Goal: Task Accomplishment & Management: Manage account settings

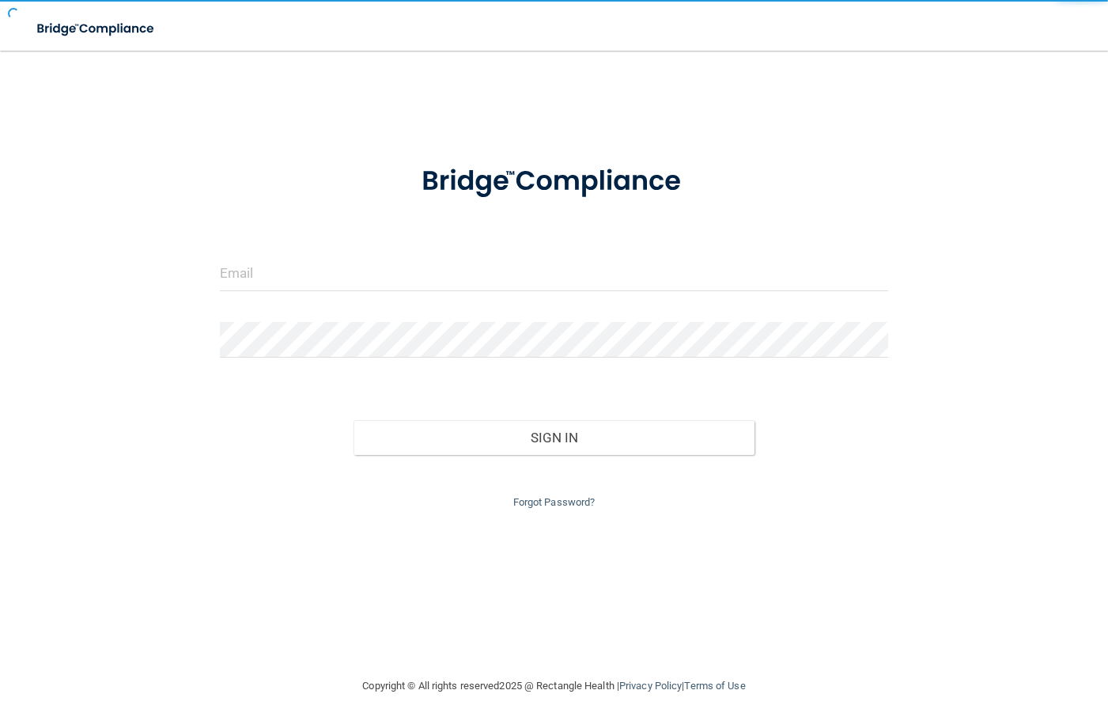
click at [392, 254] on form "Invalid email/password. You don't have permission to access that page. Sign In …" at bounding box center [554, 329] width 668 height 366
click at [392, 275] on input "email" at bounding box center [554, 273] width 668 height 36
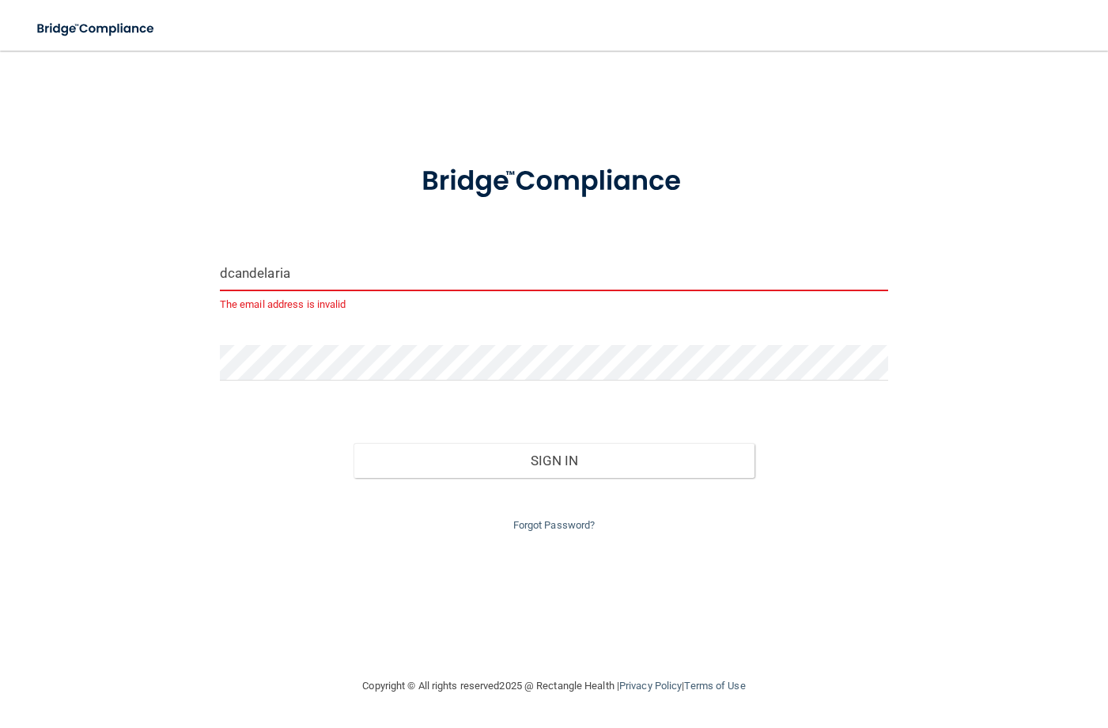
click at [421, 267] on input "dcandelaria" at bounding box center [554, 273] width 668 height 36
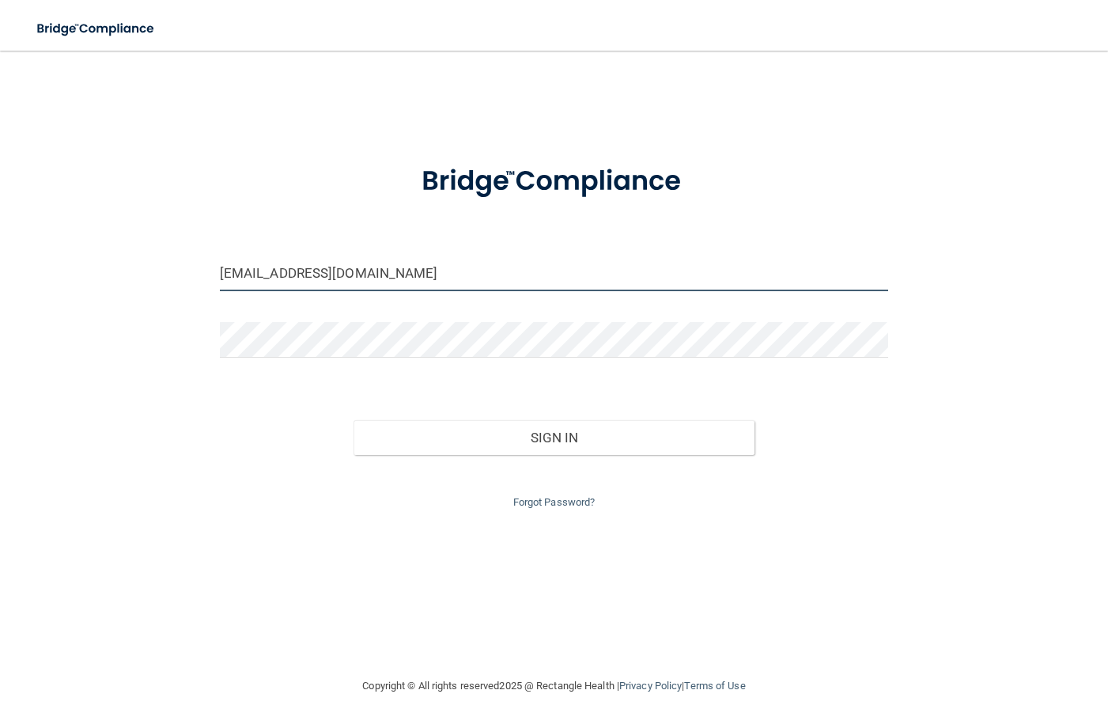
type input "[EMAIL_ADDRESS][DOMAIN_NAME]"
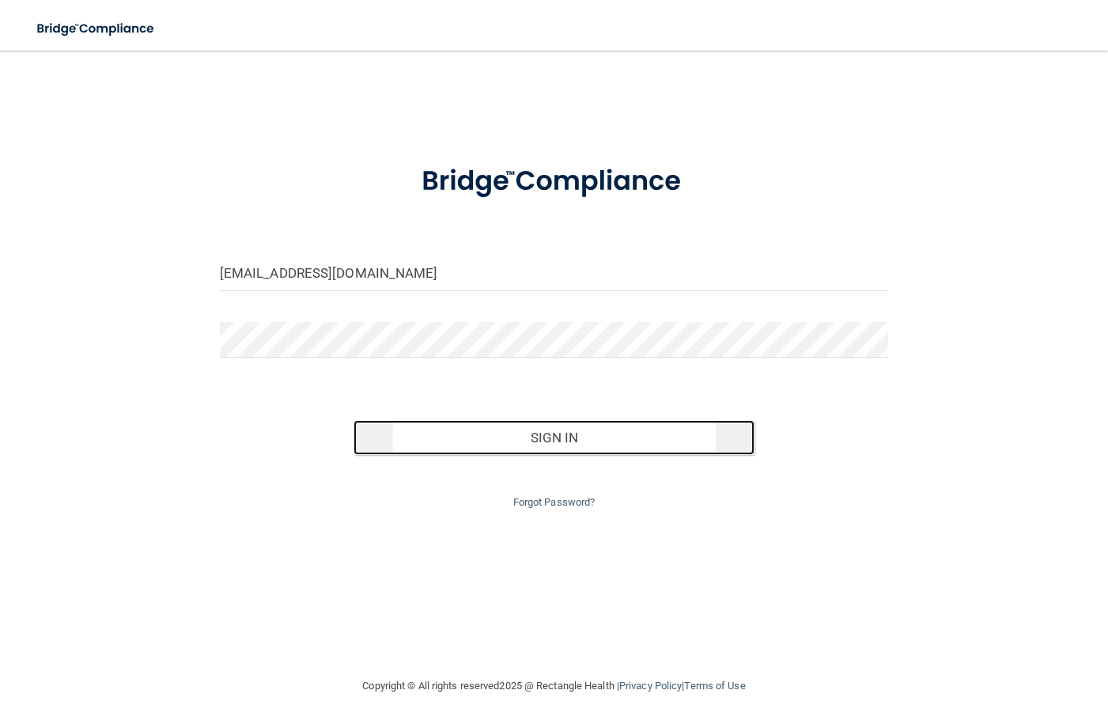
click at [568, 434] on button "Sign In" at bounding box center [554, 437] width 401 height 35
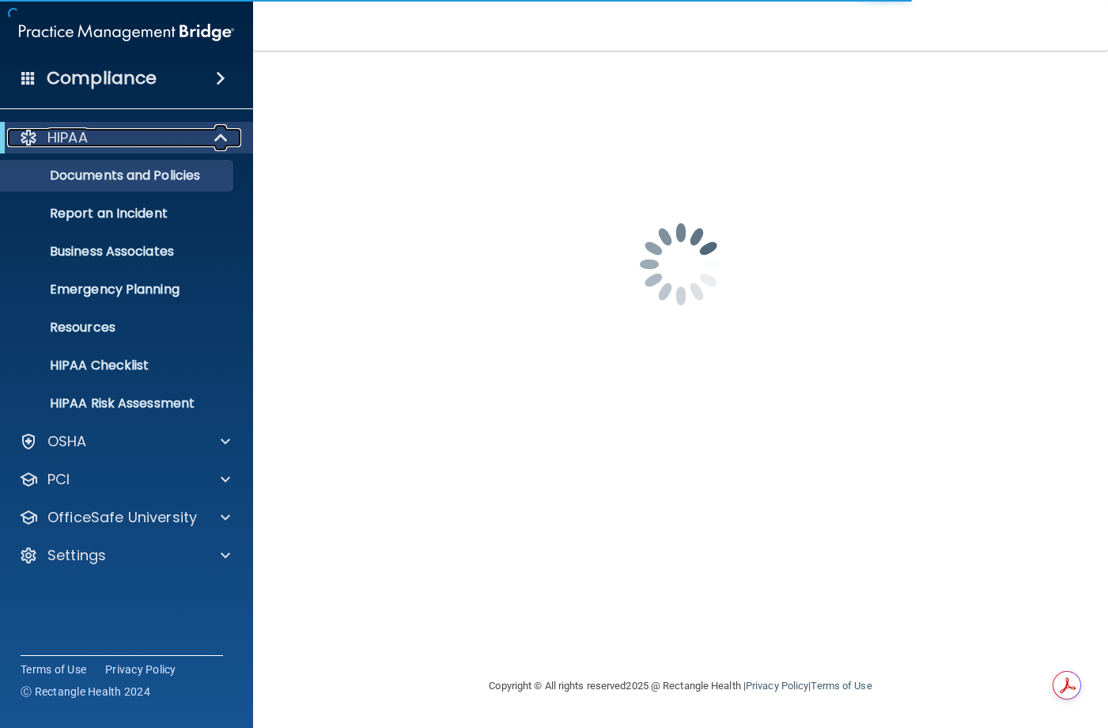
click at [229, 131] on div at bounding box center [221, 137] width 39 height 19
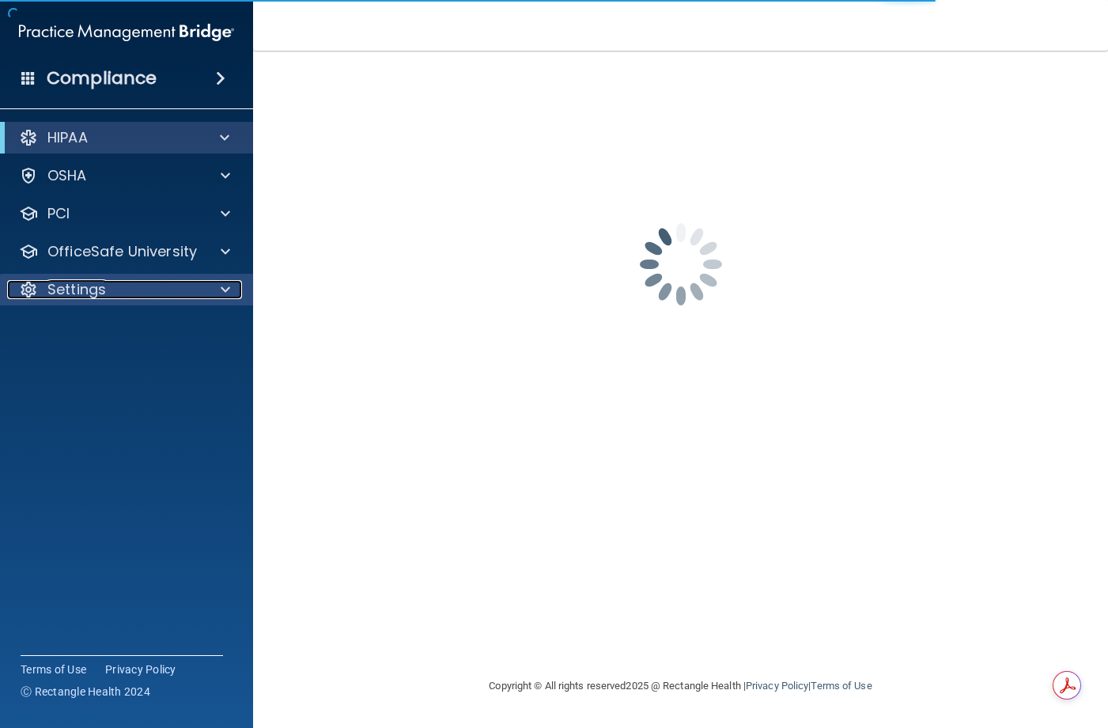
click at [194, 291] on div "Settings" at bounding box center [105, 289] width 196 height 19
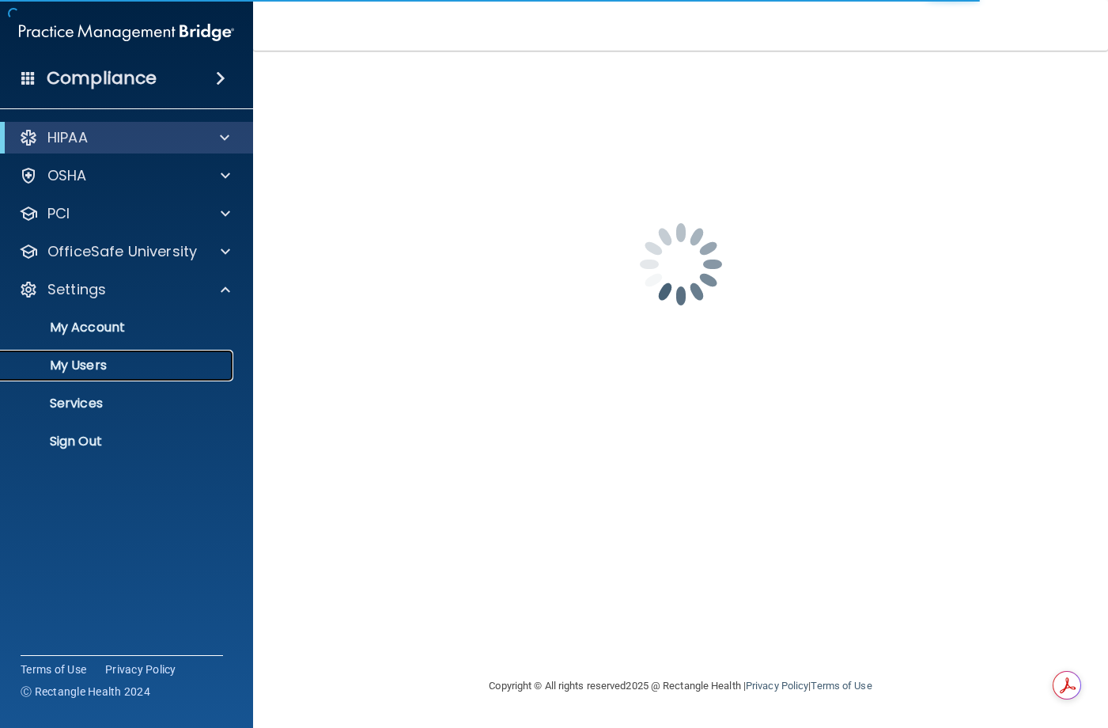
click at [110, 362] on p "My Users" at bounding box center [118, 366] width 216 height 16
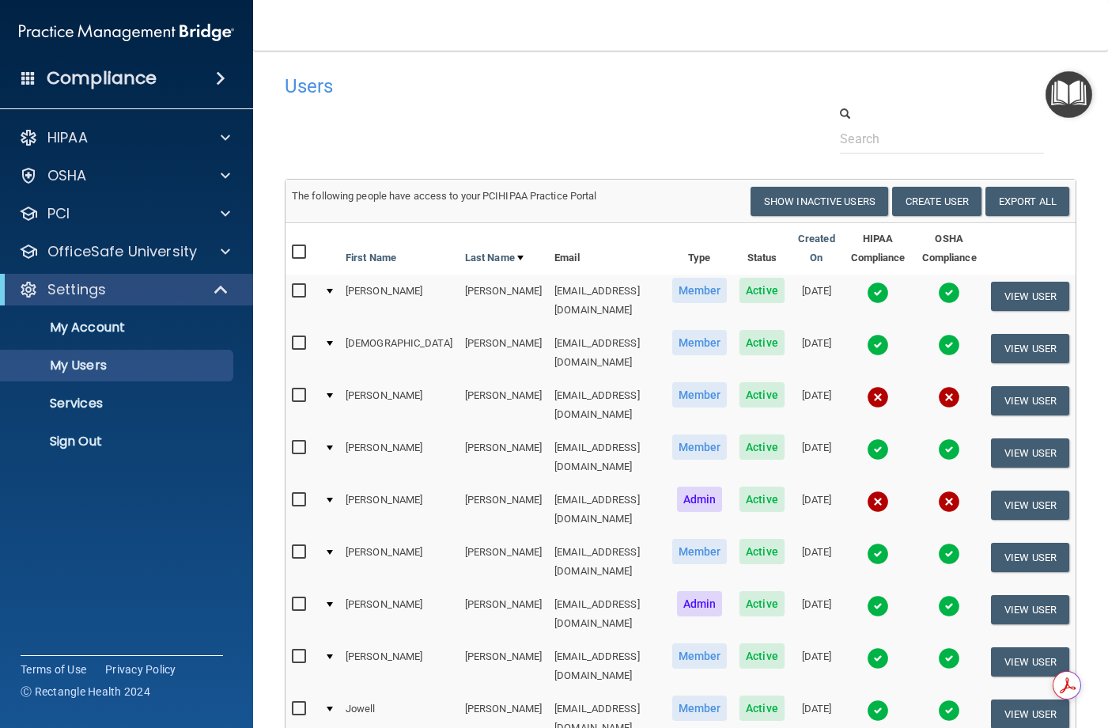
click at [763, 122] on div at bounding box center [680, 129] width 815 height 48
click at [684, 115] on div at bounding box center [680, 129] width 815 height 48
drag, startPoint x: 732, startPoint y: 130, endPoint x: 730, endPoint y: 178, distance: 48.3
click at [732, 129] on div at bounding box center [680, 129] width 815 height 48
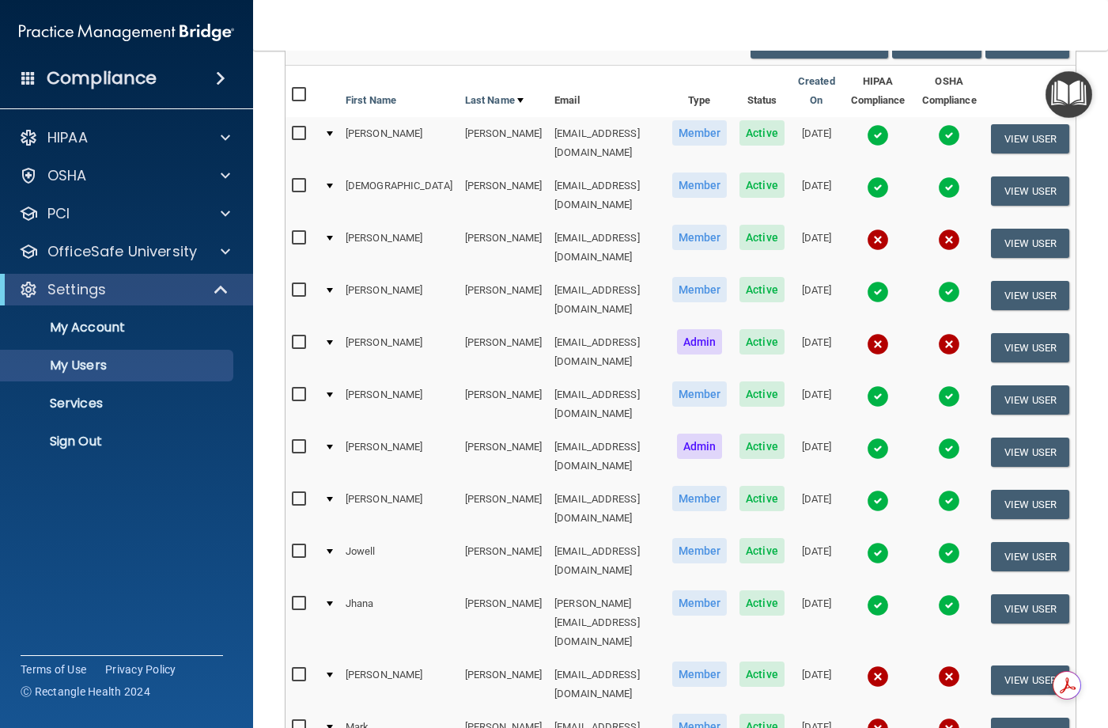
scroll to position [158, 0]
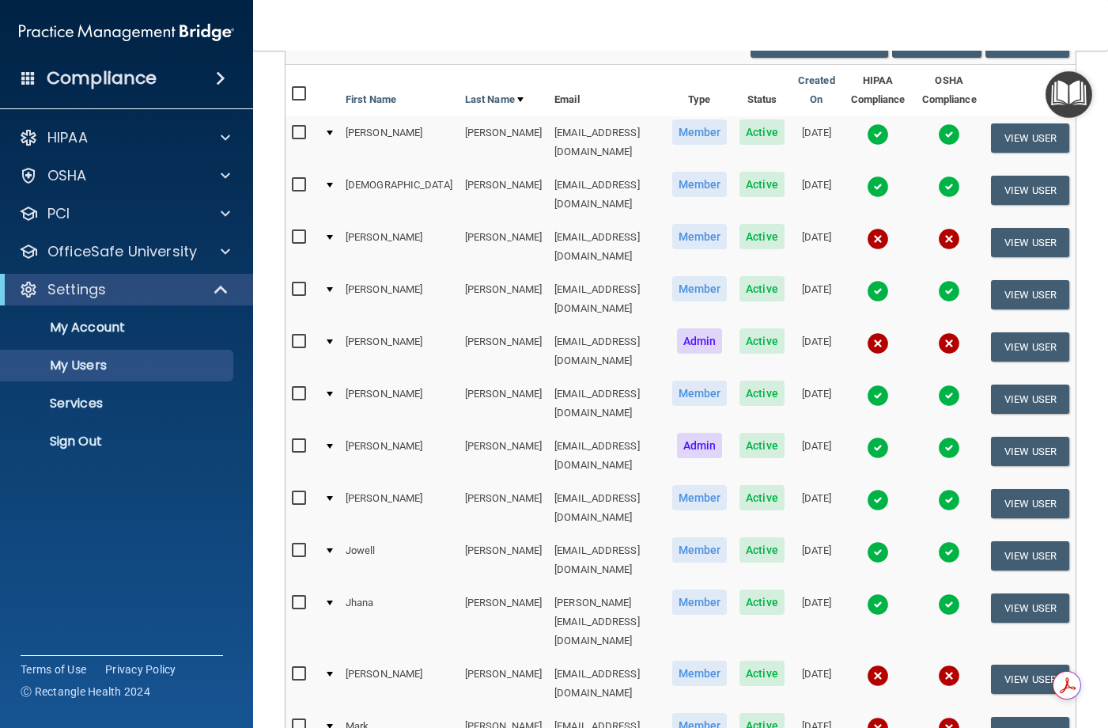
click at [700, 55] on div "Resend Invite Export All Create User Show Inactive Users" at bounding box center [881, 42] width 401 height 29
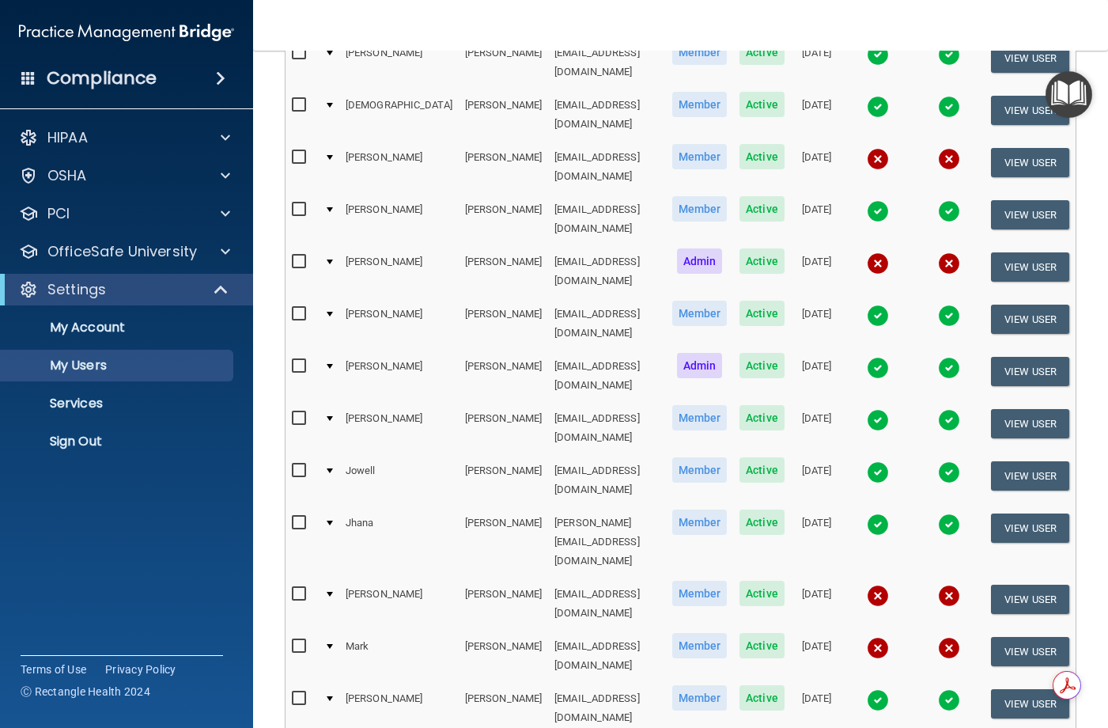
scroll to position [316, 0]
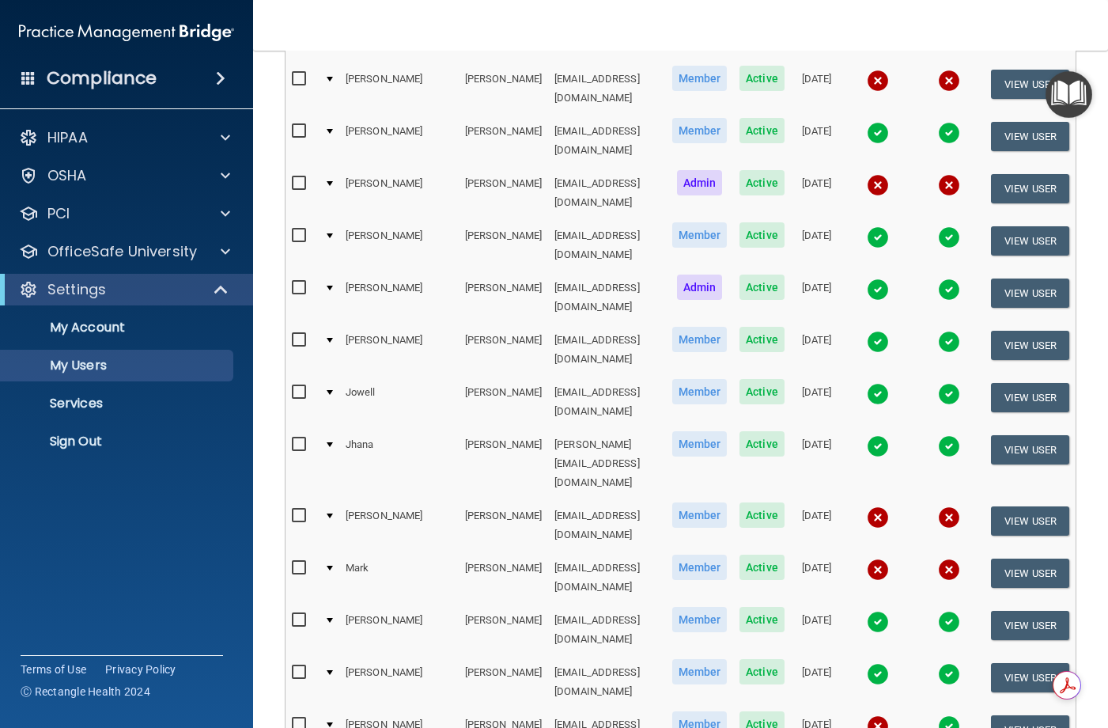
click at [554, 14] on nav "Toggle navigation [PERSON_NAME] [EMAIL_ADDRESS][DOMAIN_NAME] Manage My Enterpri…" at bounding box center [680, 25] width 855 height 51
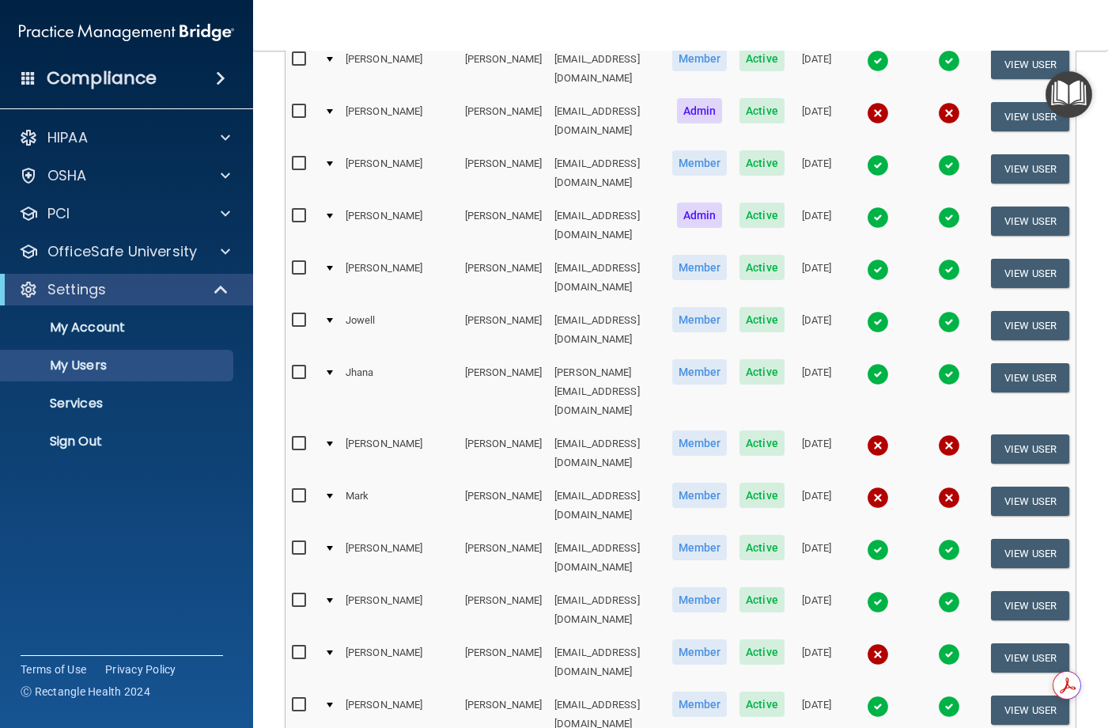
scroll to position [614, 0]
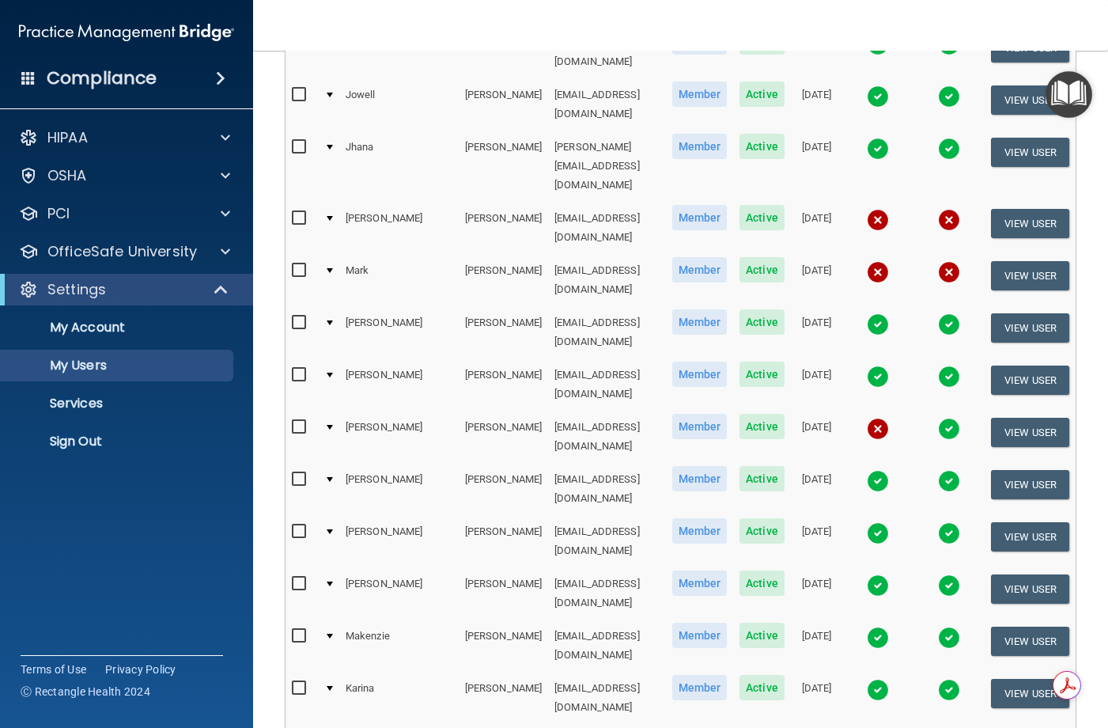
click at [454, 727] on select "10 20 30 40 all" at bounding box center [448, 742] width 39 height 24
select select "43"
click at [429, 727] on select "10 20 30 40 all" at bounding box center [448, 742] width 39 height 24
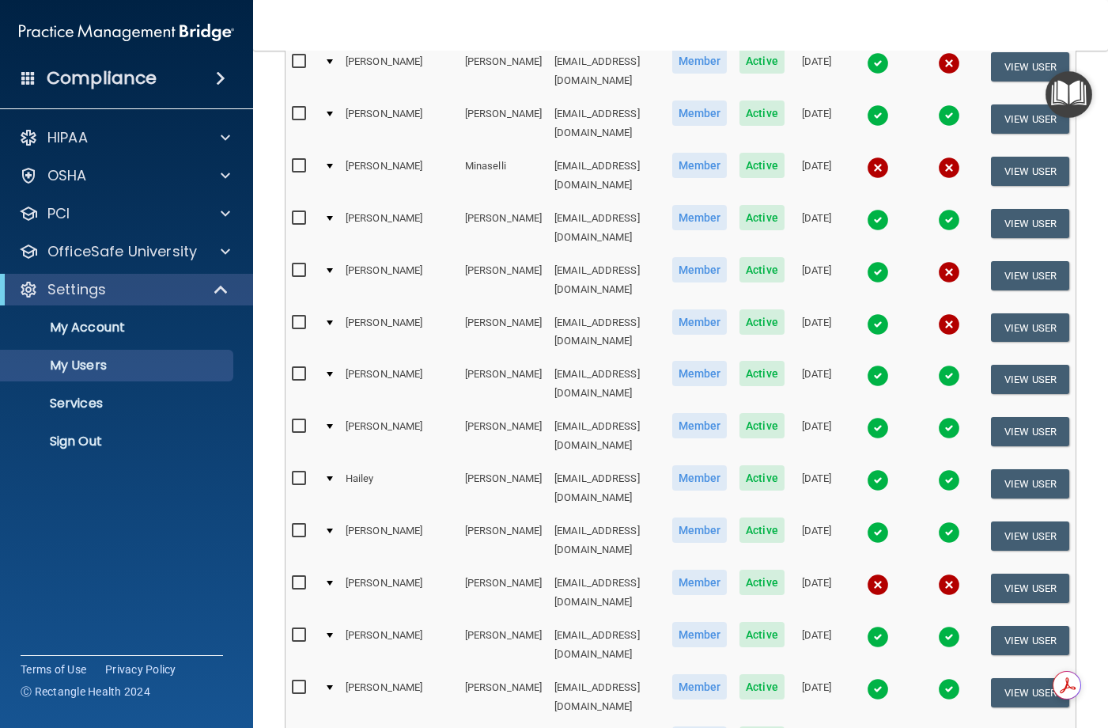
scroll to position [1614, 0]
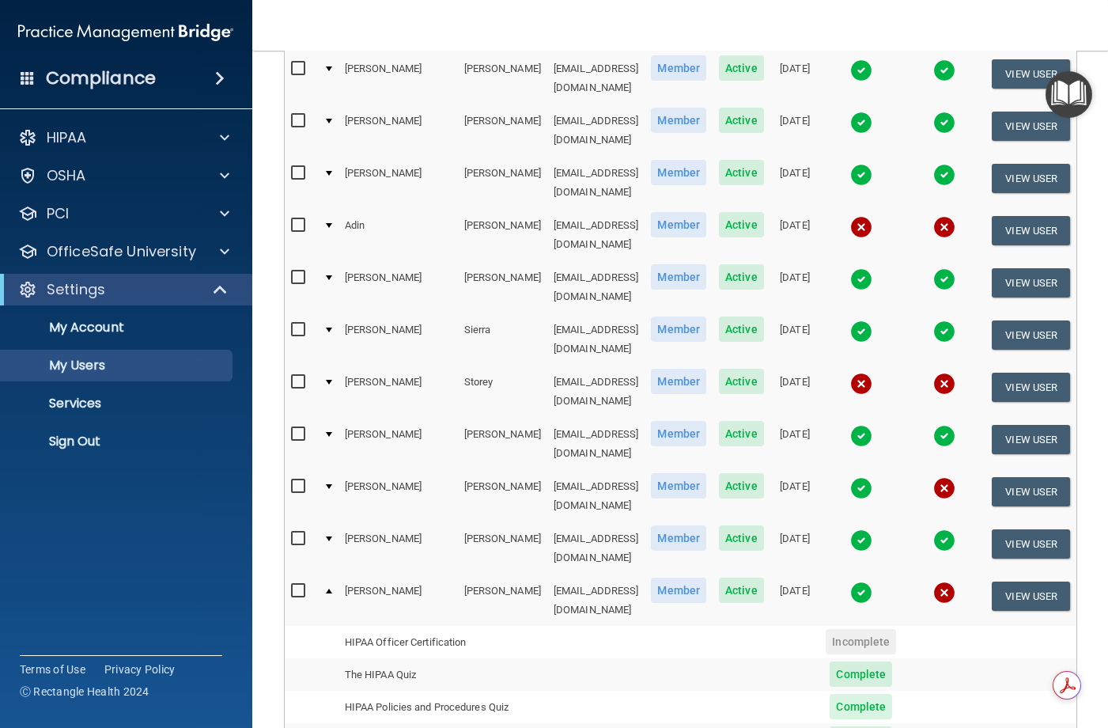
scroll to position [1981, 0]
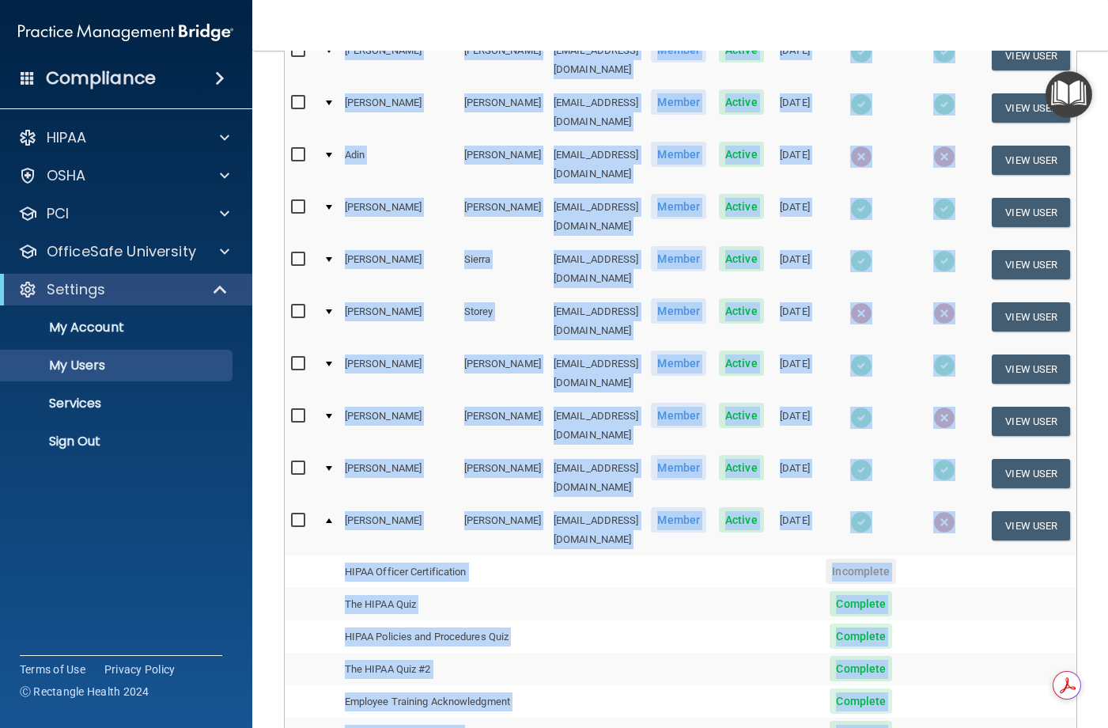
drag, startPoint x: 959, startPoint y: 543, endPoint x: 1016, endPoint y: 532, distance: 58.0
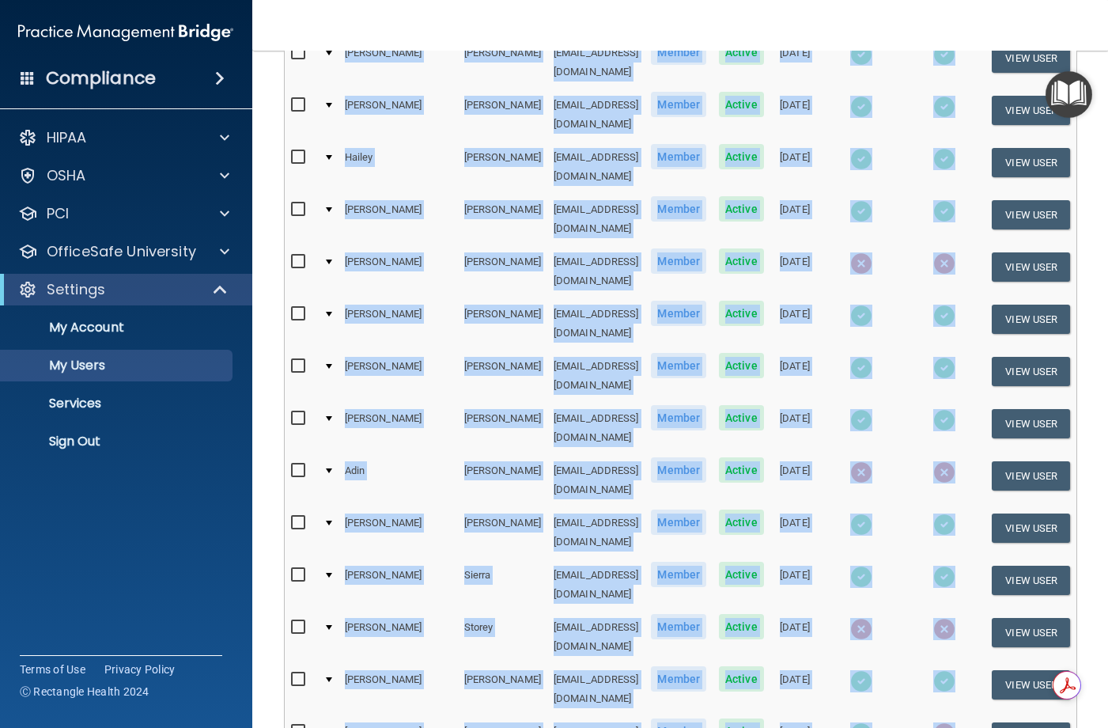
scroll to position [1665, 0]
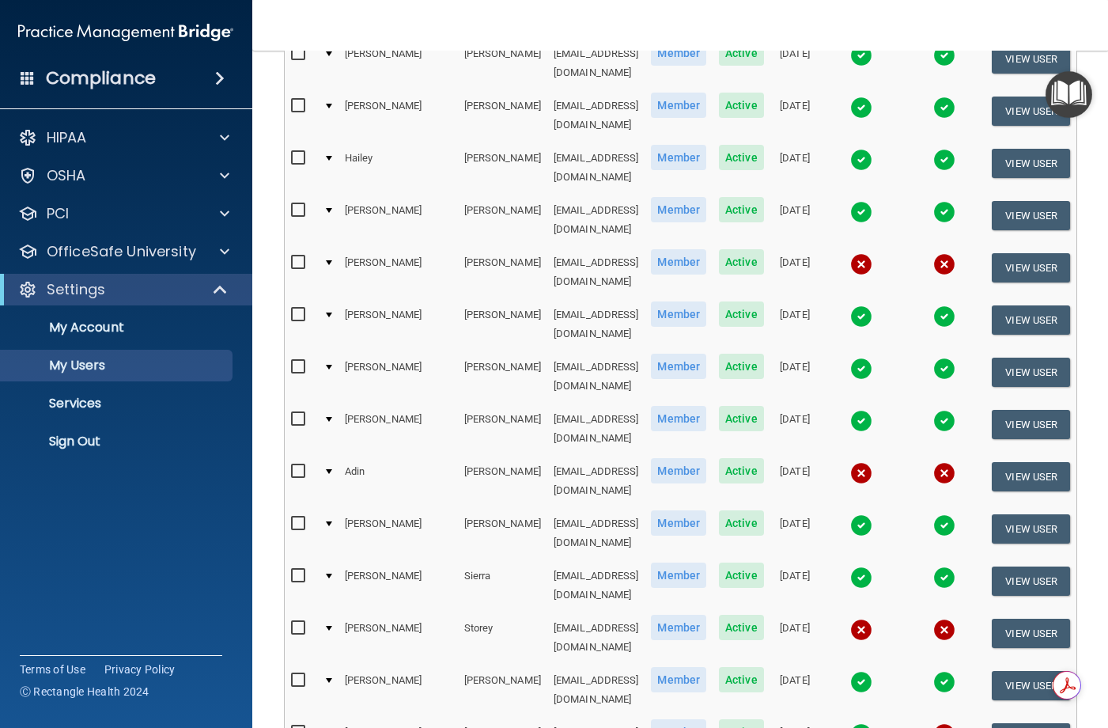
click at [326, 727] on div at bounding box center [329, 732] width 6 height 5
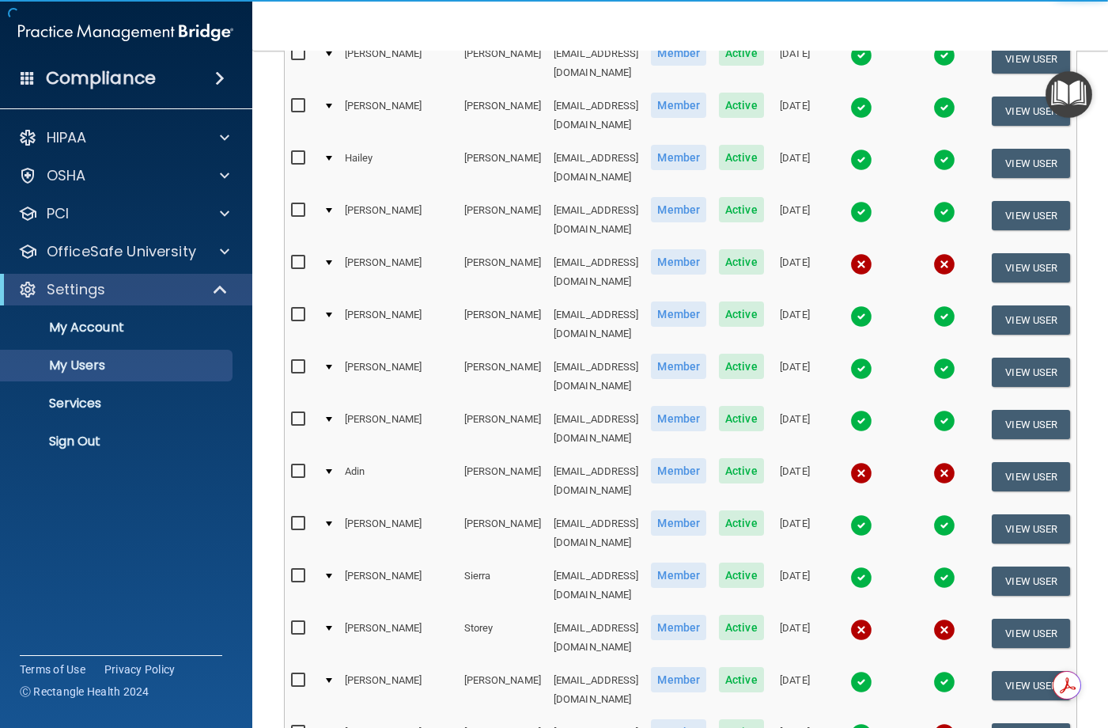
click at [326, 727] on div at bounding box center [329, 732] width 6 height 5
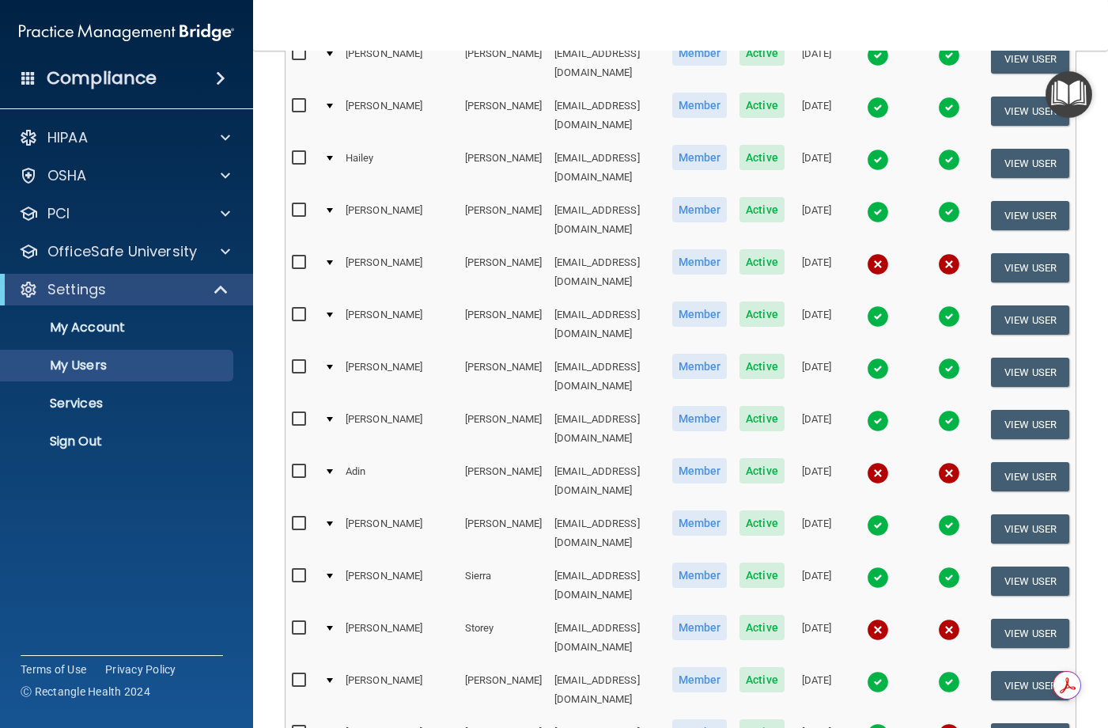
scroll to position [1614, 0]
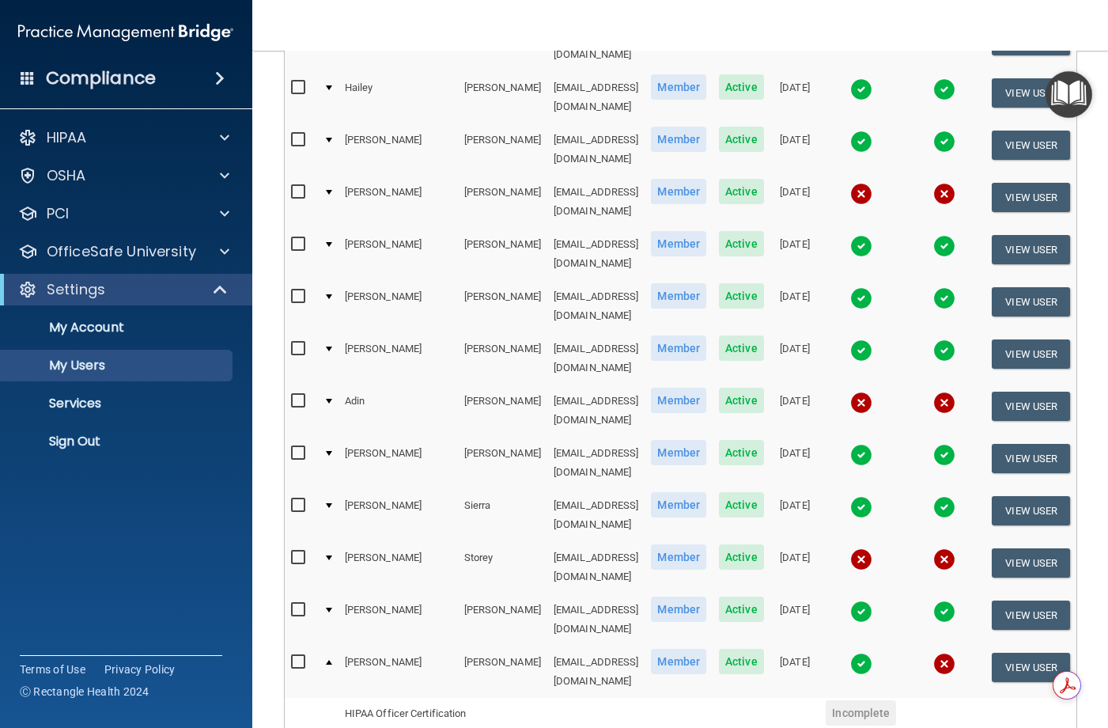
scroll to position [1744, 0]
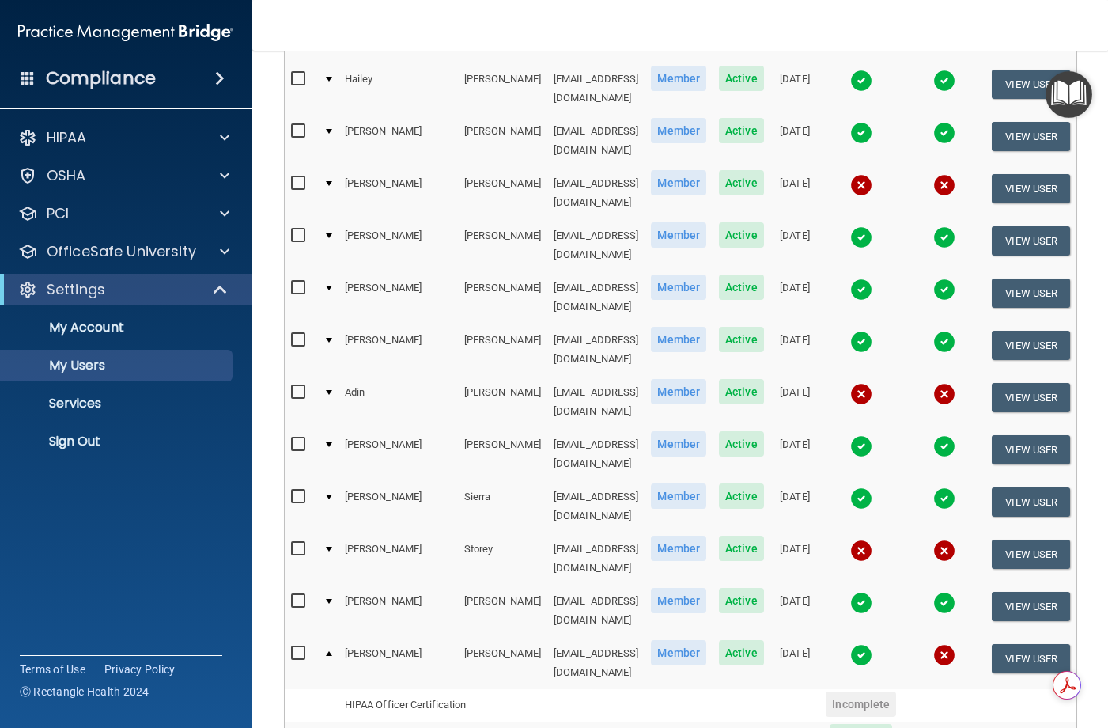
click at [326, 651] on div at bounding box center [329, 653] width 6 height 5
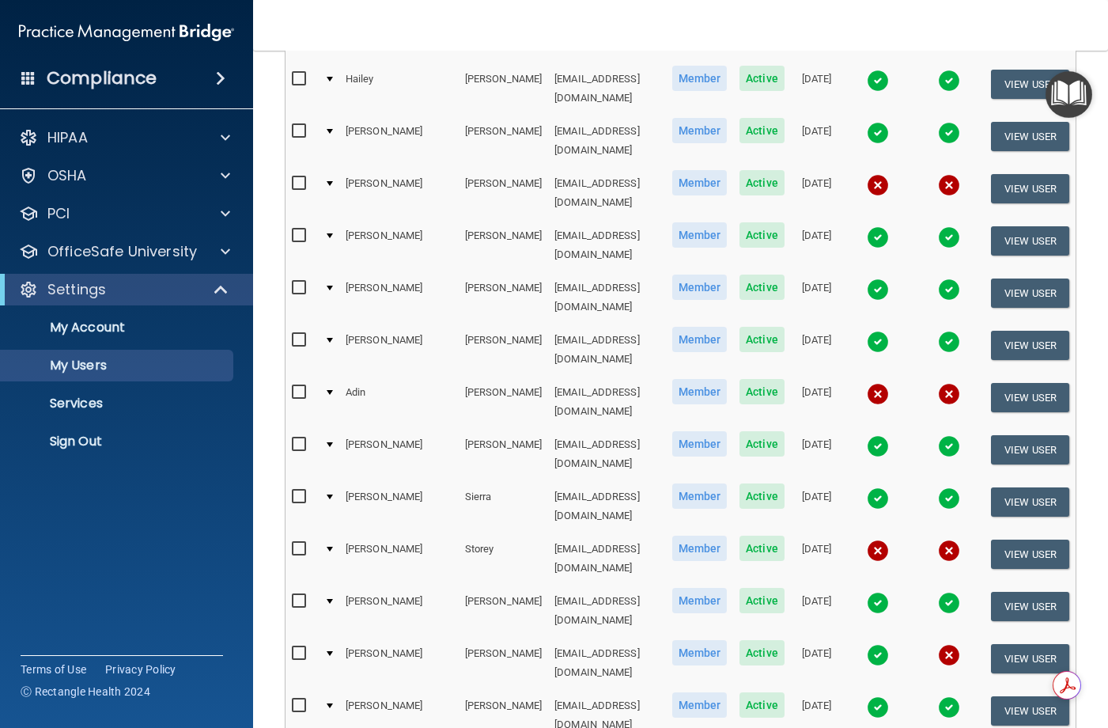
scroll to position [1614, 0]
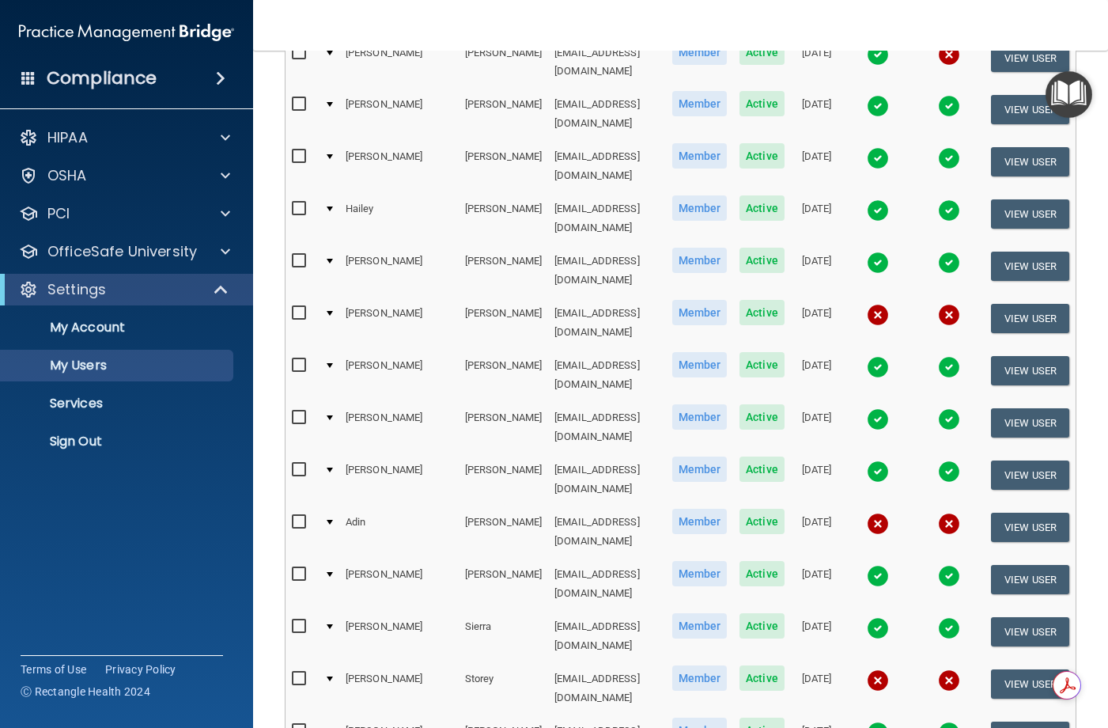
click at [670, 43] on nav "Toggle navigation [PERSON_NAME] [EMAIL_ADDRESS][DOMAIN_NAME] Manage My Enterpri…" at bounding box center [680, 25] width 855 height 51
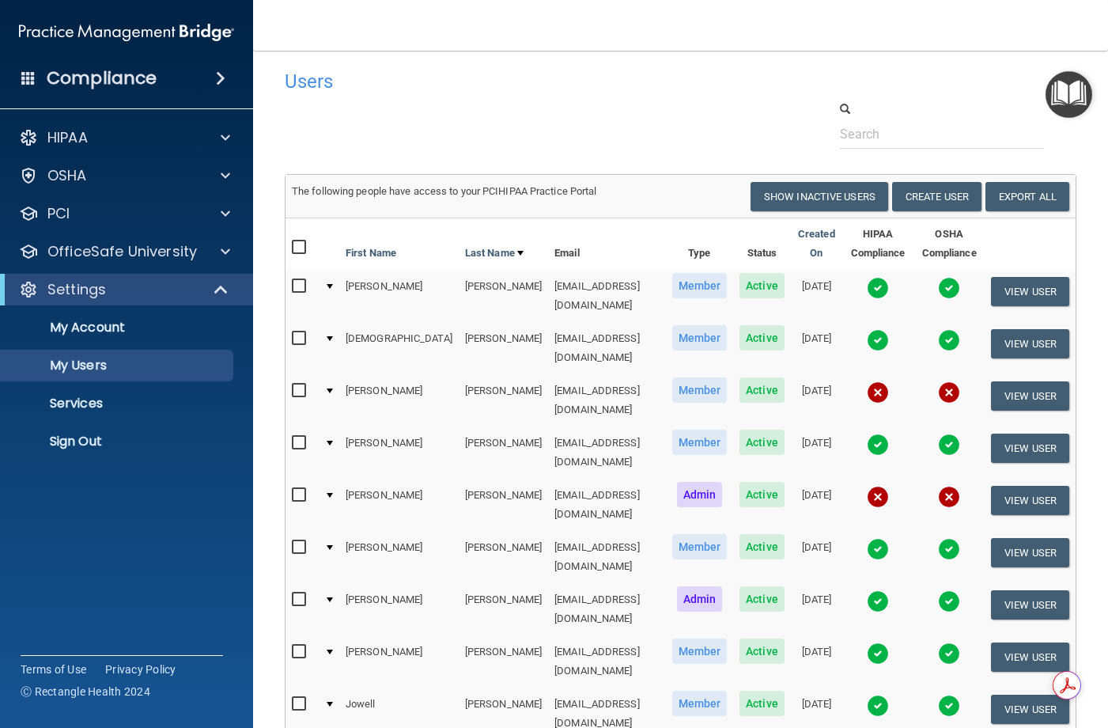
scroll to position [0, 0]
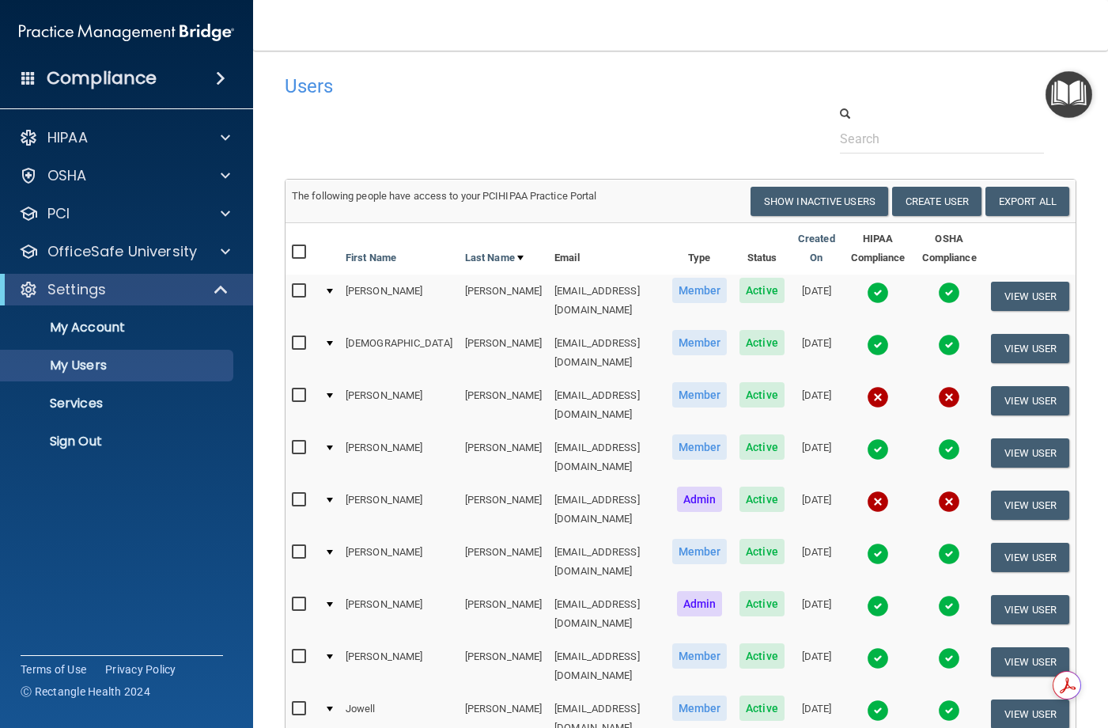
click at [396, 119] on div at bounding box center [680, 129] width 815 height 48
click at [297, 287] on input "checkbox" at bounding box center [301, 291] width 18 height 13
checkbox input "true"
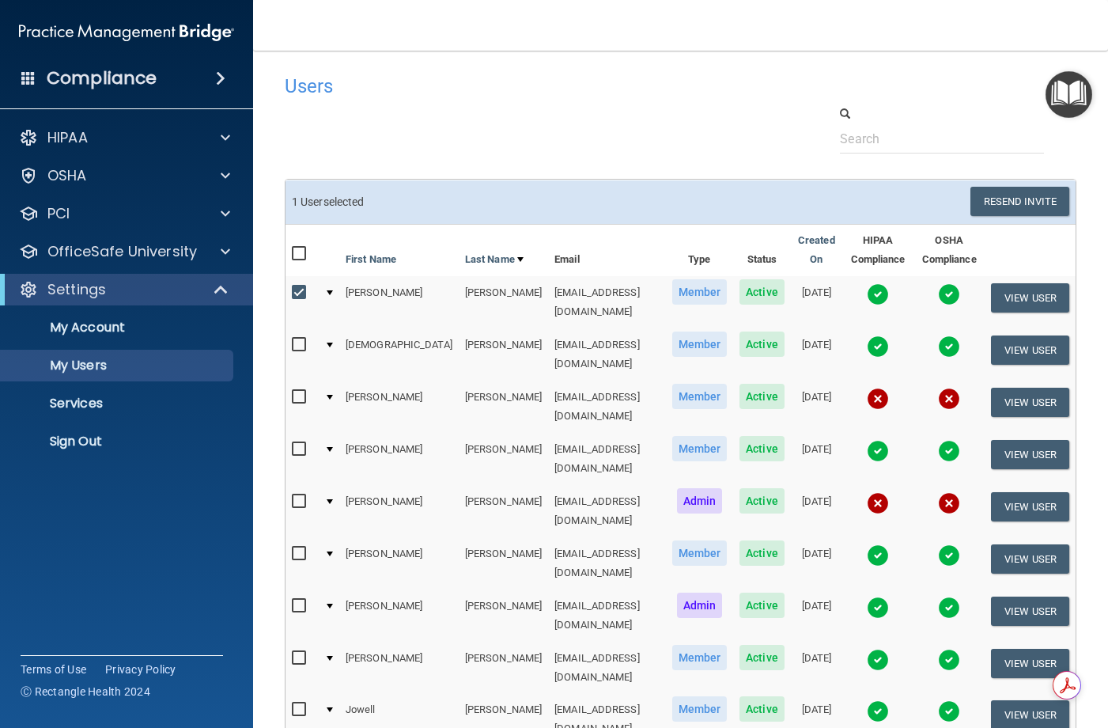
click at [418, 65] on main "Users Success! New user created. × Error! The user couldn't be created. × Succe…" at bounding box center [680, 389] width 855 height 677
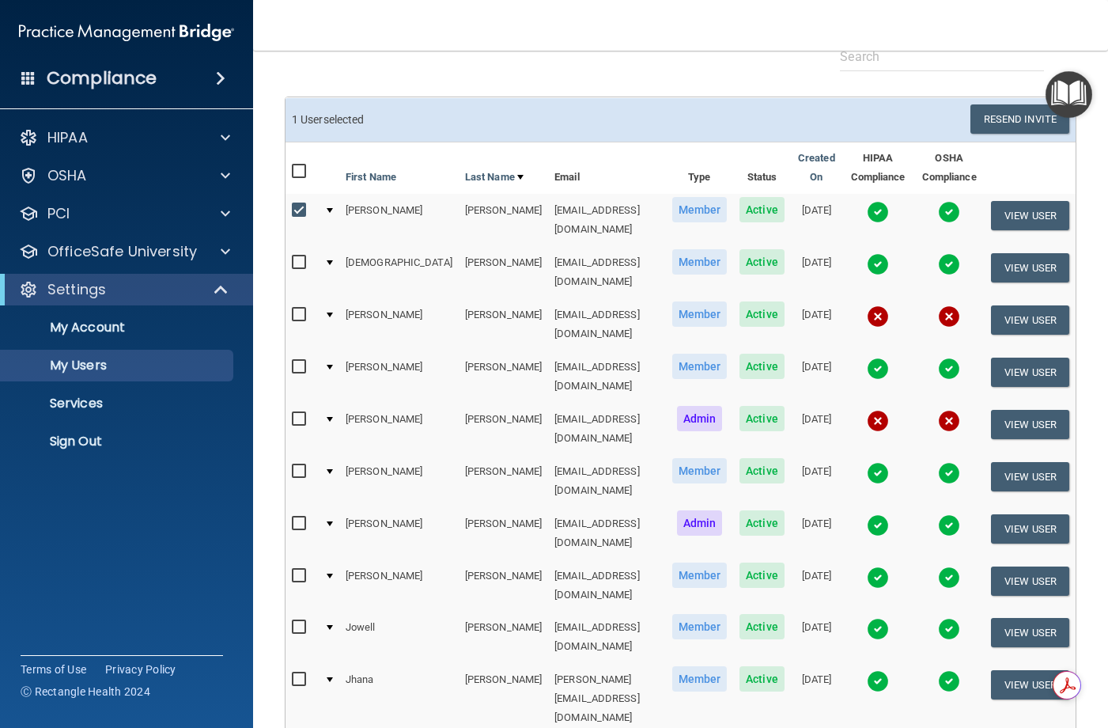
scroll to position [79, 0]
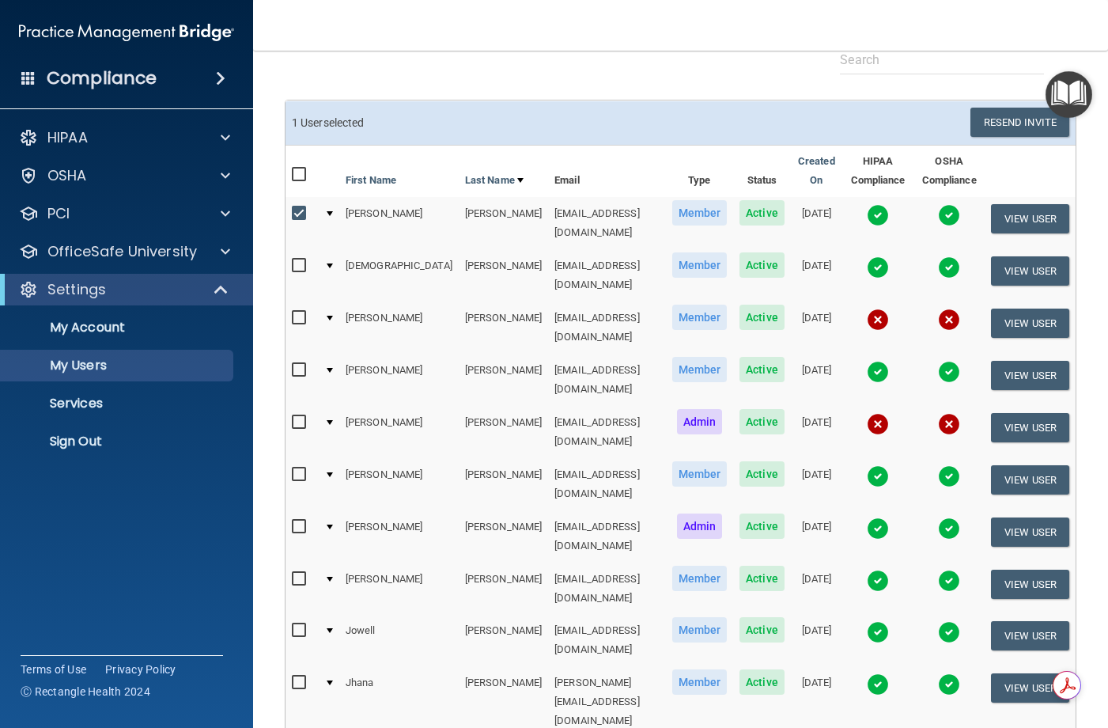
click at [867, 259] on img at bounding box center [878, 267] width 22 height 22
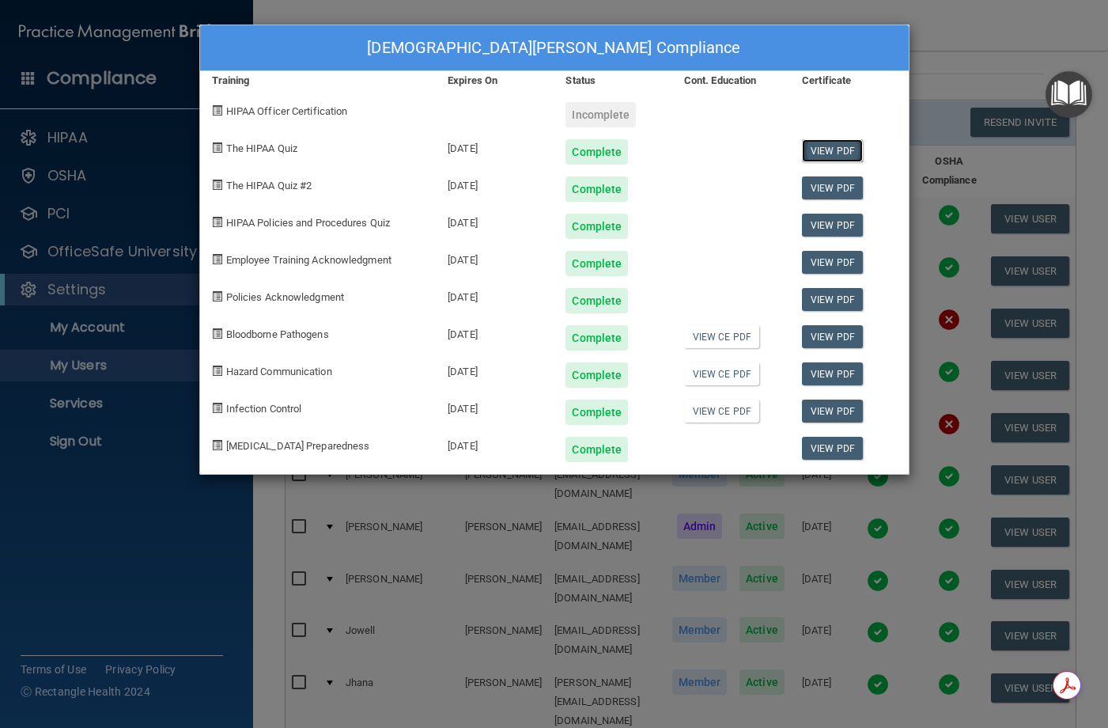
click at [842, 154] on link "View PDF" at bounding box center [832, 150] width 61 height 23
click at [835, 196] on link "View PDF" at bounding box center [832, 187] width 61 height 23
click at [848, 225] on link "View PDF" at bounding box center [832, 225] width 61 height 23
click at [841, 267] on link "View PDF" at bounding box center [832, 262] width 61 height 23
click at [828, 299] on link "View PDF" at bounding box center [832, 299] width 61 height 23
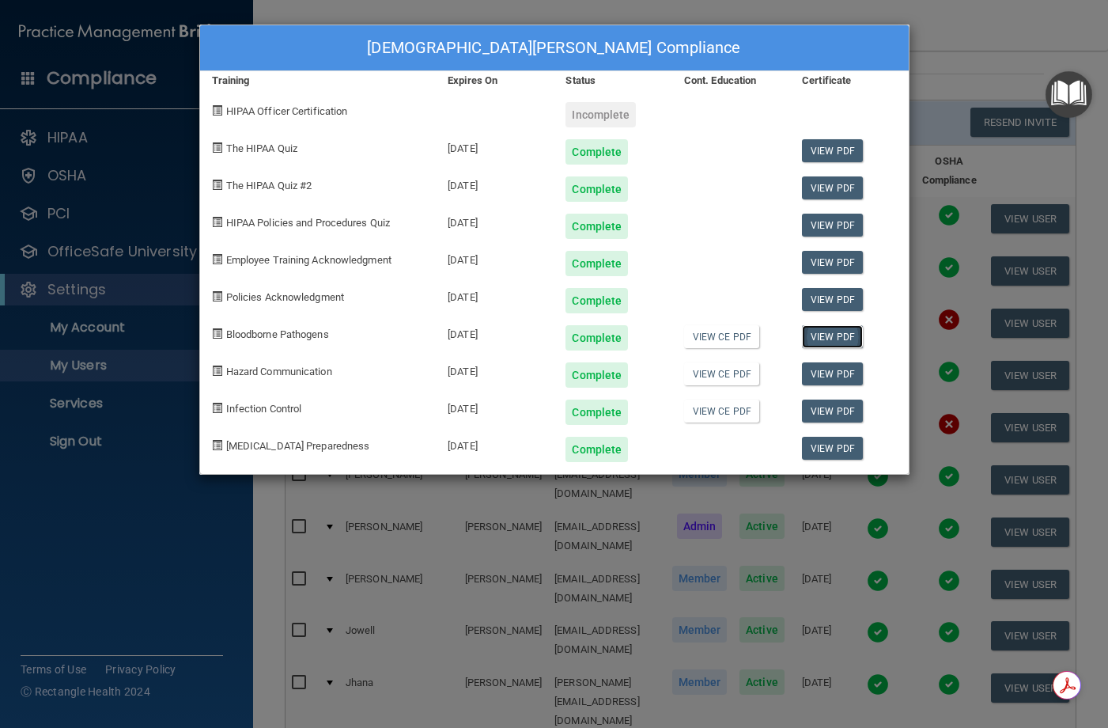
click at [833, 334] on link "View PDF" at bounding box center [832, 336] width 61 height 23
click at [833, 376] on link "View PDF" at bounding box center [832, 373] width 61 height 23
click at [818, 403] on link "View PDF" at bounding box center [832, 410] width 61 height 23
click at [848, 445] on link "View PDF" at bounding box center [832, 448] width 61 height 23
click at [914, 89] on div "Jesus Aragon's Compliance Training Expires On Status Cont. Education Certificat…" at bounding box center [554, 364] width 1108 height 728
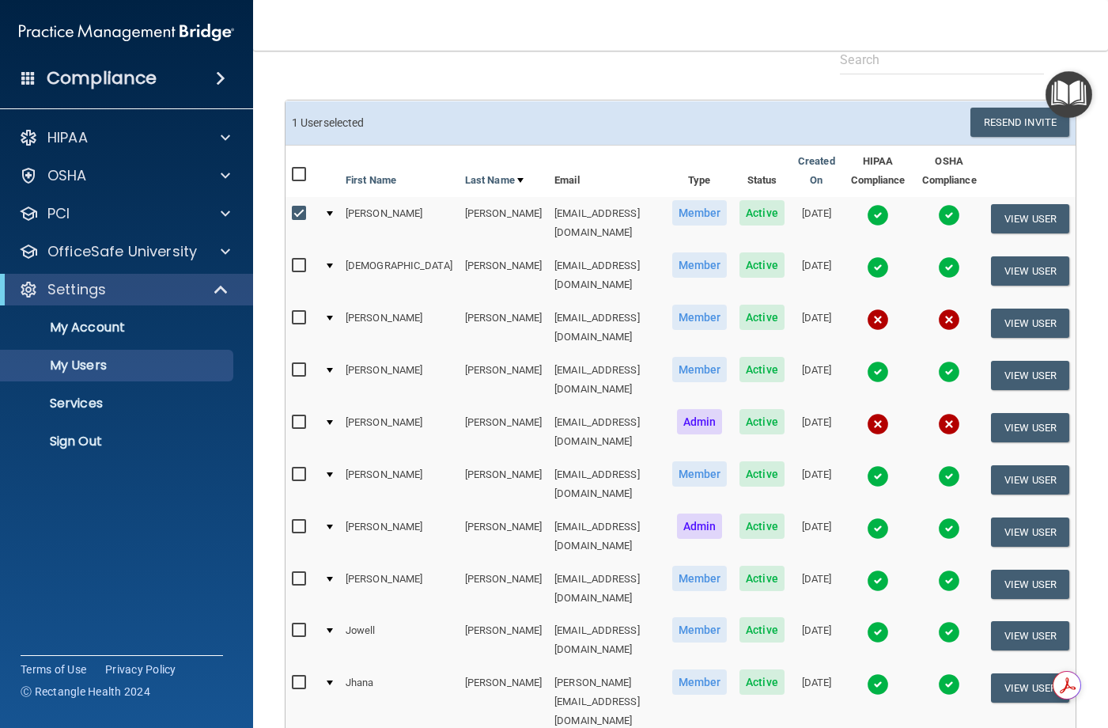
click at [298, 259] on input "checkbox" at bounding box center [301, 265] width 18 height 13
checkbox input "true"
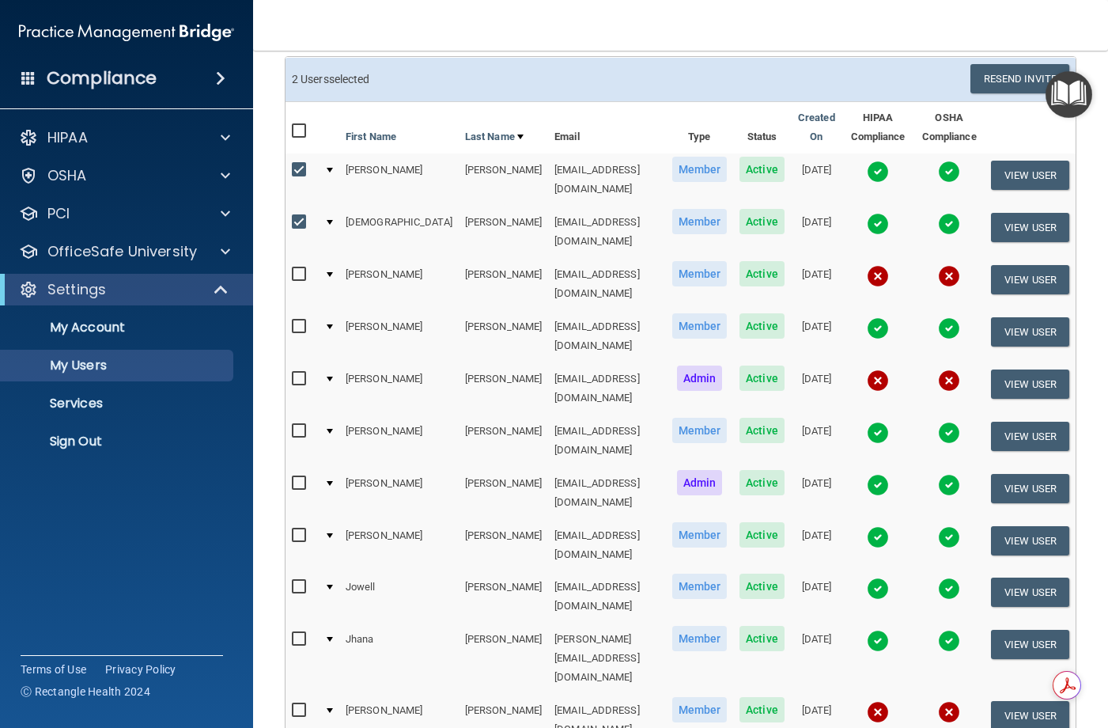
scroll to position [158, 0]
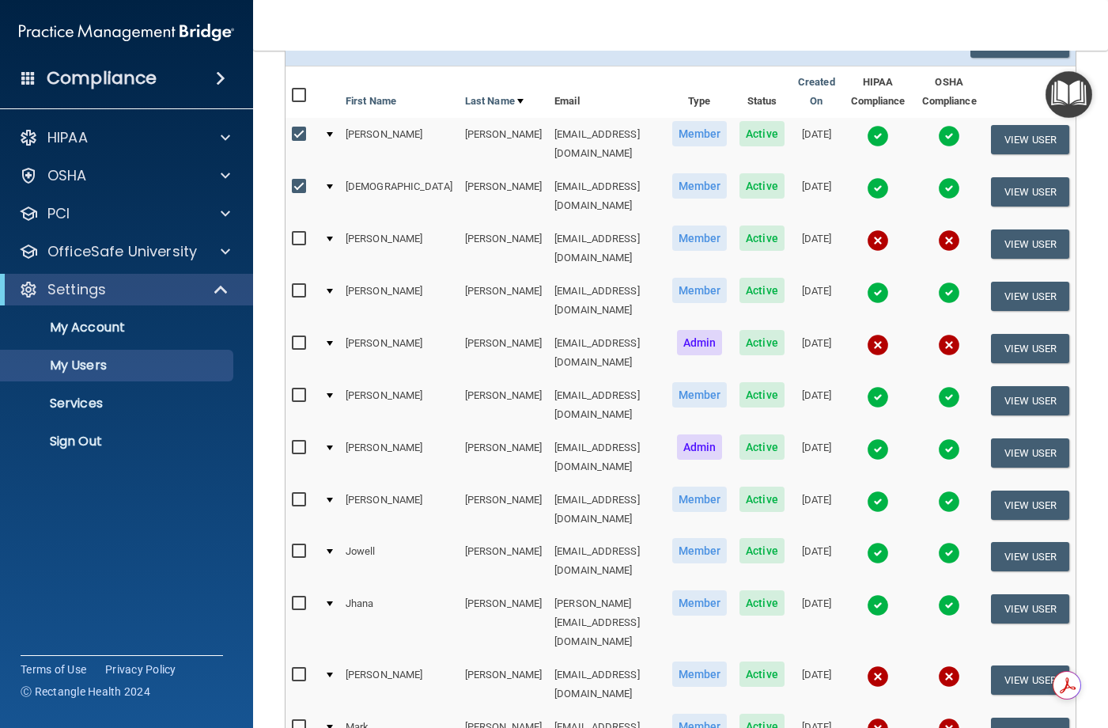
click at [297, 285] on input "checkbox" at bounding box center [301, 291] width 18 height 13
checkbox input "true"
click at [842, 274] on td at bounding box center [877, 300] width 71 height 52
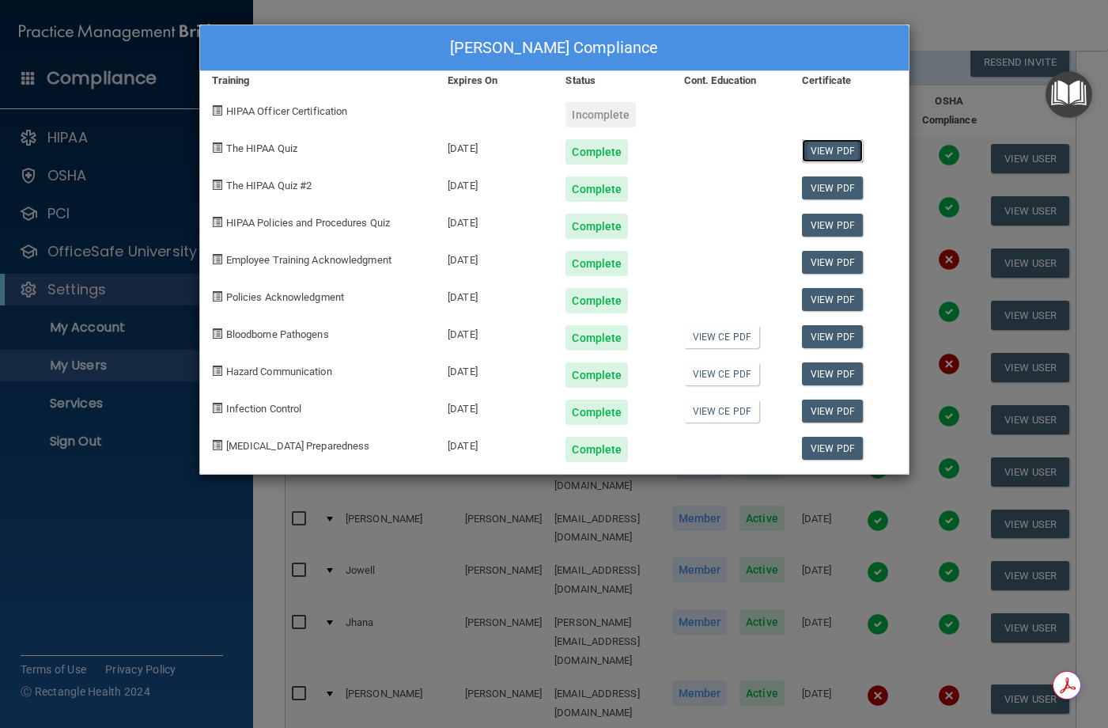
click at [834, 150] on link "View PDF" at bounding box center [832, 150] width 61 height 23
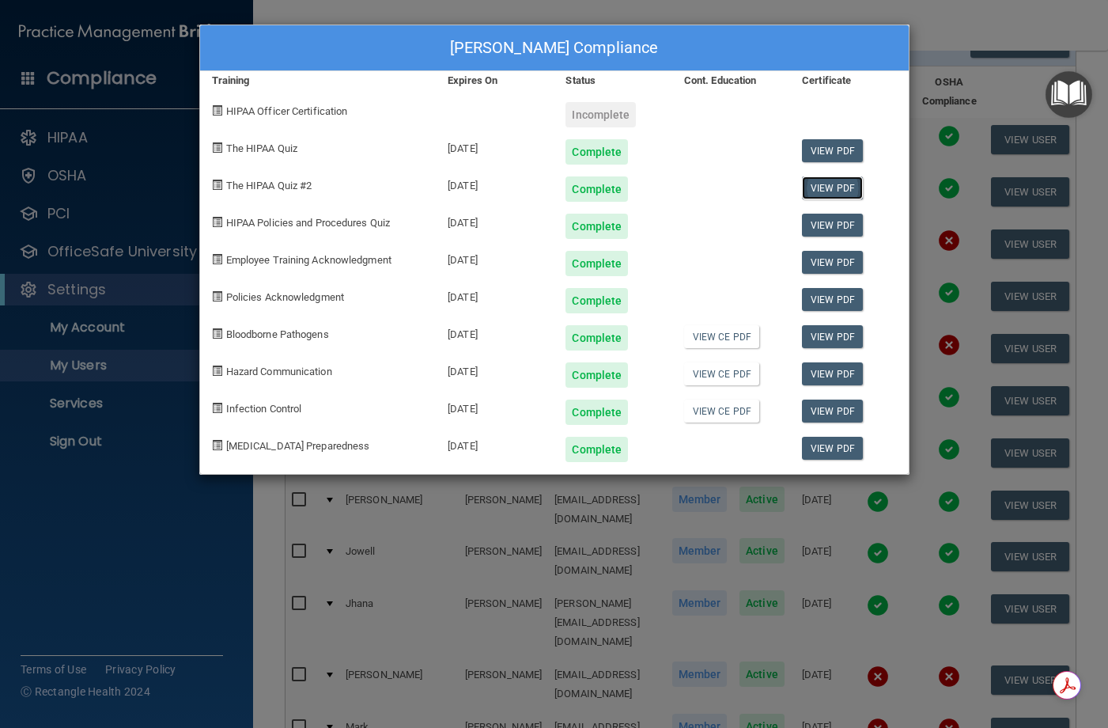
click at [846, 177] on link "View PDF" at bounding box center [832, 187] width 61 height 23
click at [850, 252] on link "View PDF" at bounding box center [832, 262] width 61 height 23
click at [830, 221] on link "View PDF" at bounding box center [832, 225] width 61 height 23
click at [819, 298] on link "View PDF" at bounding box center [832, 299] width 61 height 23
click at [834, 339] on link "View PDF" at bounding box center [832, 336] width 61 height 23
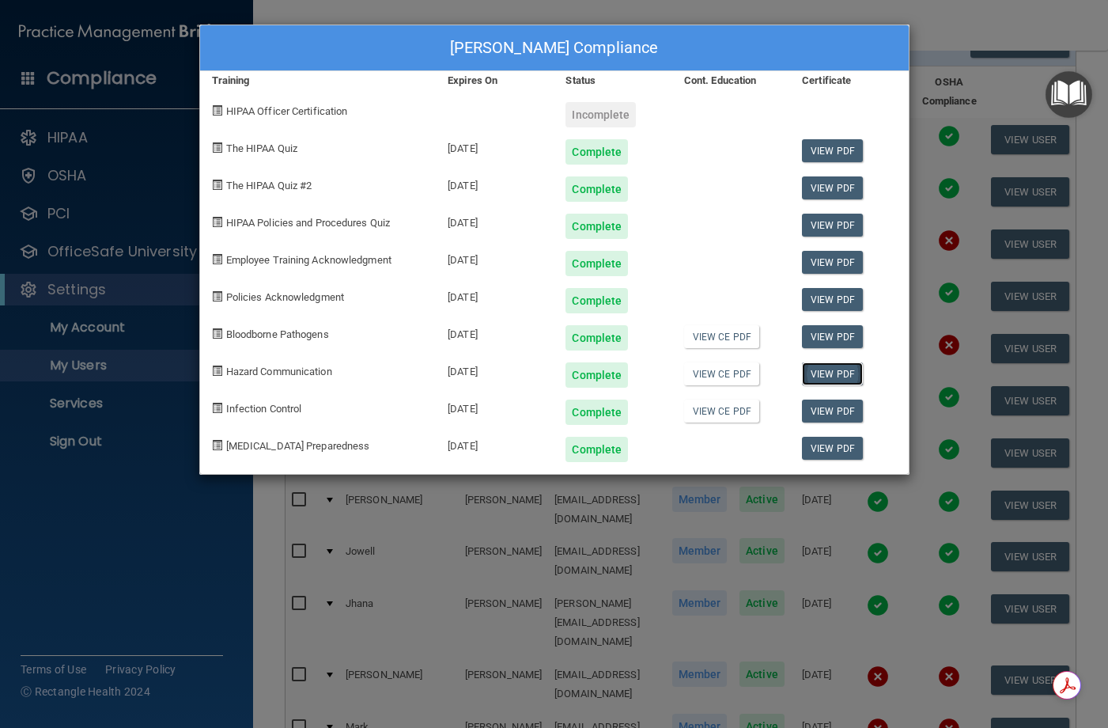
click at [841, 373] on link "View PDF" at bounding box center [832, 373] width 61 height 23
click at [814, 405] on link "View PDF" at bounding box center [832, 410] width 61 height 23
click at [846, 456] on link "View PDF" at bounding box center [832, 448] width 61 height 23
click at [929, 89] on div "Rebeca Baeza's Compliance Training Expires On Status Cont. Education Certificat…" at bounding box center [554, 364] width 1108 height 728
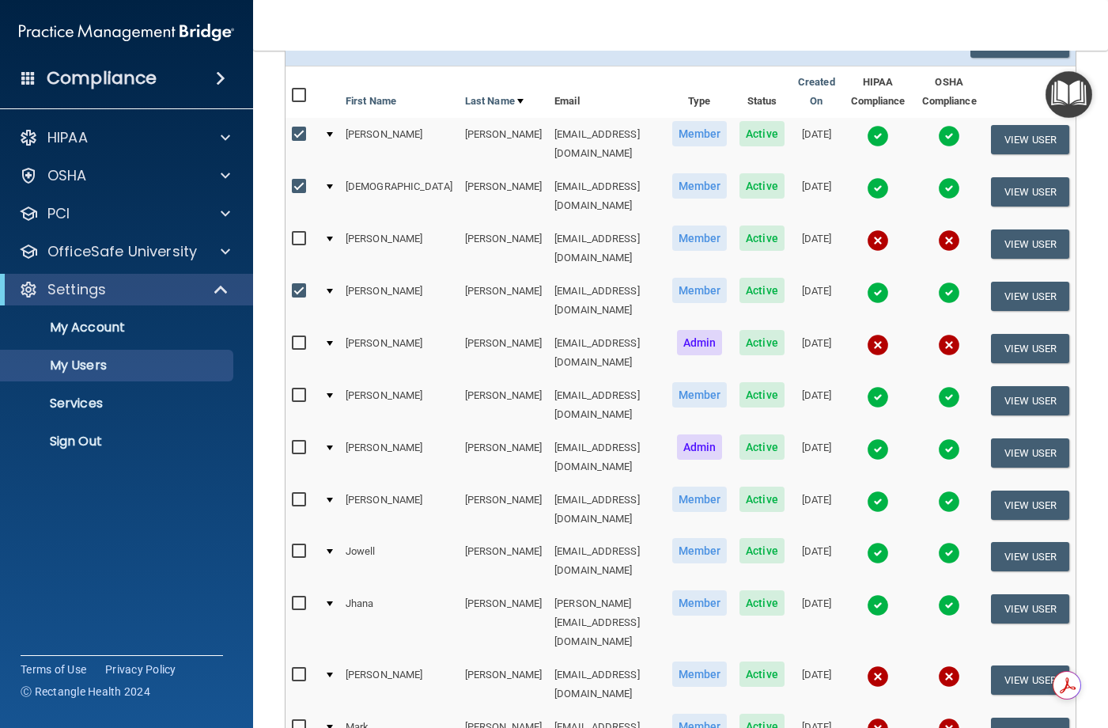
drag, startPoint x: 298, startPoint y: 352, endPoint x: 385, endPoint y: 350, distance: 87.0
click at [299, 389] on input "checkbox" at bounding box center [301, 395] width 18 height 13
checkbox input "true"
click at [885, 379] on td at bounding box center [877, 405] width 71 height 52
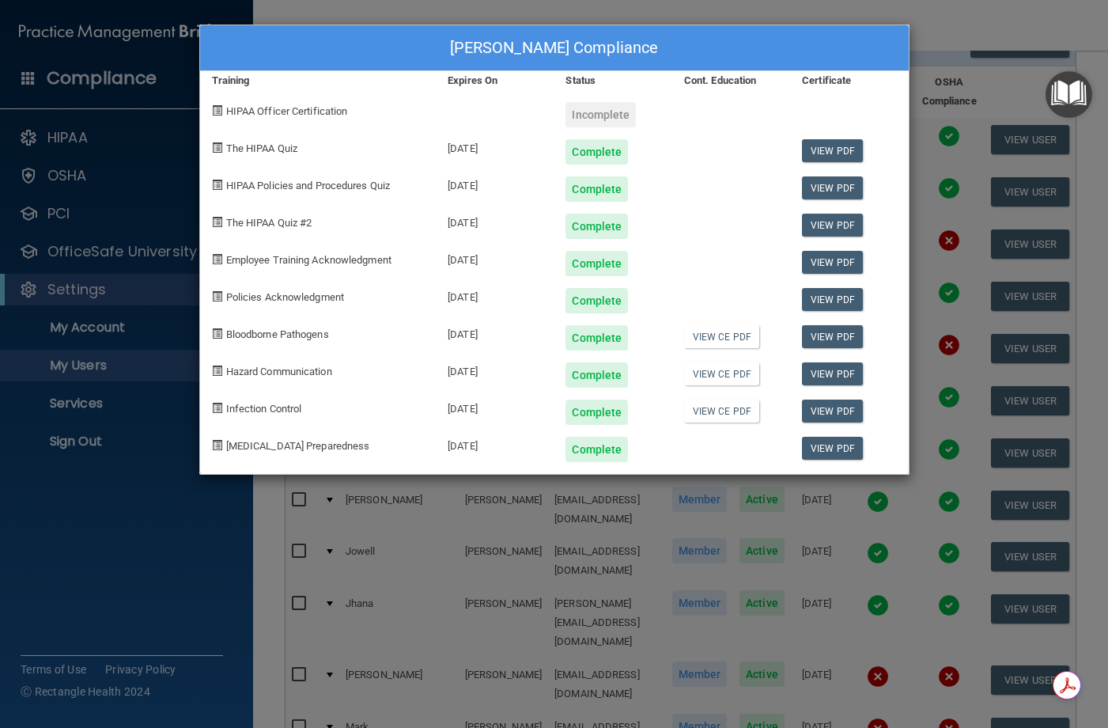
click at [426, 98] on div "HIPAA Officer Certification" at bounding box center [318, 108] width 237 height 37
click at [833, 153] on link "View PDF" at bounding box center [832, 150] width 61 height 23
click at [824, 188] on link "View PDF" at bounding box center [832, 187] width 61 height 23
click at [830, 228] on link "View PDF" at bounding box center [832, 225] width 61 height 23
click at [850, 267] on link "View PDF" at bounding box center [832, 262] width 61 height 23
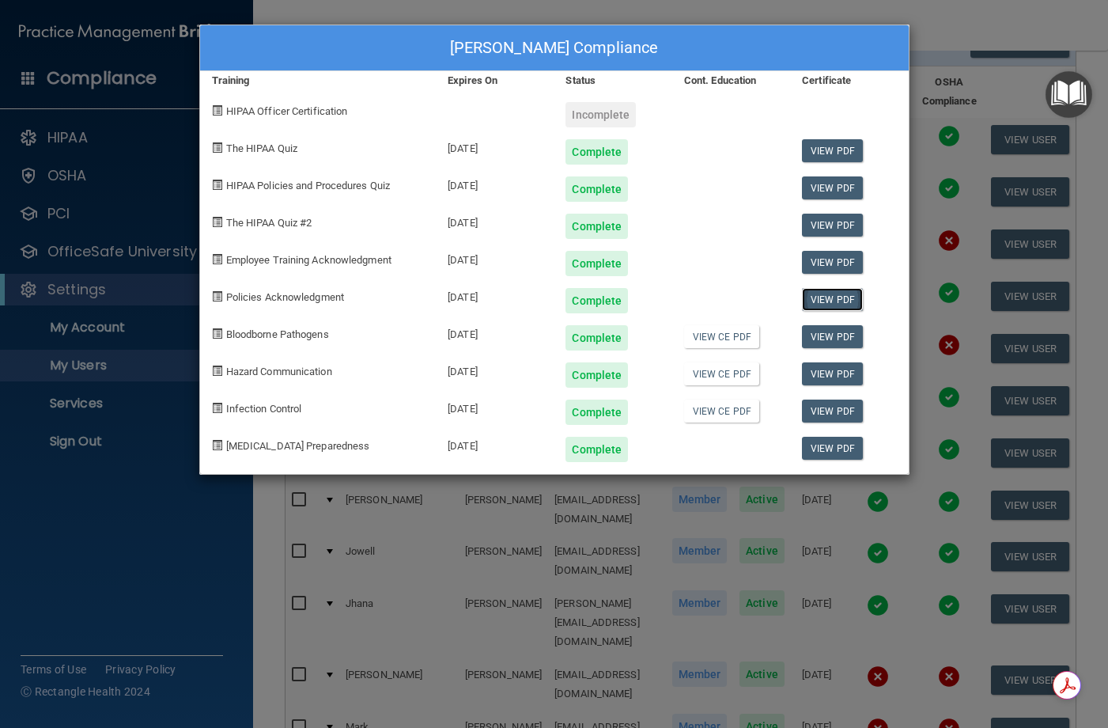
click at [832, 299] on link "View PDF" at bounding box center [832, 299] width 61 height 23
click at [831, 339] on link "View PDF" at bounding box center [832, 336] width 61 height 23
click at [847, 369] on link "View PDF" at bounding box center [832, 373] width 61 height 23
click at [845, 407] on link "View PDF" at bounding box center [832, 410] width 61 height 23
click at [850, 444] on link "View PDF" at bounding box center [832, 448] width 61 height 23
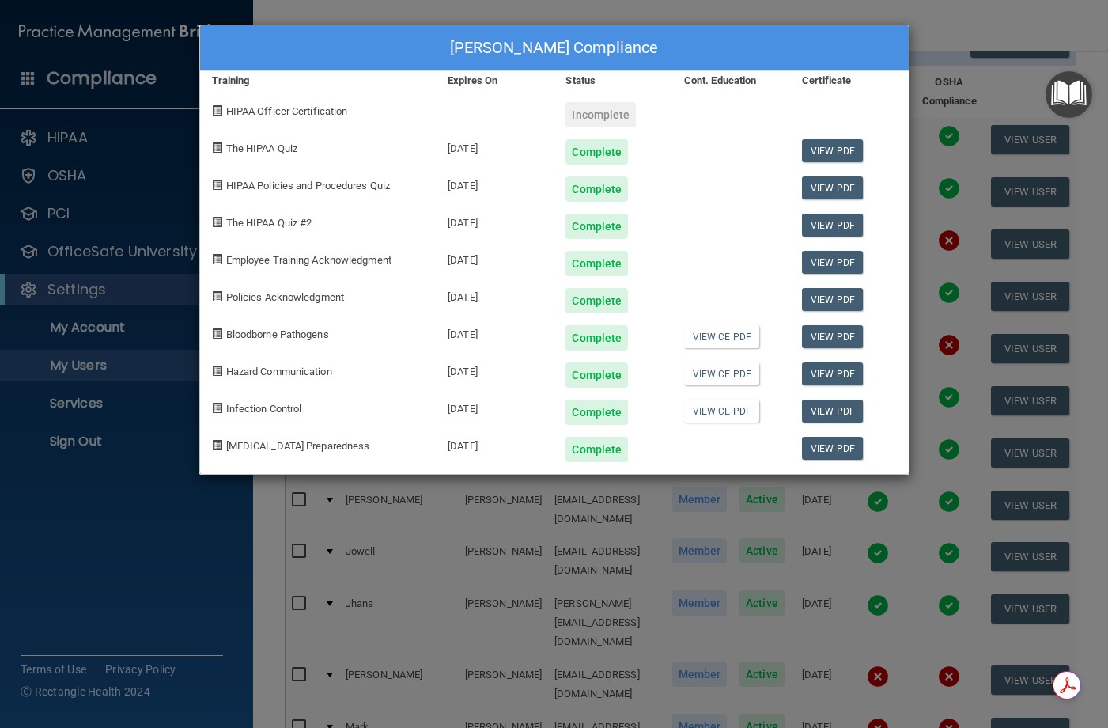
click at [673, 22] on div "Patti Carrillo's Compliance Training Expires On Status Cont. Education Certific…" at bounding box center [554, 364] width 1108 height 728
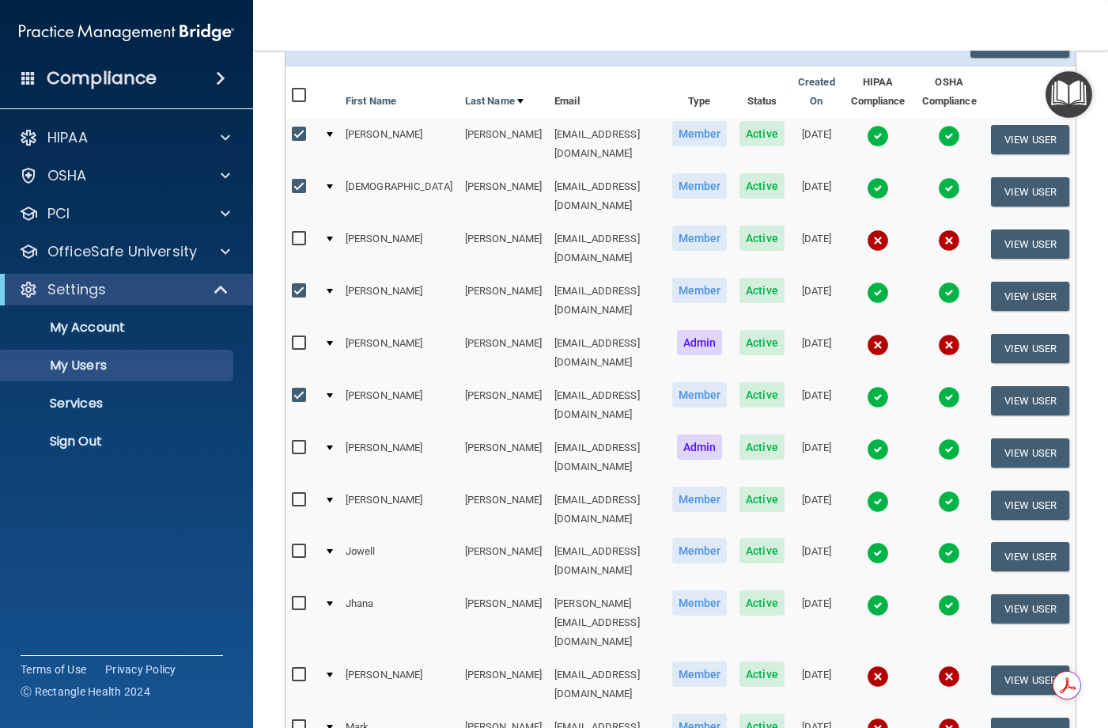
scroll to position [237, 0]
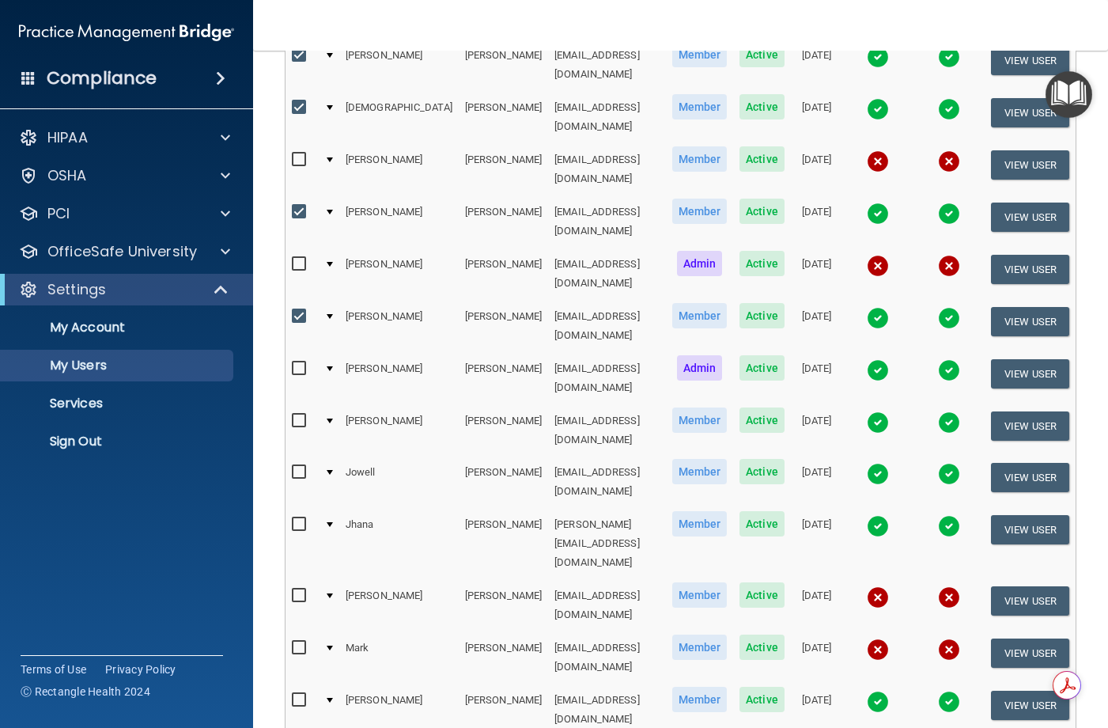
drag, startPoint x: 407, startPoint y: 25, endPoint x: 385, endPoint y: 96, distance: 74.3
click at [407, 25] on nav "Toggle navigation [PERSON_NAME] [EMAIL_ADDRESS][DOMAIN_NAME] Manage My Enterpri…" at bounding box center [680, 25] width 855 height 51
click at [299, 362] on input "checkbox" at bounding box center [301, 368] width 18 height 13
checkbox input "true"
click at [297, 414] on input "checkbox" at bounding box center [301, 420] width 18 height 13
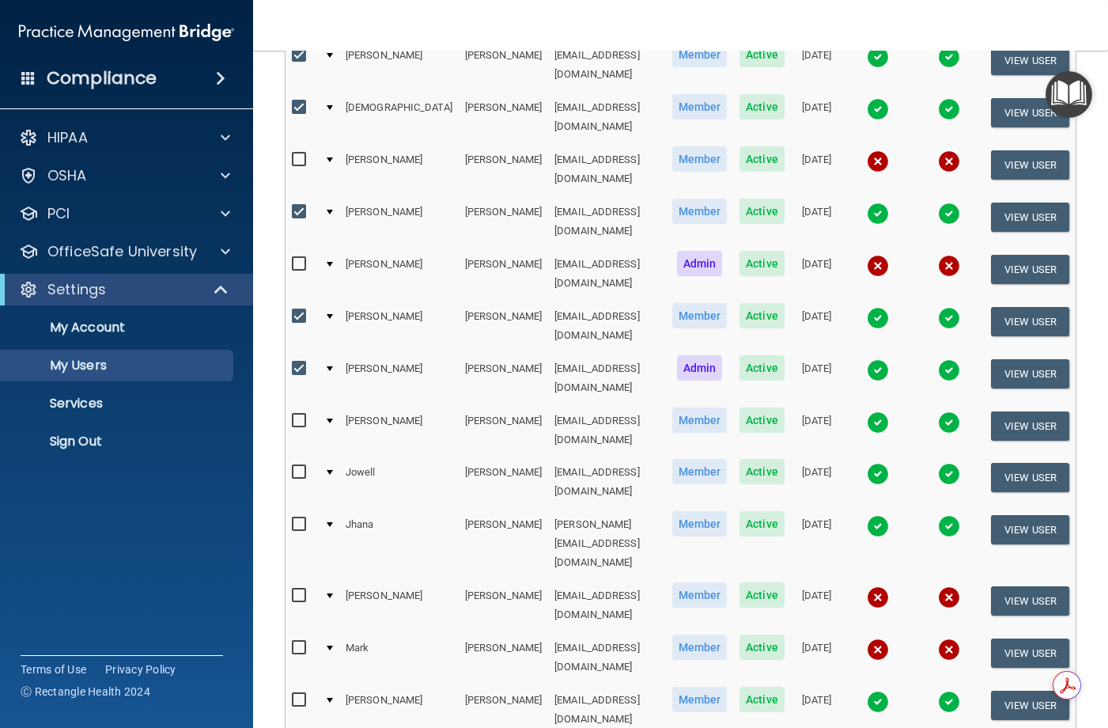
checkbox input "true"
click at [288, 456] on td at bounding box center [302, 482] width 32 height 52
click at [295, 466] on input "checkbox" at bounding box center [301, 472] width 18 height 13
checkbox input "true"
click at [914, 508] on td at bounding box center [949, 543] width 71 height 71
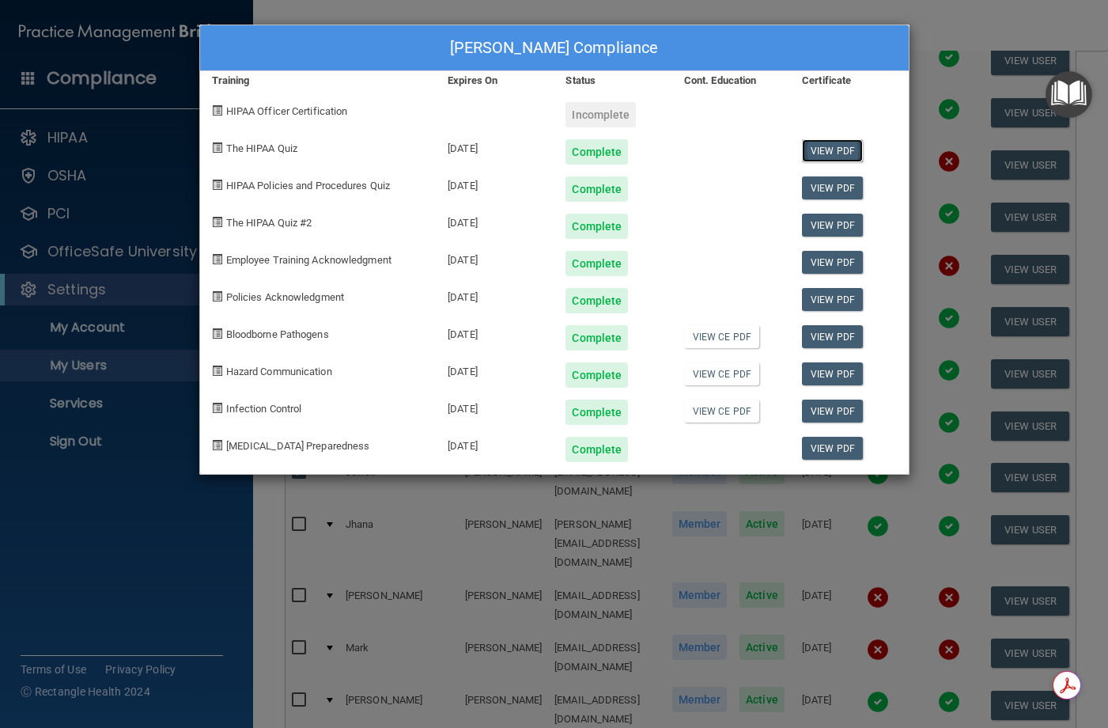
click at [823, 157] on link "View PDF" at bounding box center [832, 150] width 61 height 23
click at [831, 193] on link "View PDF" at bounding box center [832, 187] width 61 height 23
click at [823, 233] on link "View PDF" at bounding box center [832, 225] width 61 height 23
click at [840, 267] on link "View PDF" at bounding box center [832, 262] width 61 height 23
click at [822, 293] on link "View PDF" at bounding box center [832, 299] width 61 height 23
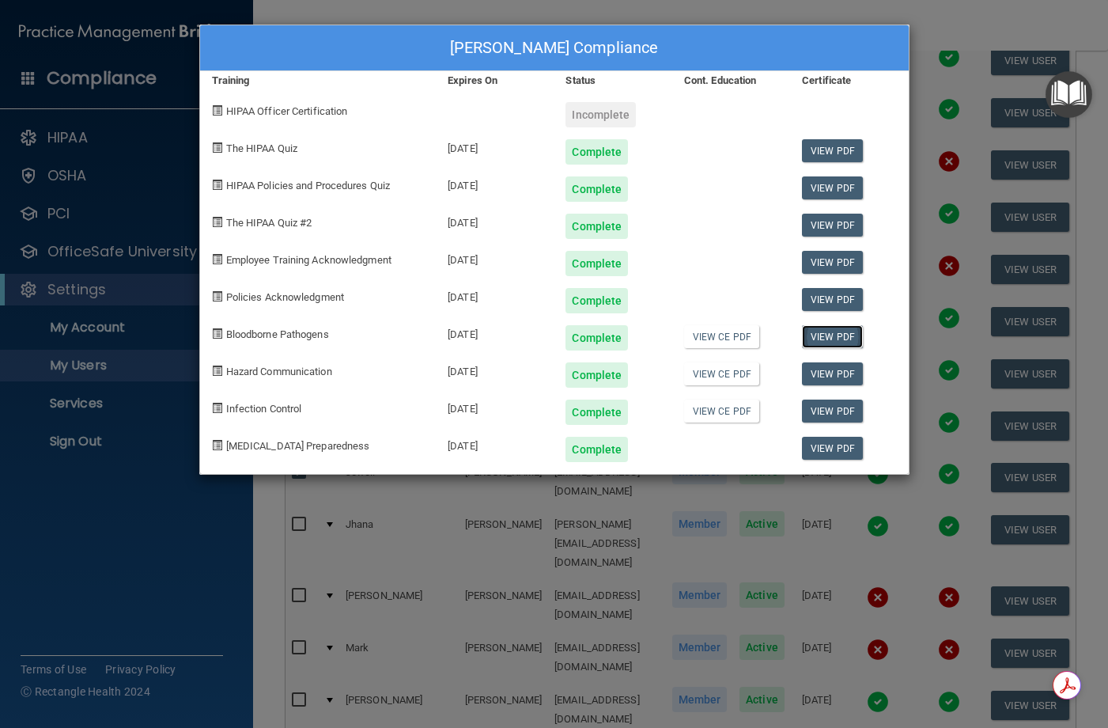
click at [845, 342] on link "View PDF" at bounding box center [832, 336] width 61 height 23
click at [830, 381] on link "View PDF" at bounding box center [832, 373] width 61 height 23
click at [835, 410] on link "View PDF" at bounding box center [832, 410] width 61 height 23
click at [831, 452] on link "View PDF" at bounding box center [832, 448] width 61 height 23
drag, startPoint x: 975, startPoint y: 47, endPoint x: 891, endPoint y: 66, distance: 86.7
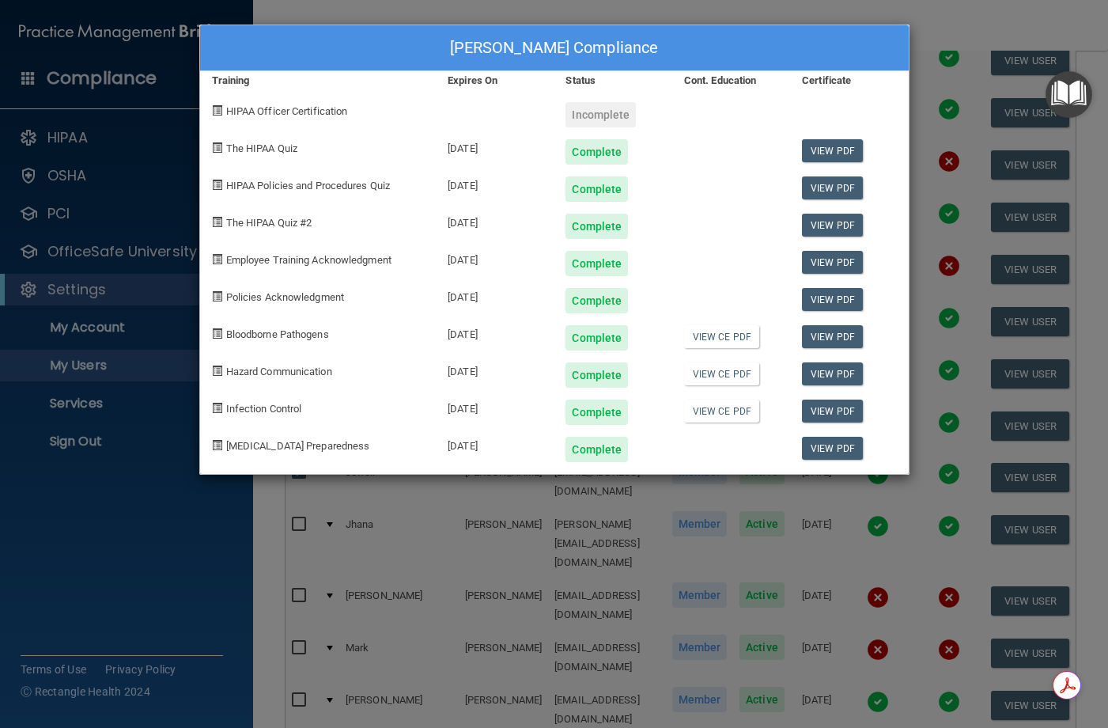
click at [974, 46] on div "Jhana Downie's Compliance Training Expires On Status Cont. Education Certificat…" at bounding box center [554, 364] width 1108 height 728
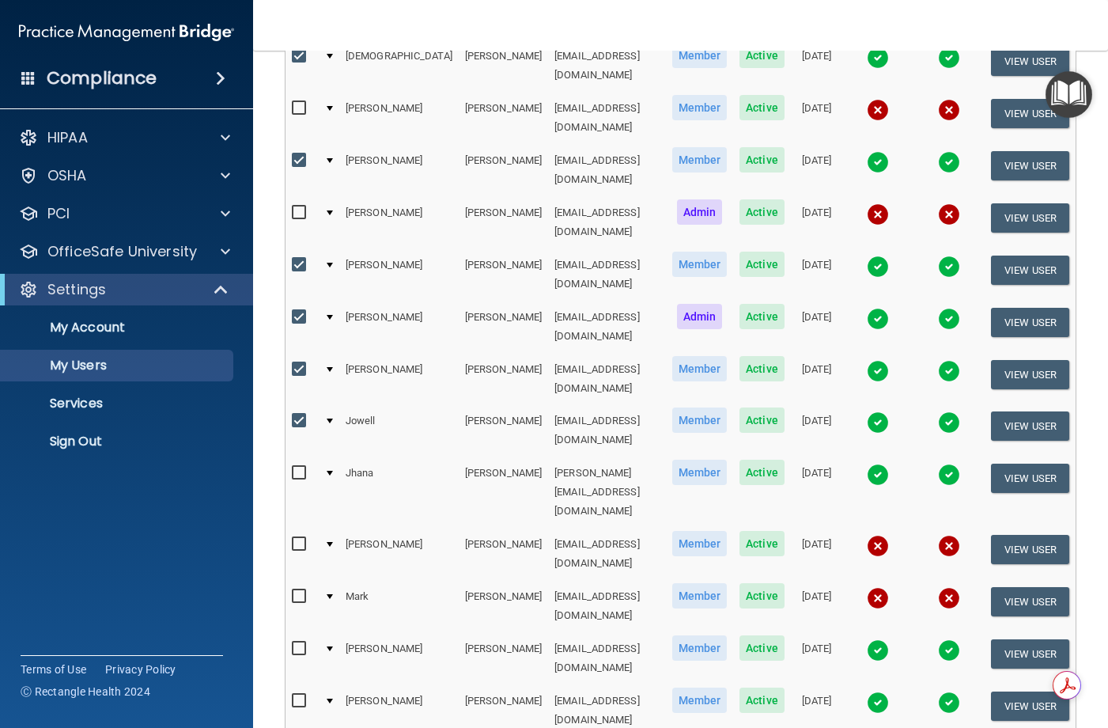
scroll to position [316, 0]
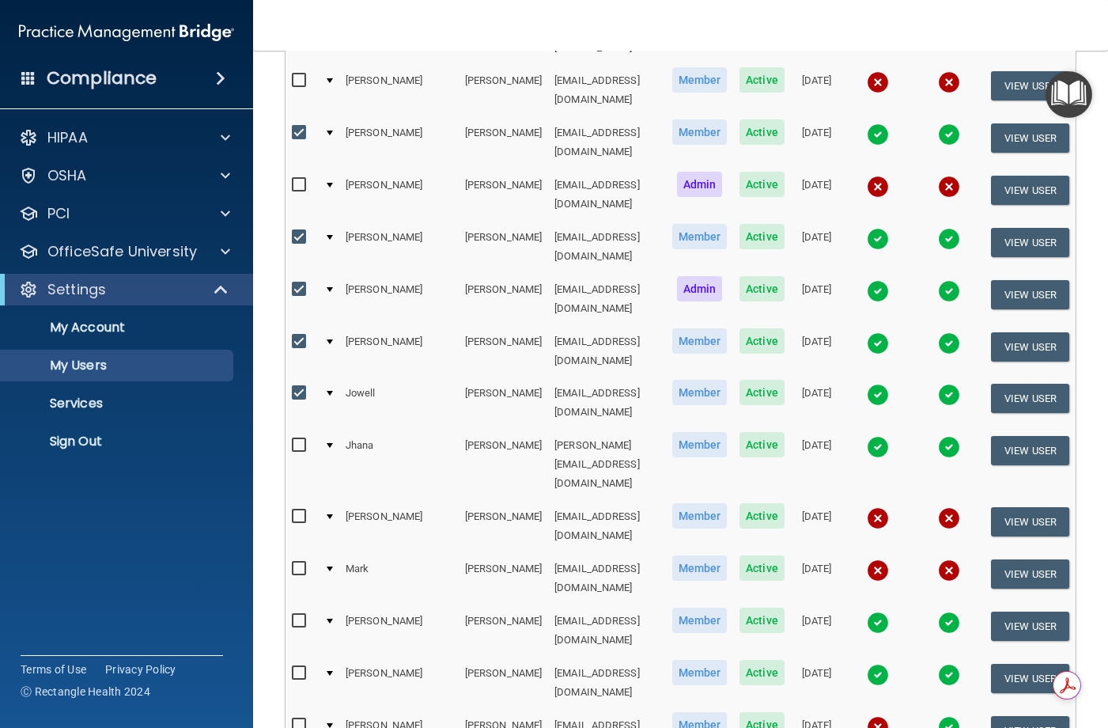
click at [299, 439] on input "checkbox" at bounding box center [301, 445] width 18 height 13
checkbox input "true"
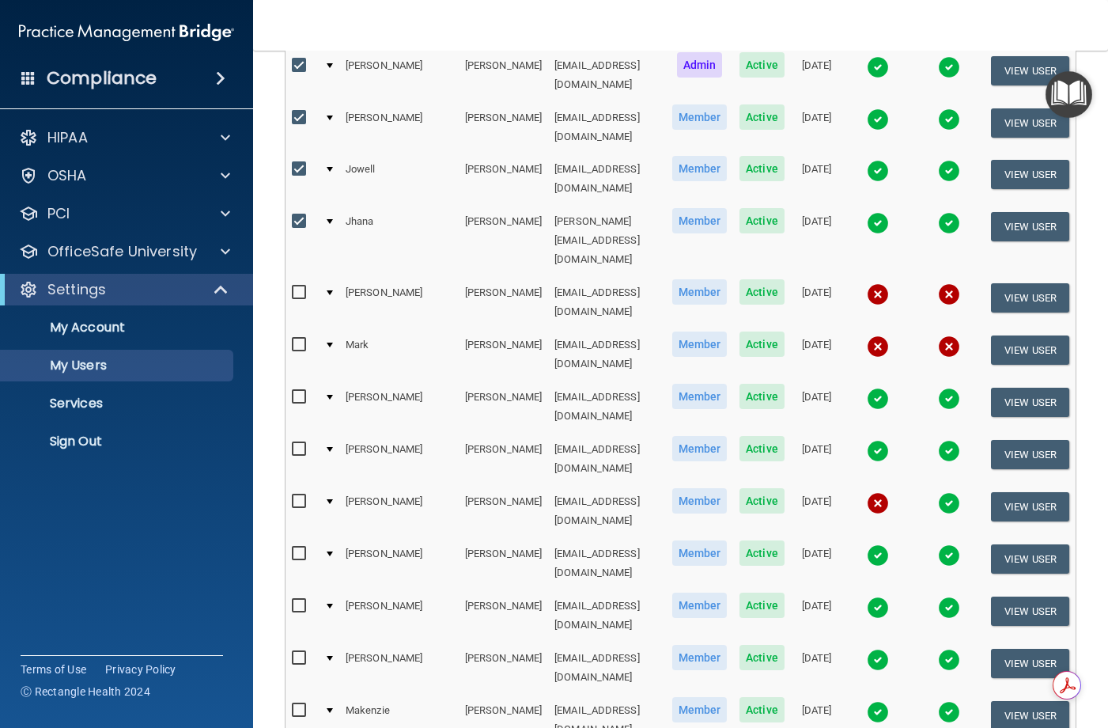
scroll to position [554, 0]
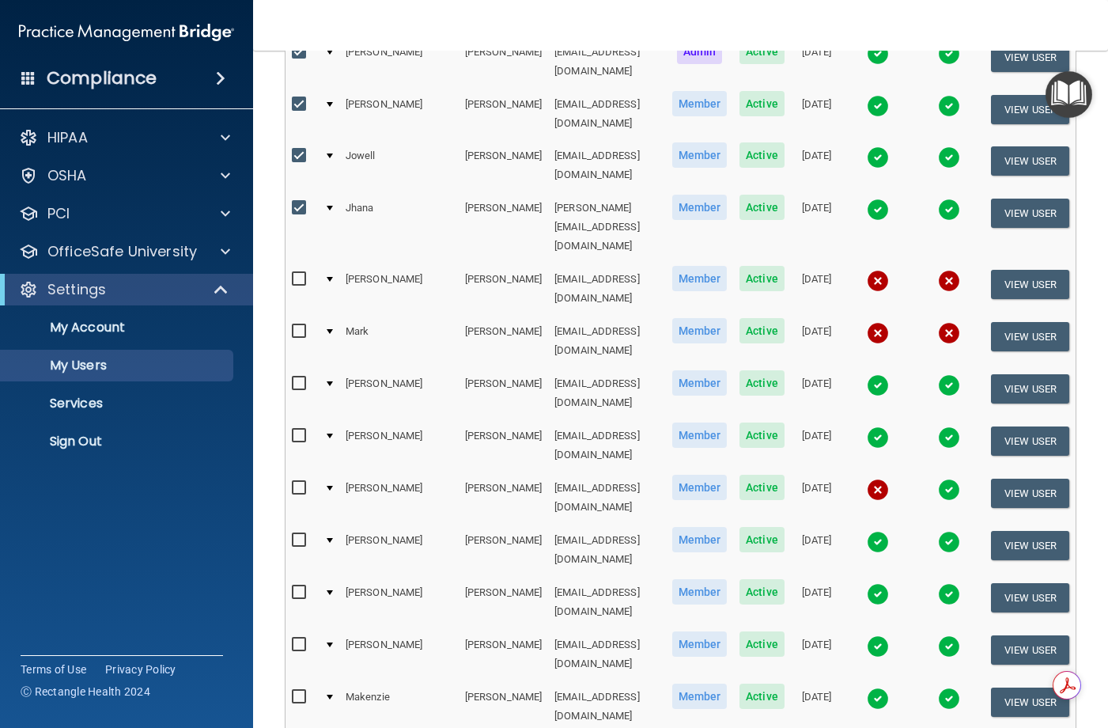
drag, startPoint x: 1013, startPoint y: 19, endPoint x: 1027, endPoint y: 43, distance: 27.3
click at [1013, 19] on nav "Toggle navigation [PERSON_NAME] [EMAIL_ADDRESS][DOMAIN_NAME] Manage My Enterpri…" at bounding box center [680, 25] width 855 height 51
click at [539, 32] on nav "Toggle navigation [PERSON_NAME] [EMAIL_ADDRESS][DOMAIN_NAME] Manage My Enterpri…" at bounding box center [680, 25] width 855 height 51
click at [304, 429] on input "checkbox" at bounding box center [301, 435] width 18 height 13
click at [297, 429] on input "checkbox" at bounding box center [301, 435] width 18 height 13
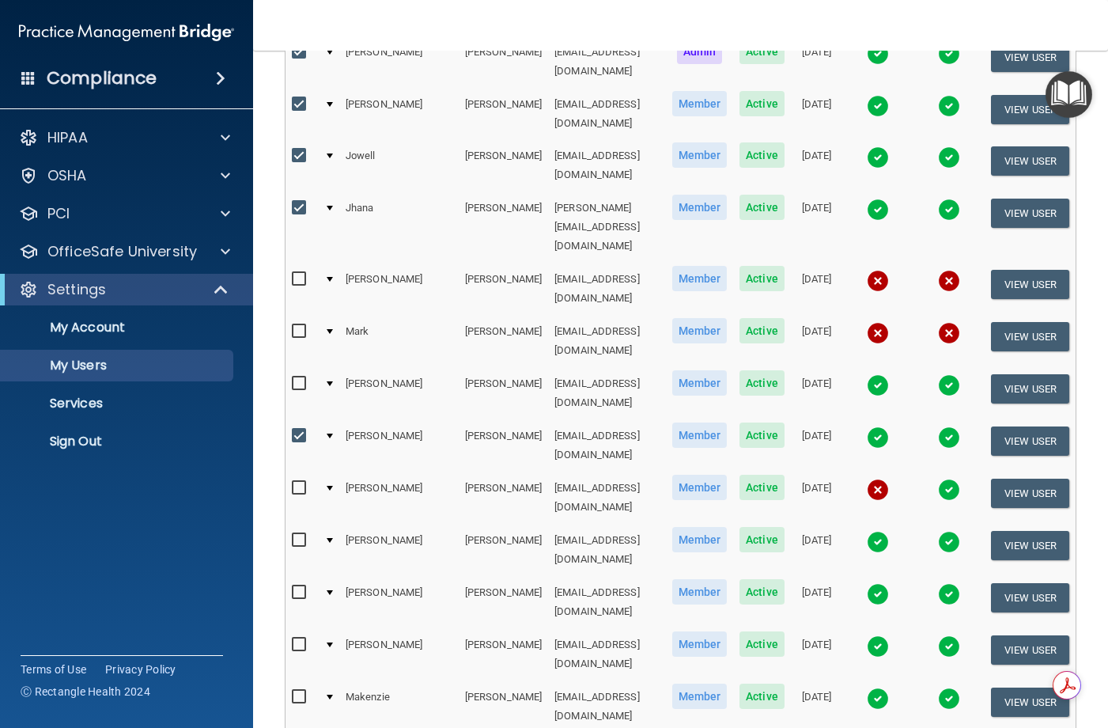
checkbox input "false"
click at [1025, 426] on button "View User" at bounding box center [1030, 440] width 78 height 29
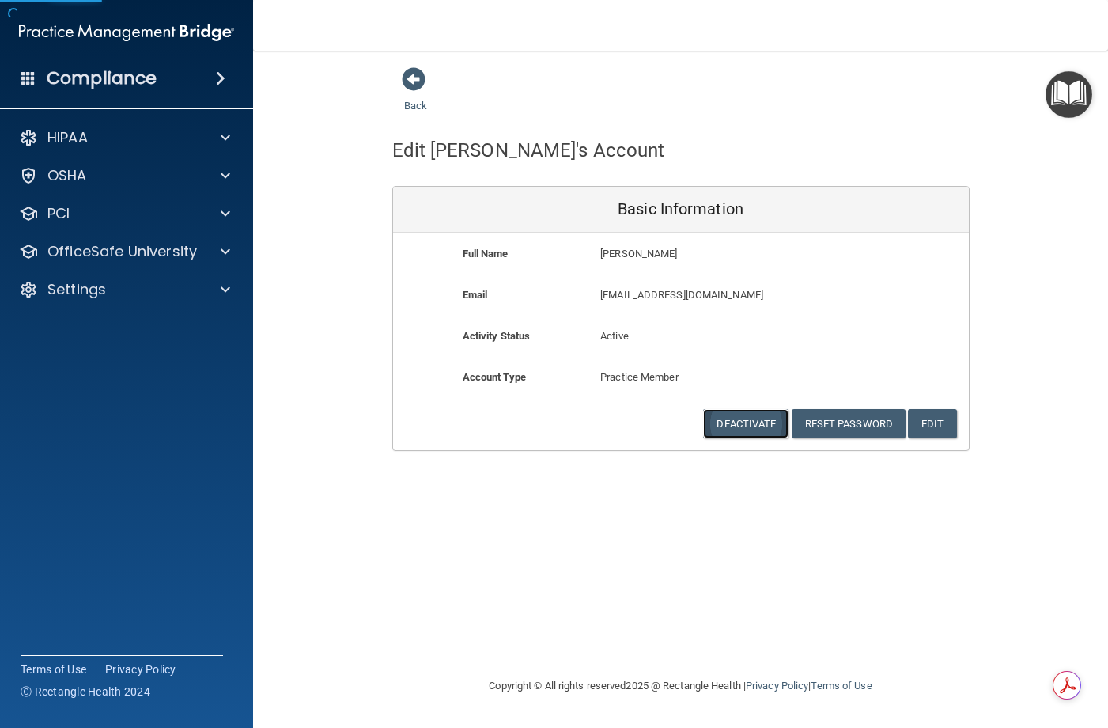
click at [743, 422] on button "Deactivate" at bounding box center [745, 423] width 85 height 29
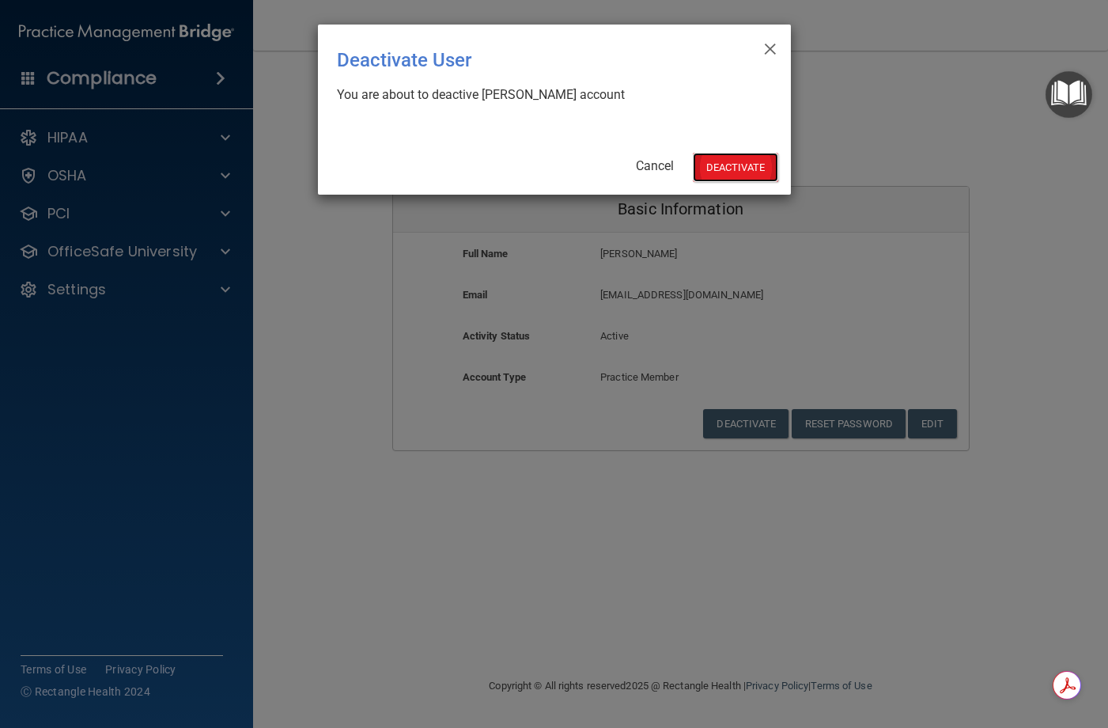
click at [710, 165] on button "Deactivate" at bounding box center [735, 167] width 85 height 29
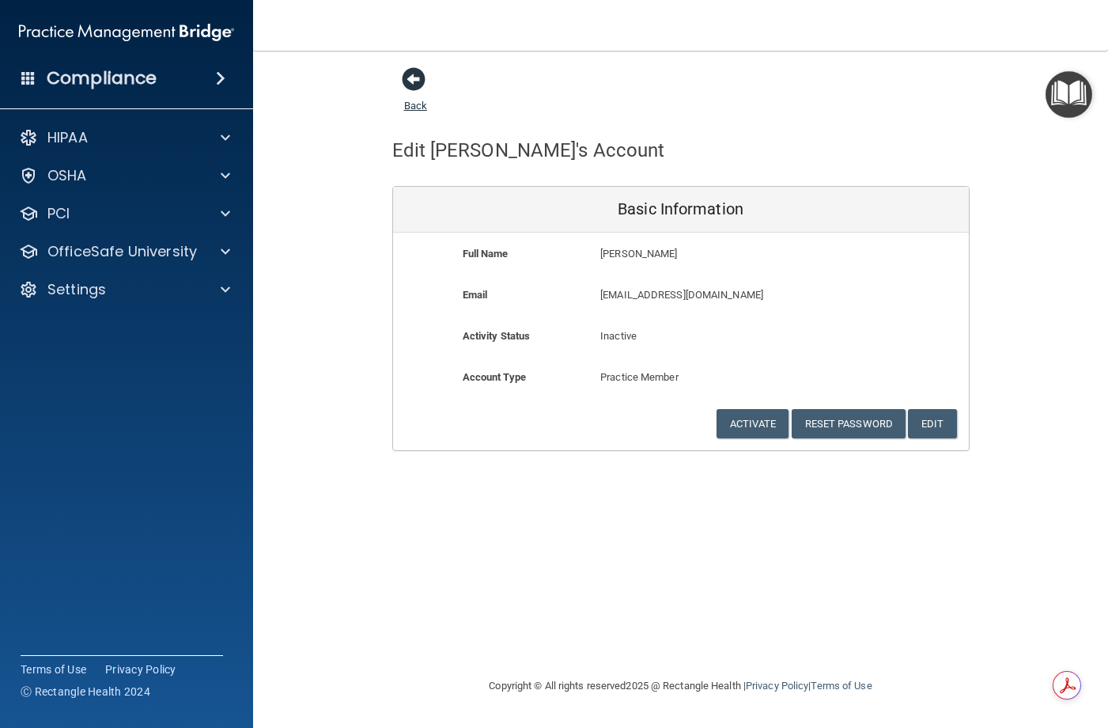
click at [408, 104] on link "Back" at bounding box center [415, 96] width 23 height 31
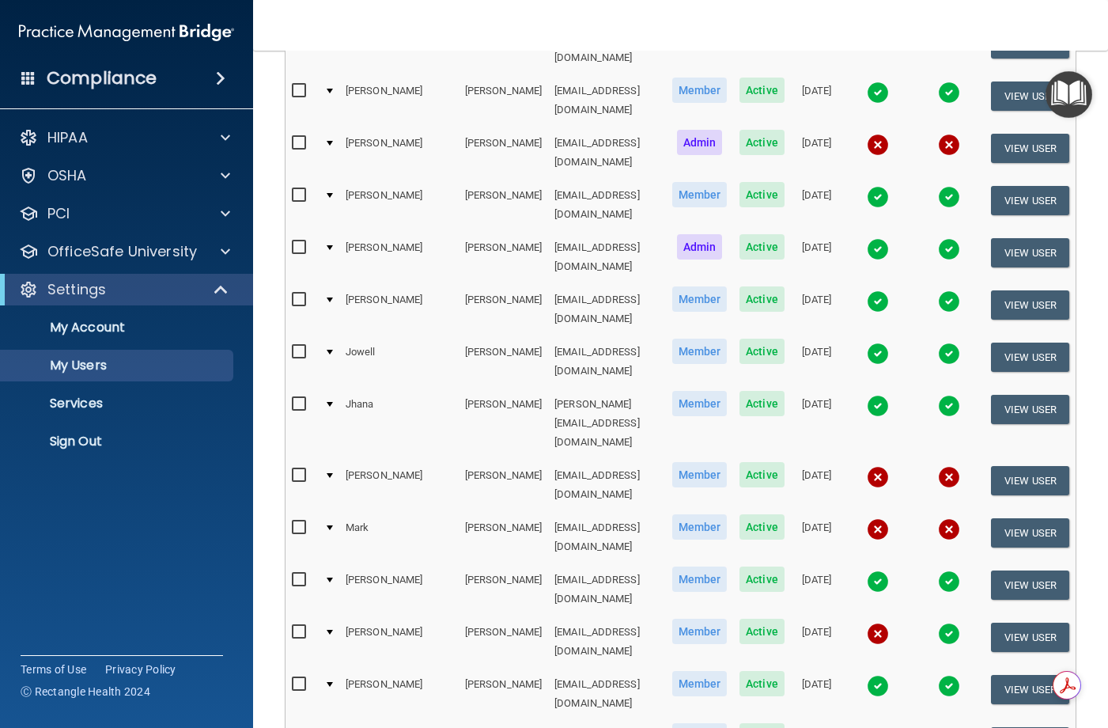
scroll to position [395, 0]
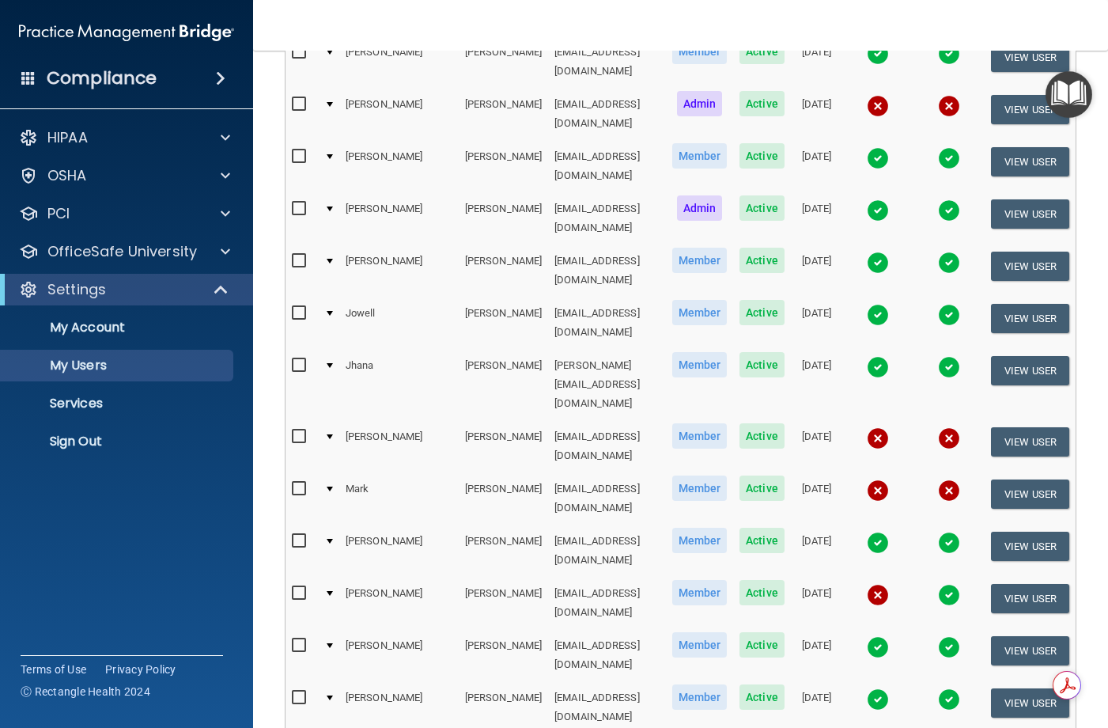
click at [650, 30] on nav "Toggle navigation [PERSON_NAME] [EMAIL_ADDRESS][DOMAIN_NAME] Manage My Enterpri…" at bounding box center [680, 25] width 855 height 51
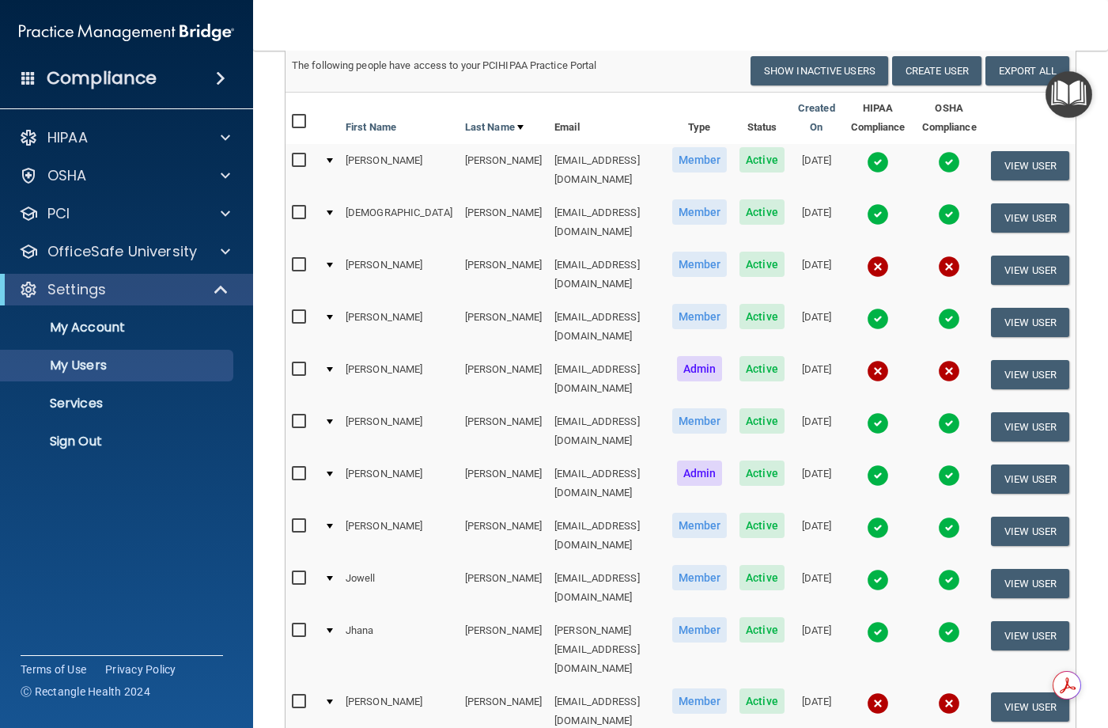
scroll to position [0, 0]
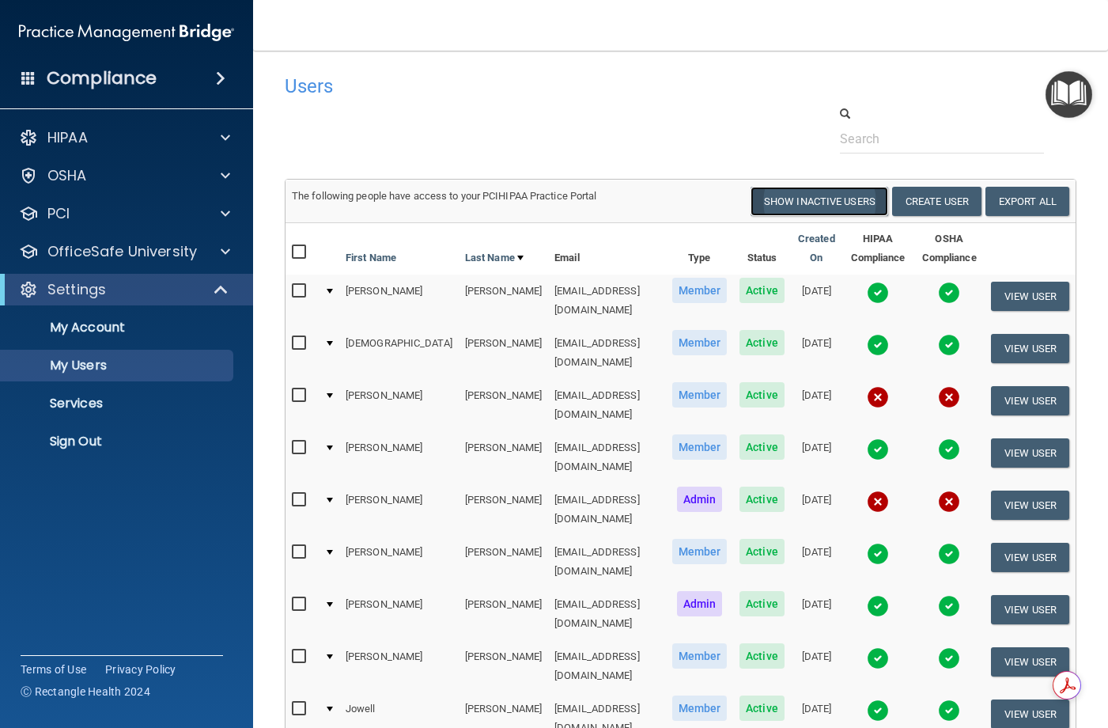
click at [859, 199] on button "Show Inactive Users" at bounding box center [820, 201] width 138 height 29
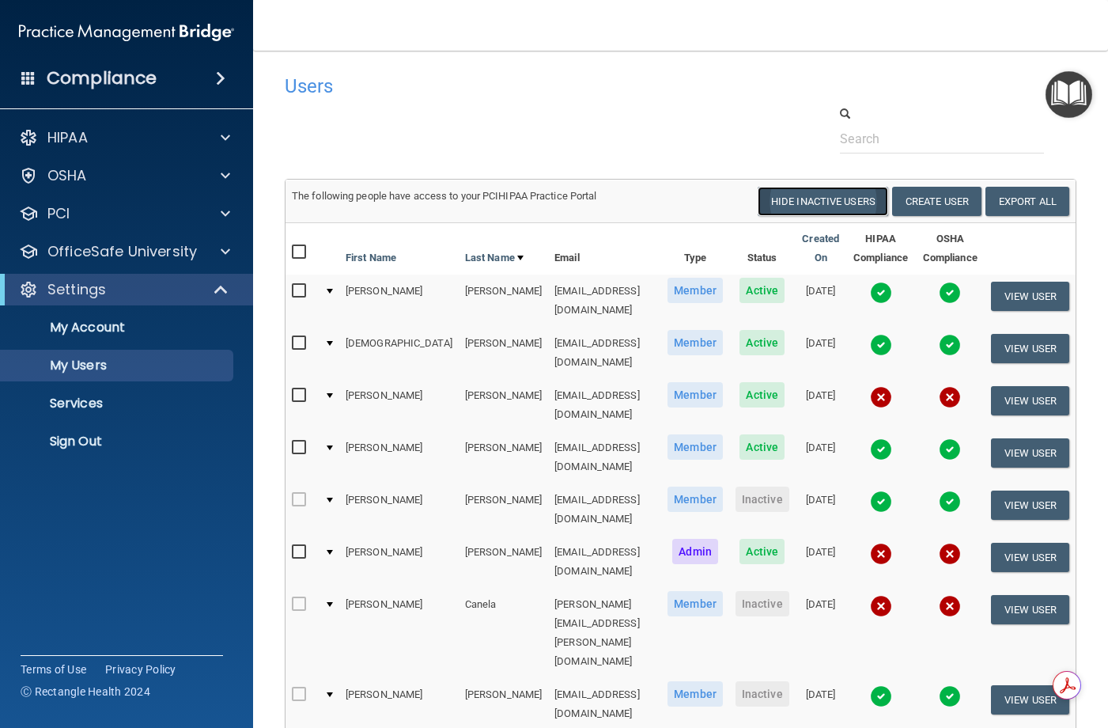
click at [806, 205] on button "Hide Inactive Users" at bounding box center [823, 201] width 131 height 29
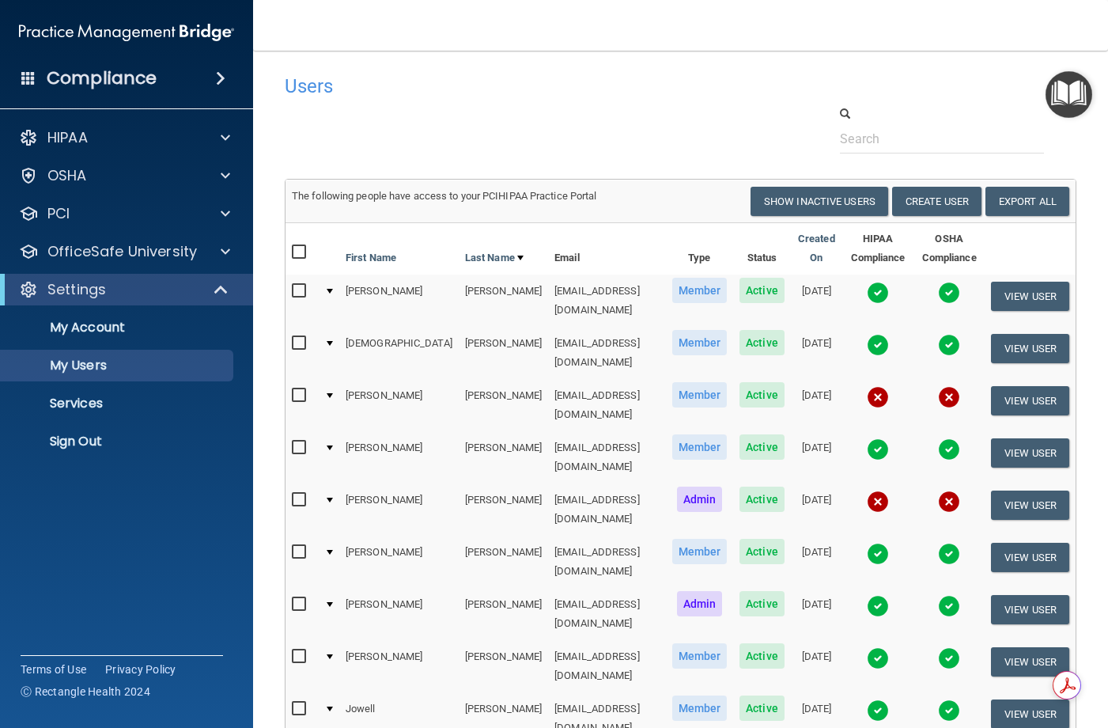
click at [512, 96] on h4 "Users" at bounding box center [511, 86] width 452 height 21
click at [303, 289] on input "checkbox" at bounding box center [301, 291] width 18 height 13
checkbox input "true"
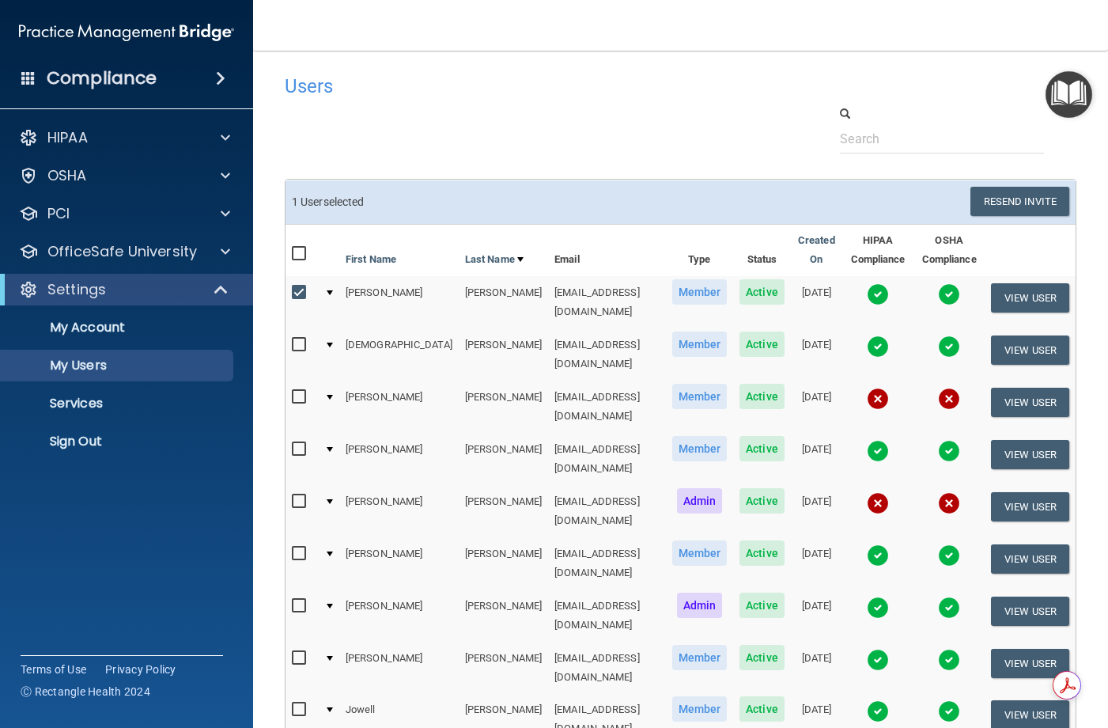
click at [304, 339] on input "checkbox" at bounding box center [301, 345] width 18 height 13
checkbox input "true"
click at [297, 443] on input "checkbox" at bounding box center [301, 449] width 18 height 13
checkbox input "true"
click at [308, 547] on input "checkbox" at bounding box center [301, 553] width 18 height 13
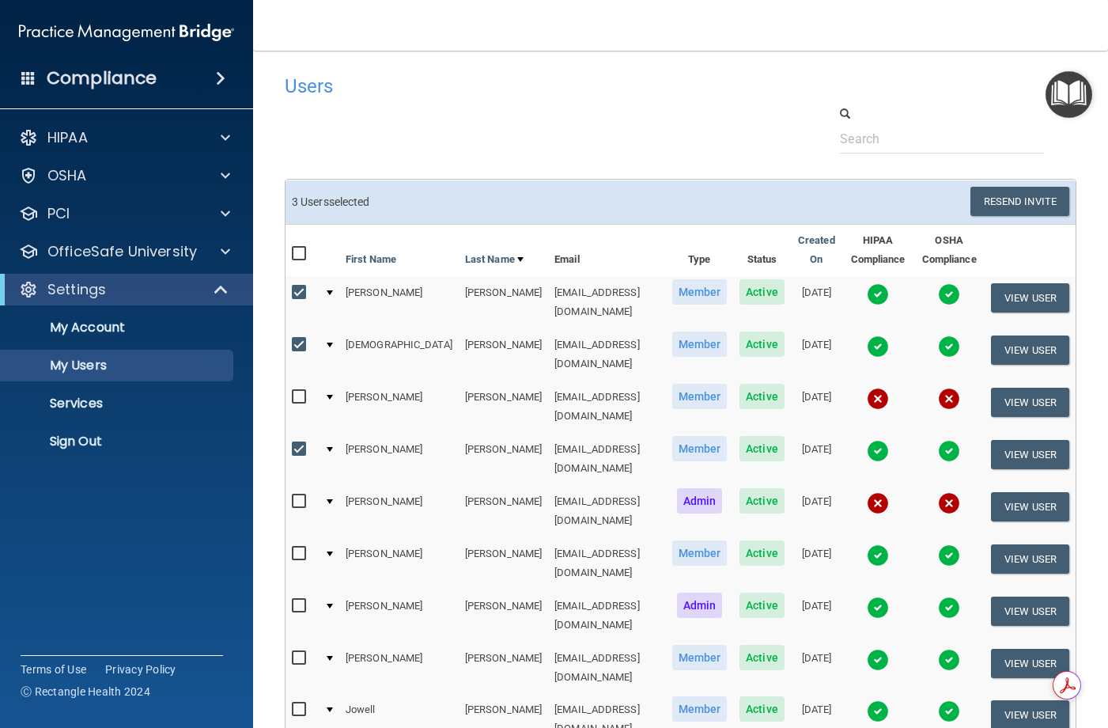
checkbox input "true"
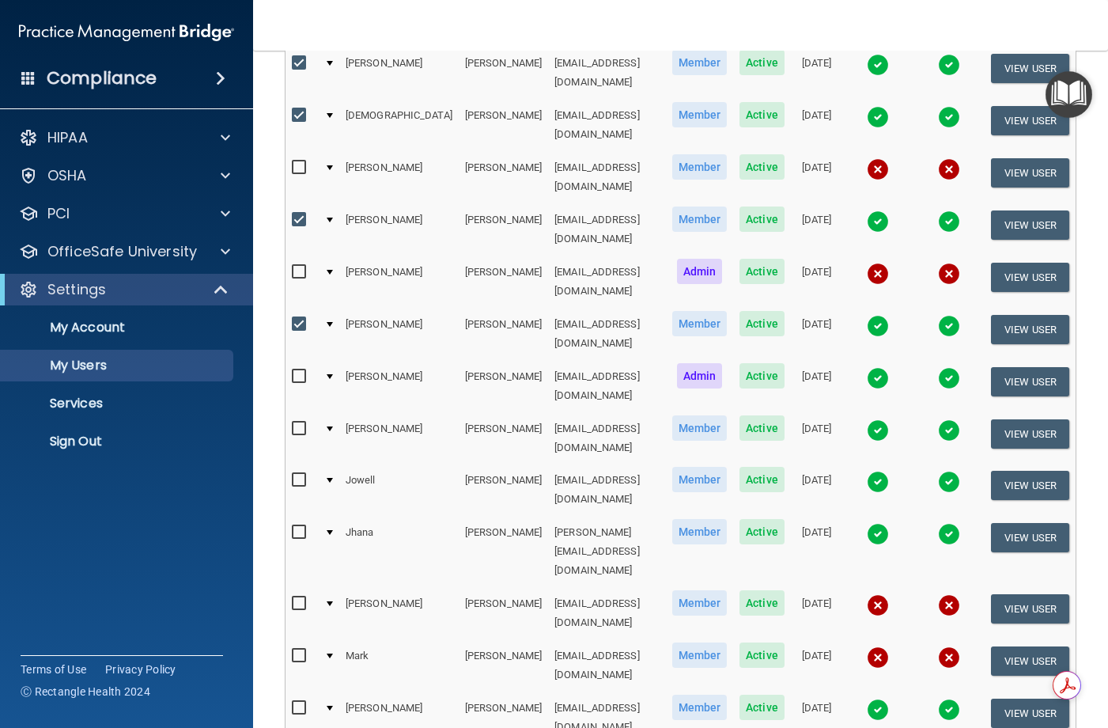
scroll to position [237, 0]
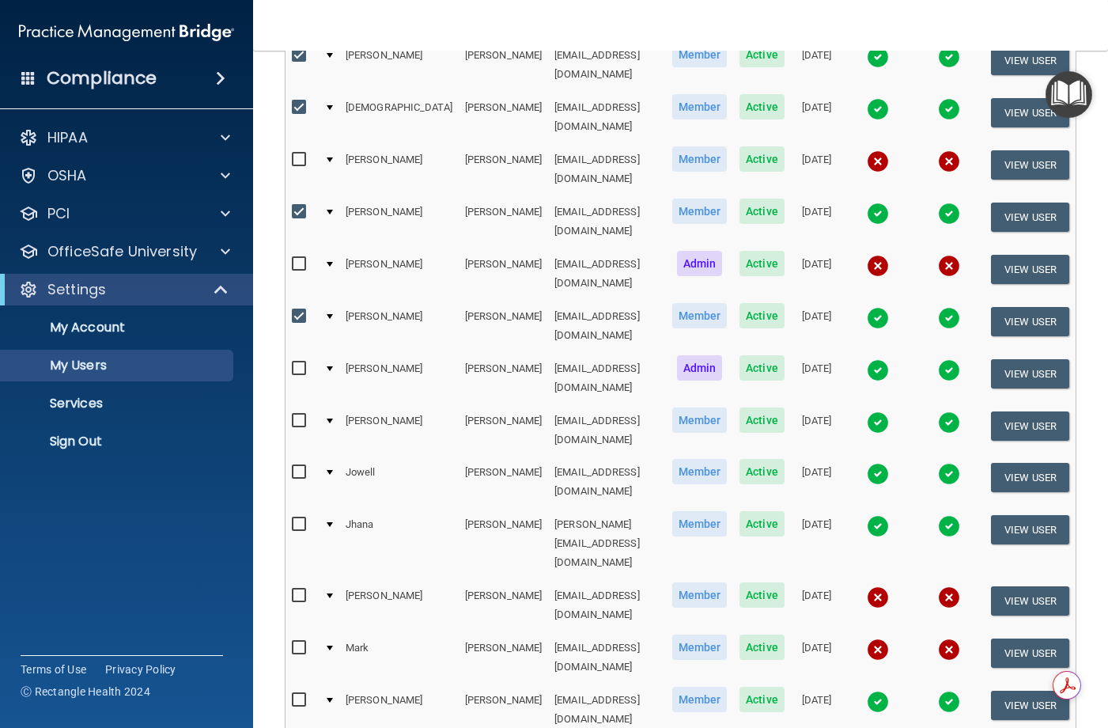
click at [294, 362] on input "checkbox" at bounding box center [301, 368] width 18 height 13
checkbox input "true"
click at [304, 414] on input "checkbox" at bounding box center [301, 420] width 18 height 13
checkbox input "true"
click at [299, 466] on input "checkbox" at bounding box center [301, 472] width 18 height 13
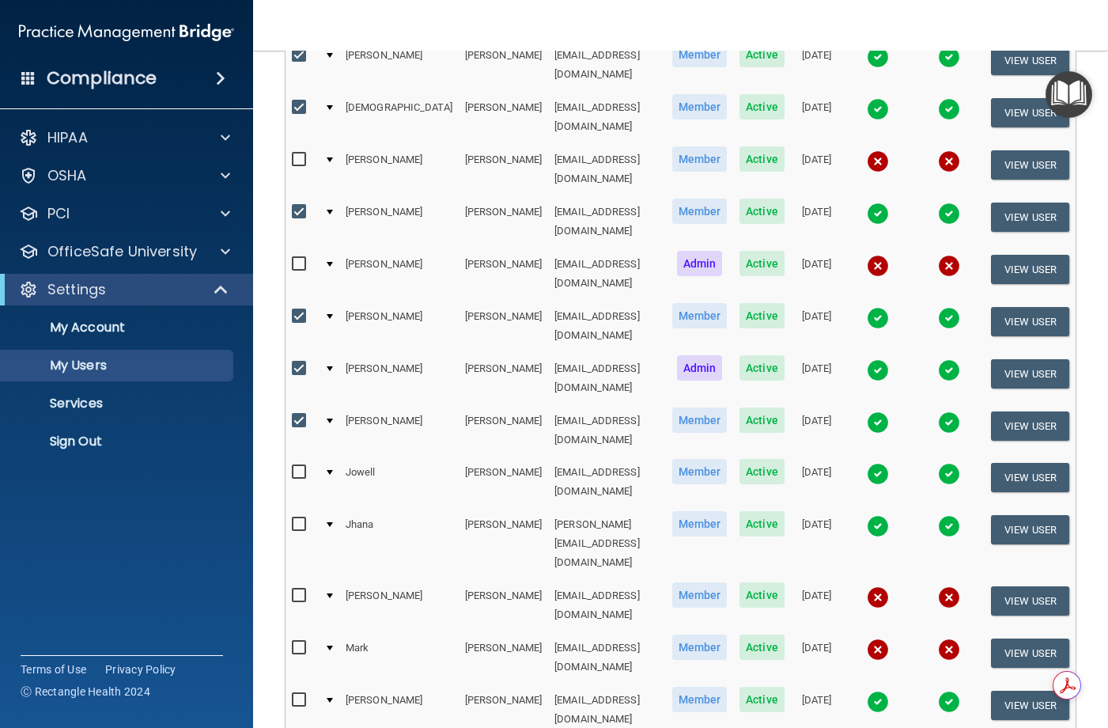
checkbox input "true"
click at [305, 518] on input "checkbox" at bounding box center [301, 524] width 18 height 13
checkbox input "true"
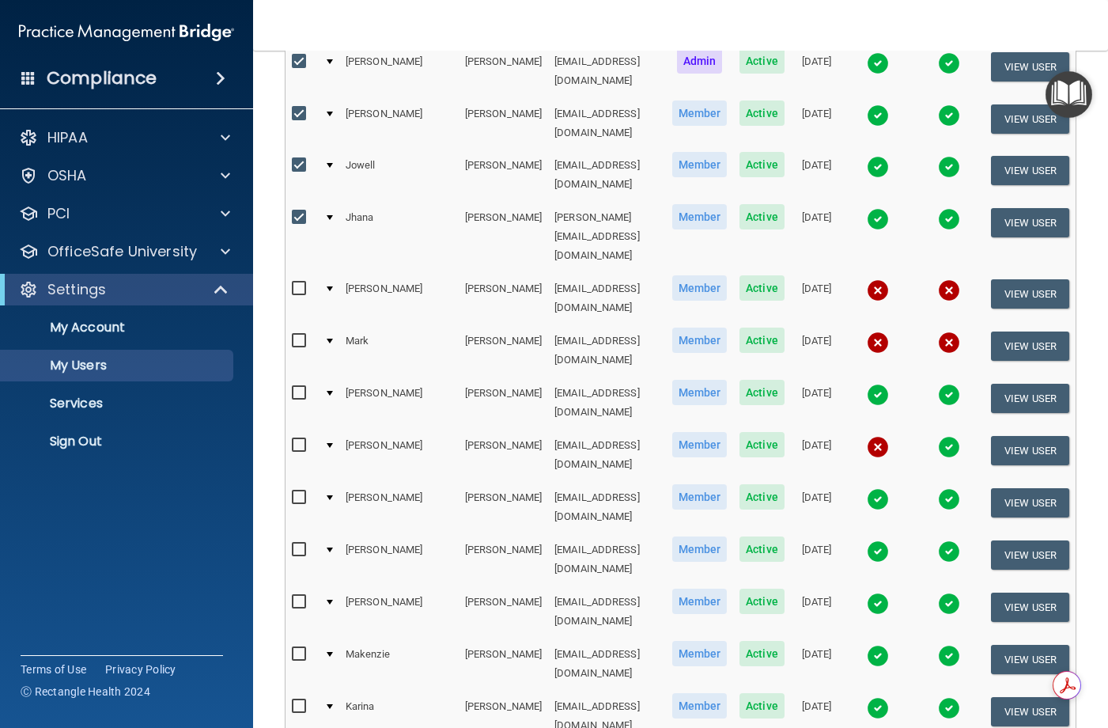
scroll to position [543, 0]
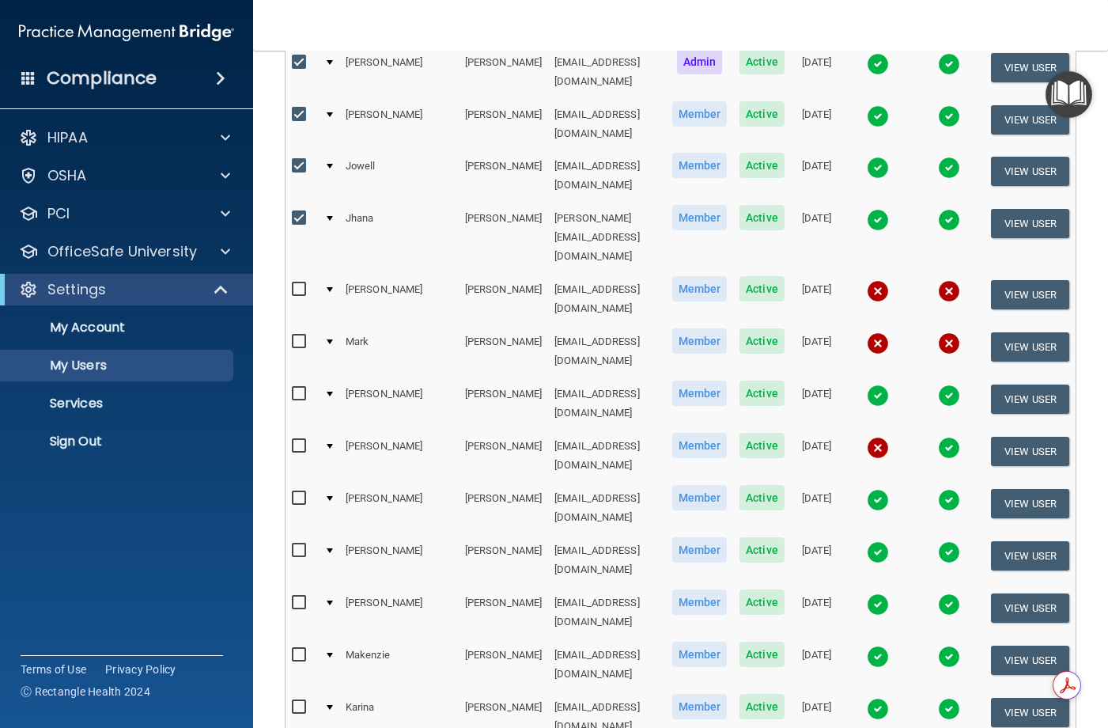
click at [556, 1] on nav "Toggle navigation [PERSON_NAME] [EMAIL_ADDRESS][DOMAIN_NAME] Manage My Enterpri…" at bounding box center [680, 25] width 855 height 51
click at [914, 377] on td at bounding box center [949, 403] width 71 height 52
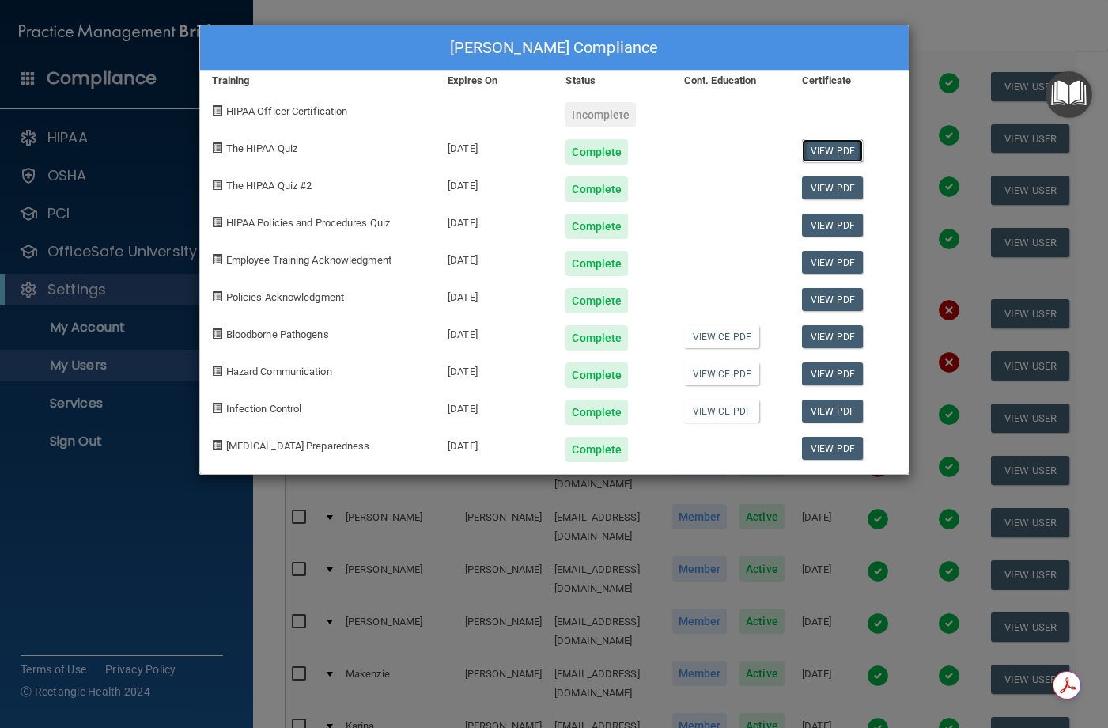
click at [833, 151] on link "View PDF" at bounding box center [832, 150] width 61 height 23
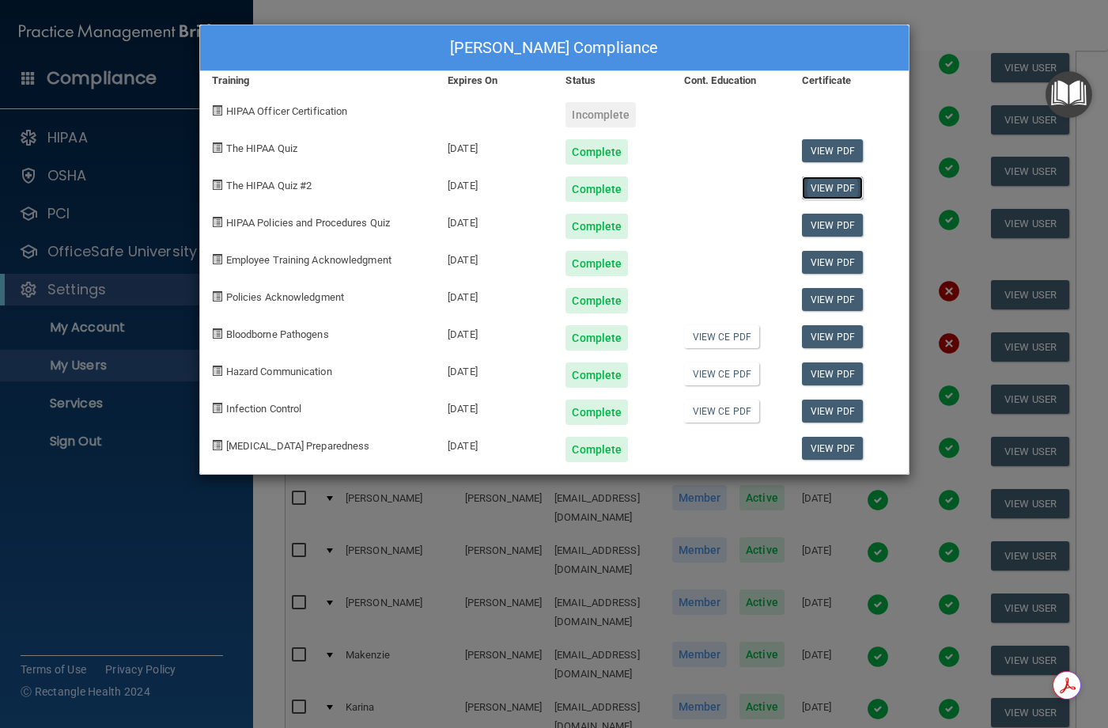
click at [828, 183] on link "View PDF" at bounding box center [832, 187] width 61 height 23
click at [819, 218] on link "View PDF" at bounding box center [832, 225] width 61 height 23
click at [842, 255] on link "View PDF" at bounding box center [832, 262] width 61 height 23
click at [840, 306] on link "View PDF" at bounding box center [832, 299] width 61 height 23
click at [827, 333] on link "View PDF" at bounding box center [832, 336] width 61 height 23
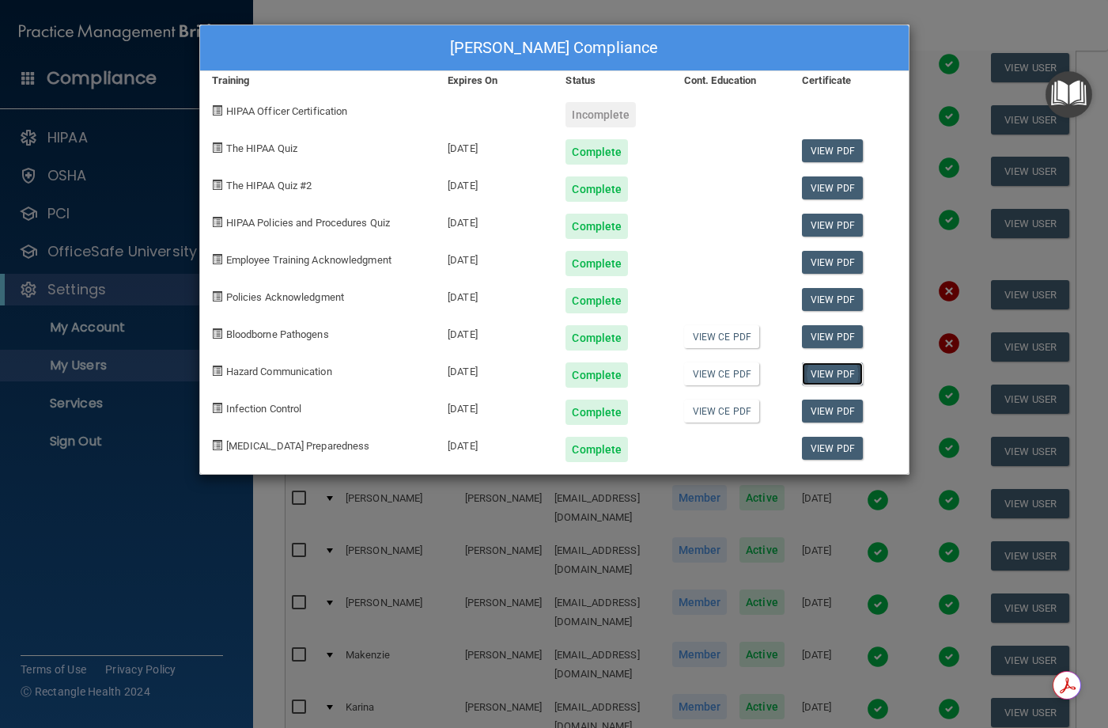
click at [843, 380] on link "View PDF" at bounding box center [832, 373] width 61 height 23
click at [838, 415] on link "View PDF" at bounding box center [832, 410] width 61 height 23
click at [823, 441] on link "View PDF" at bounding box center [832, 448] width 61 height 23
click at [921, 9] on div "Sarah Fulop's Compliance Training Expires On Status Cont. Education Certificate…" at bounding box center [554, 364] width 1108 height 728
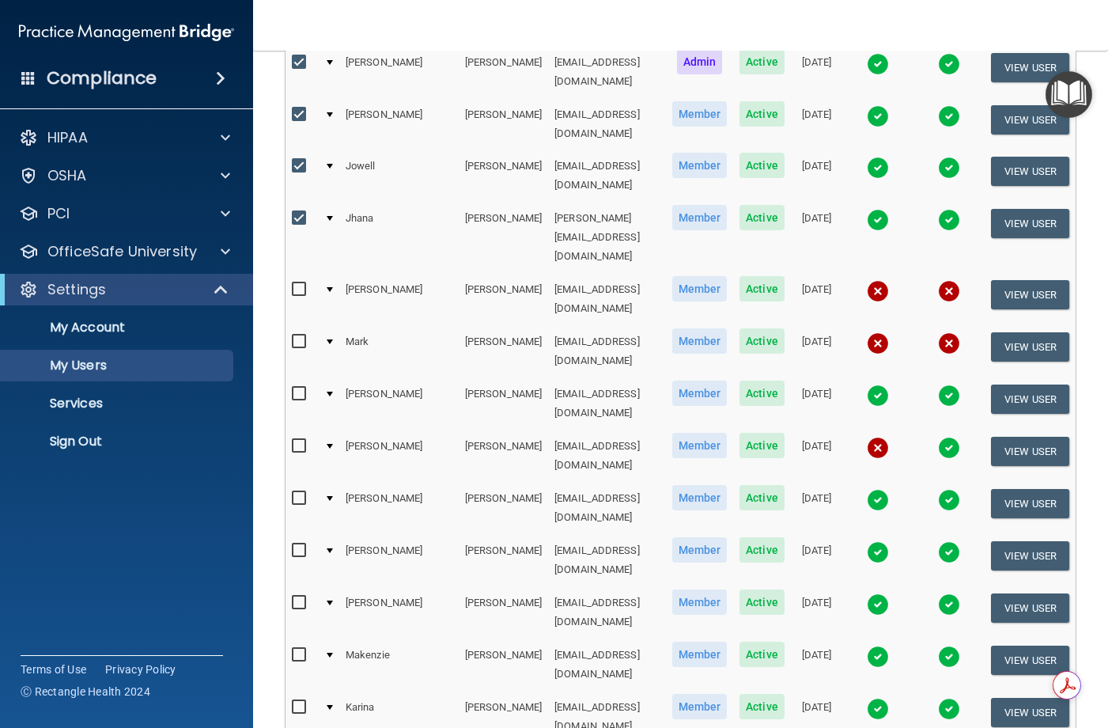
click at [304, 388] on input "checkbox" at bounding box center [301, 394] width 18 height 13
checkbox input "true"
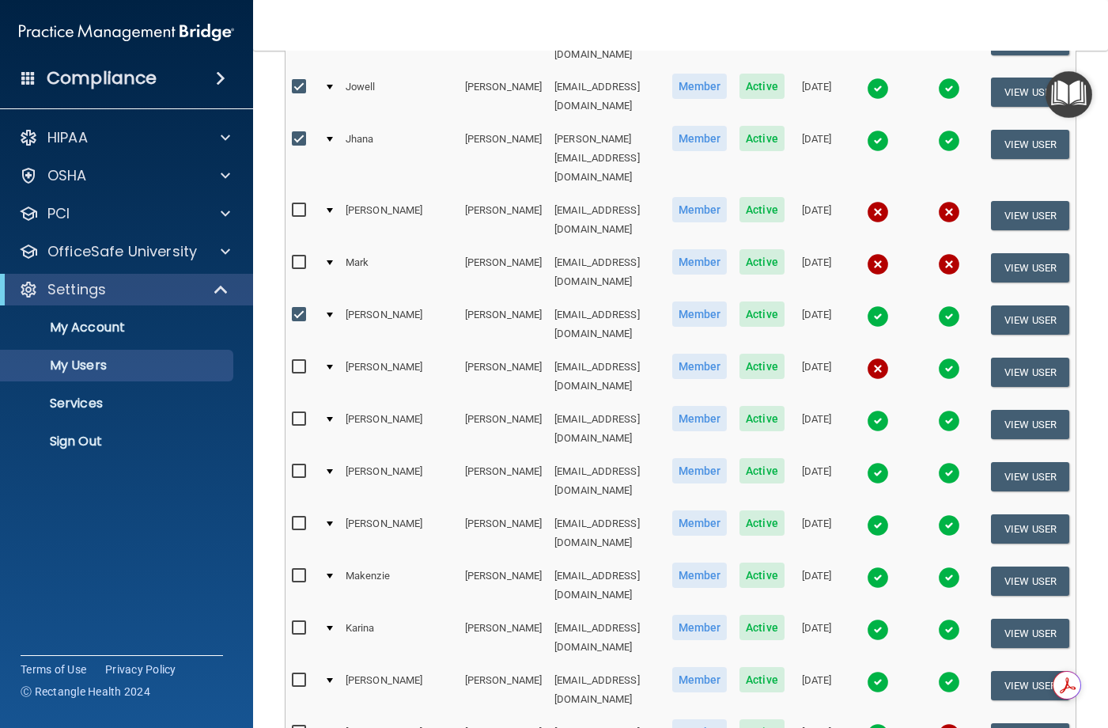
click at [298, 413] on input "checkbox" at bounding box center [301, 419] width 18 height 13
checkbox input "true"
click at [295, 465] on input "checkbox" at bounding box center [301, 471] width 18 height 13
checkbox input "true"
click at [993, 619] on button "View User" at bounding box center [1030, 633] width 78 height 29
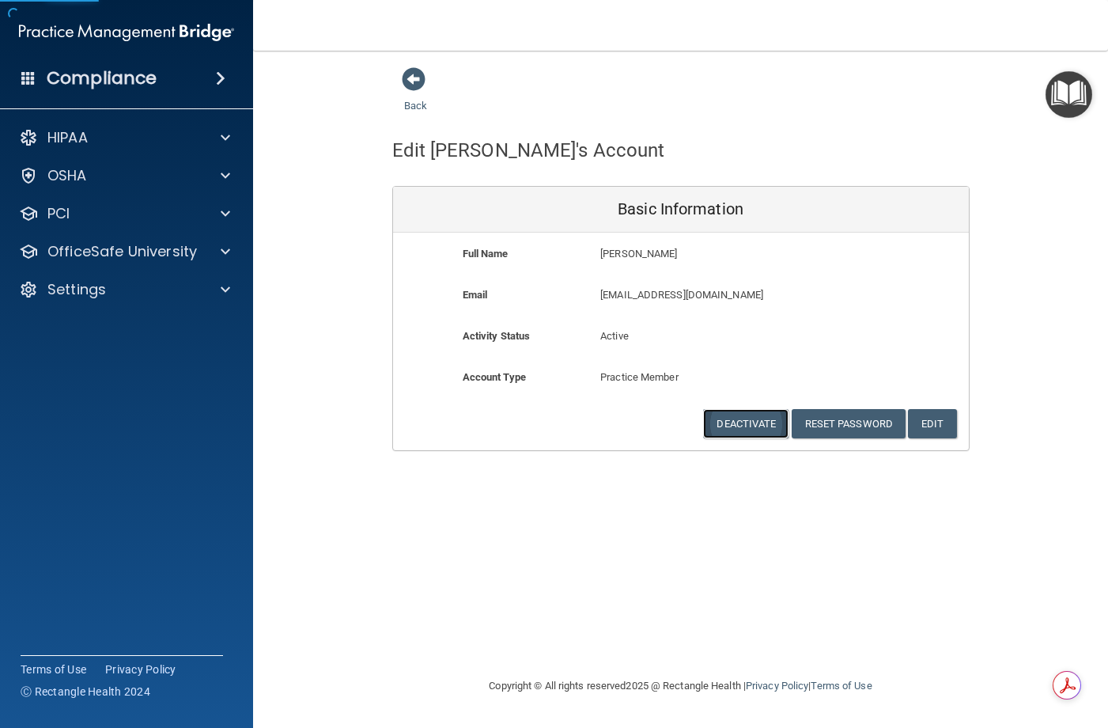
click at [751, 422] on button "Deactivate" at bounding box center [745, 423] width 85 height 29
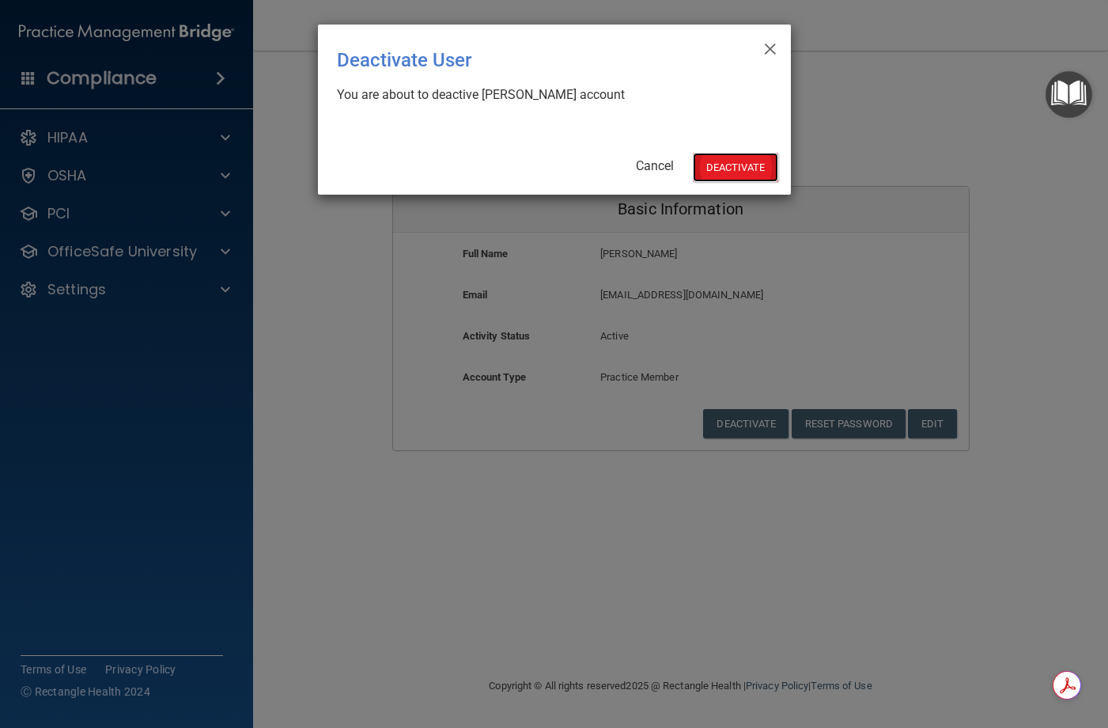
click at [721, 165] on button "Deactivate" at bounding box center [735, 167] width 85 height 29
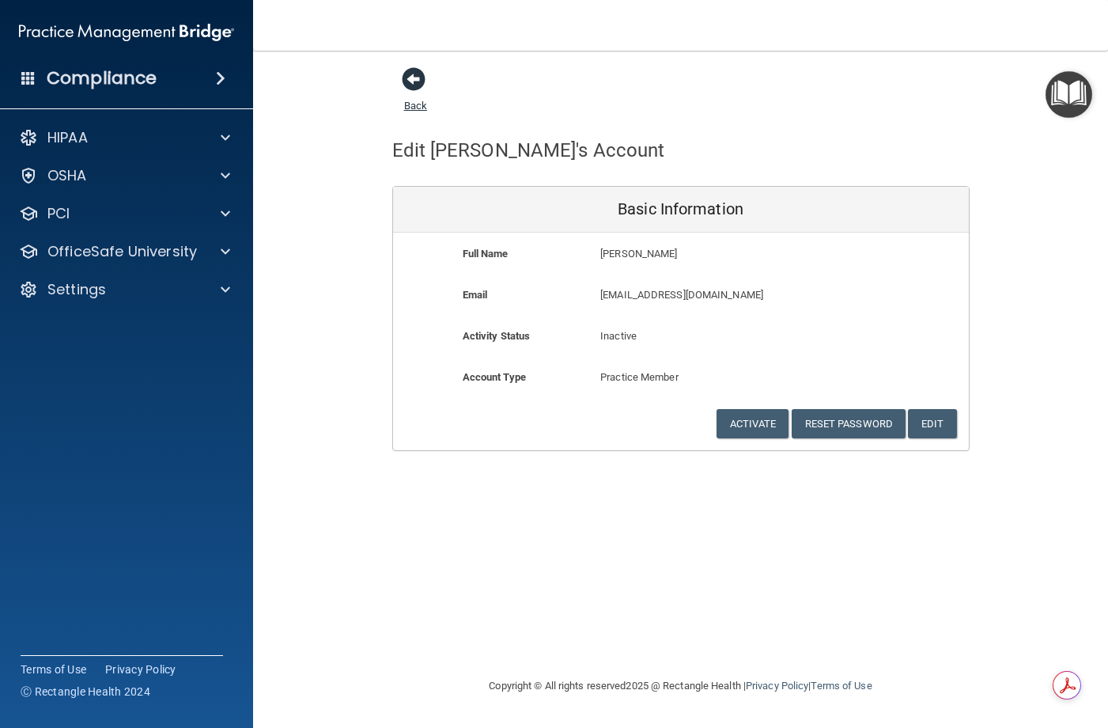
click at [422, 104] on link "Back" at bounding box center [415, 96] width 23 height 31
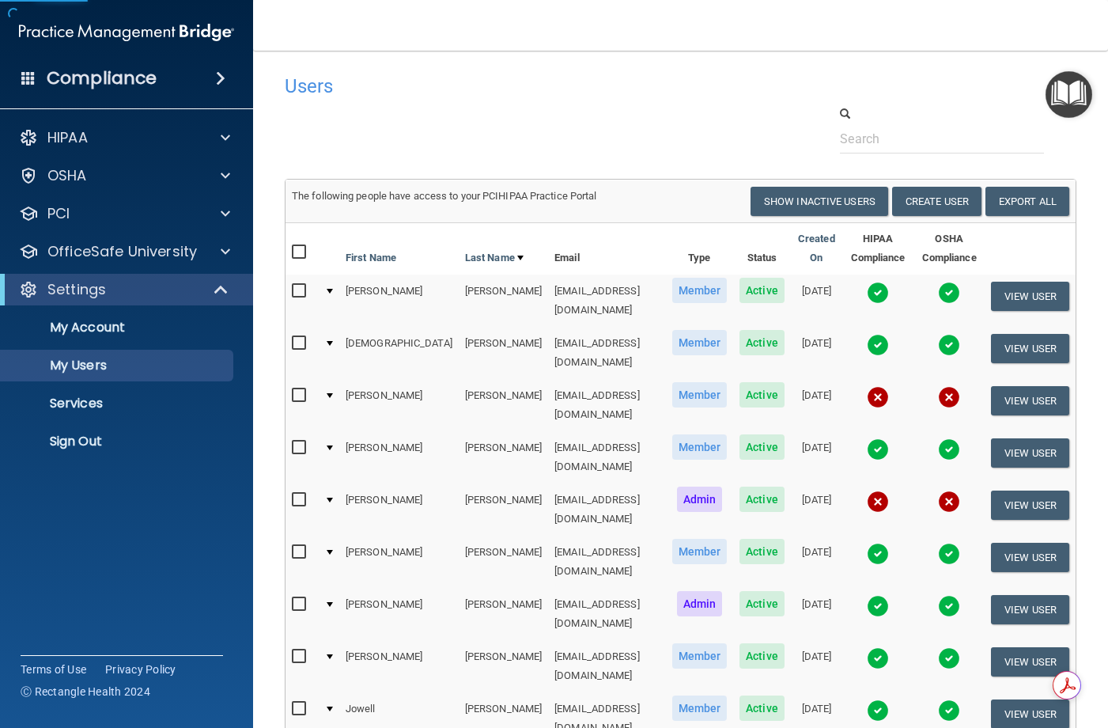
click at [636, 120] on div at bounding box center [680, 129] width 815 height 48
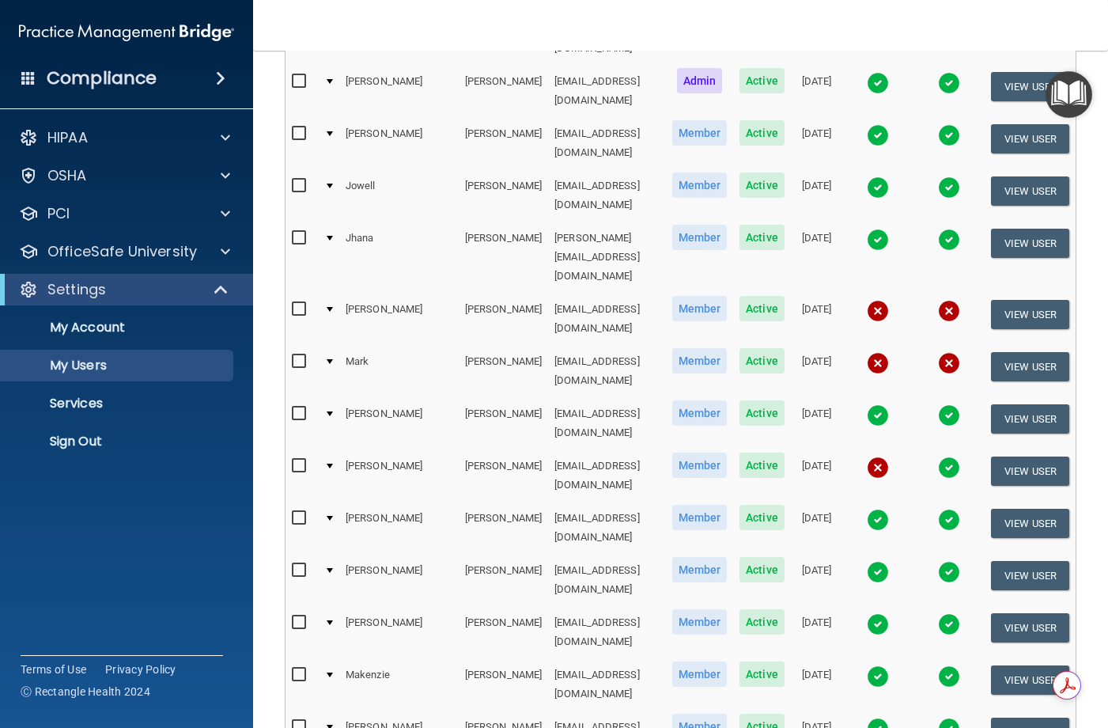
scroll to position [554, 0]
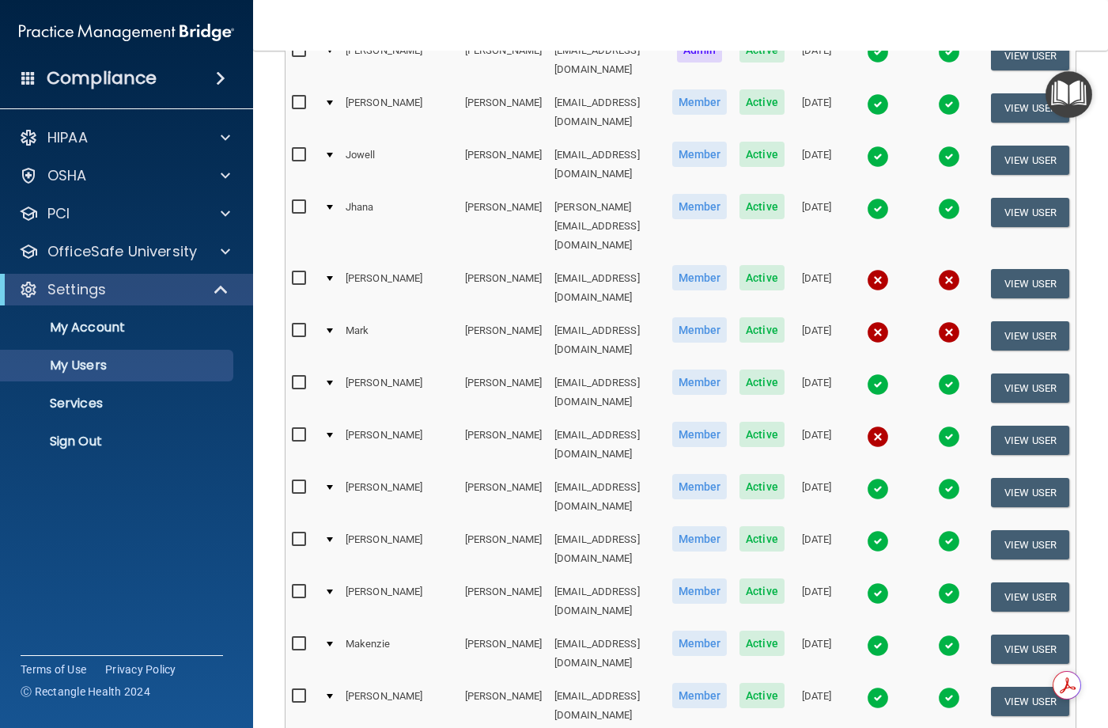
click at [300, 481] on input "checkbox" at bounding box center [301, 487] width 18 height 13
checkbox input "true"
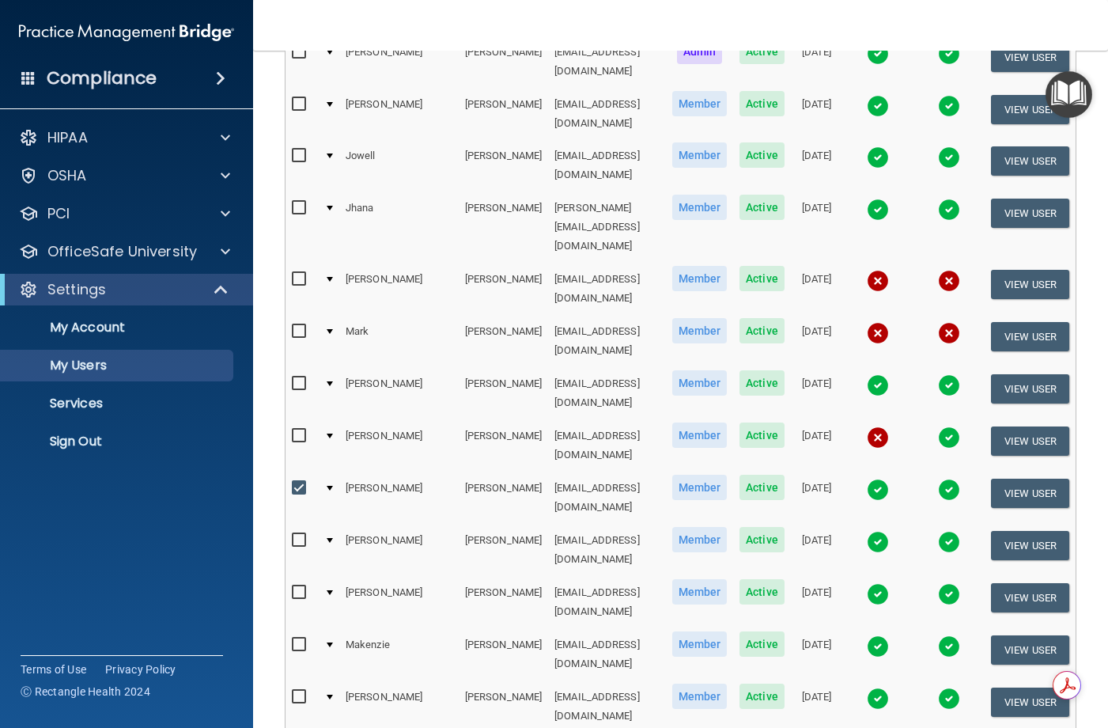
scroll to position [555, 0]
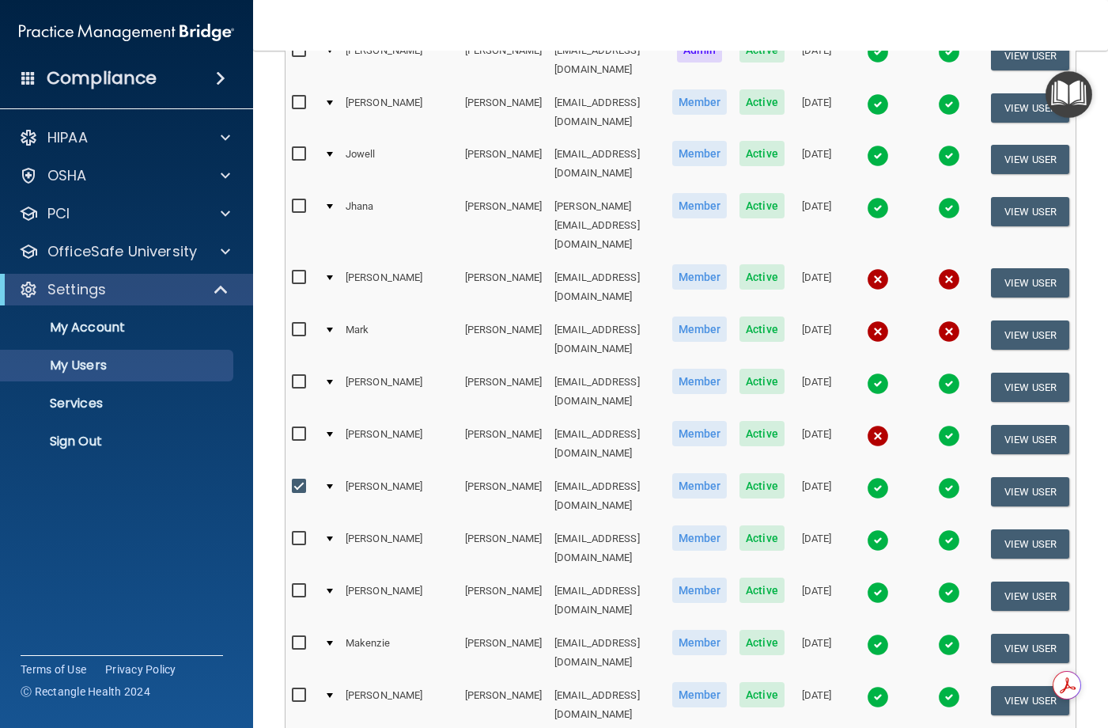
click at [305, 532] on input "checkbox" at bounding box center [301, 538] width 18 height 13
checkbox input "true"
click at [313, 365] on td at bounding box center [302, 391] width 32 height 52
click at [304, 376] on input "checkbox" at bounding box center [301, 382] width 18 height 13
checkbox input "true"
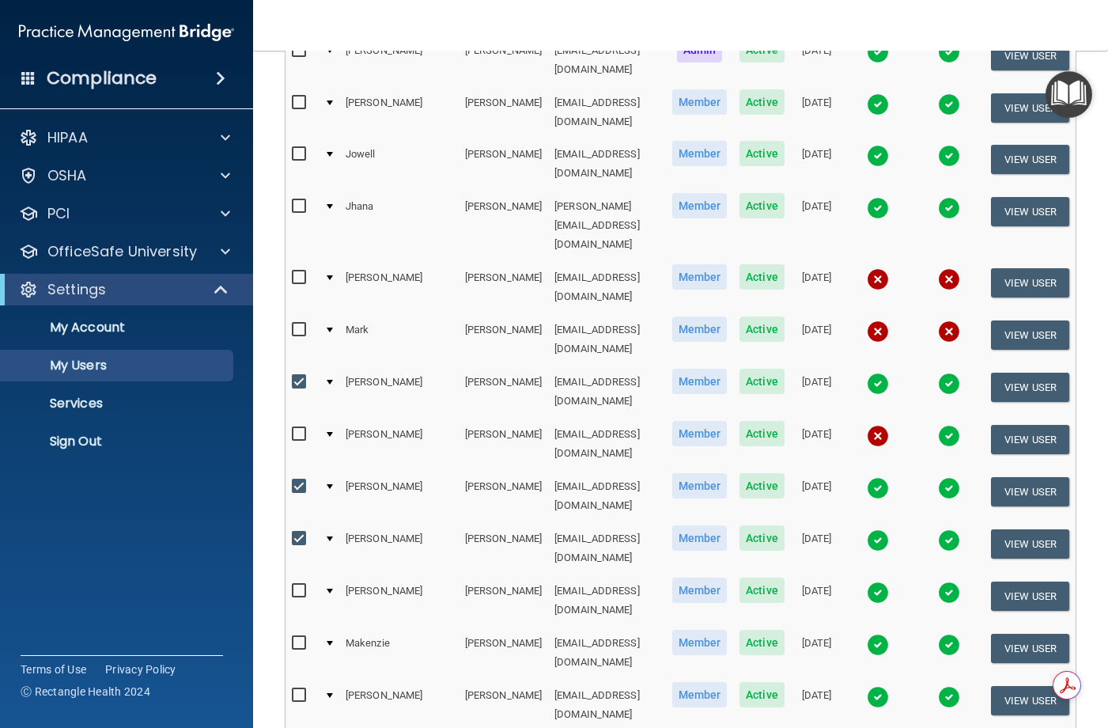
click at [302, 200] on input "checkbox" at bounding box center [301, 206] width 18 height 13
checkbox input "true"
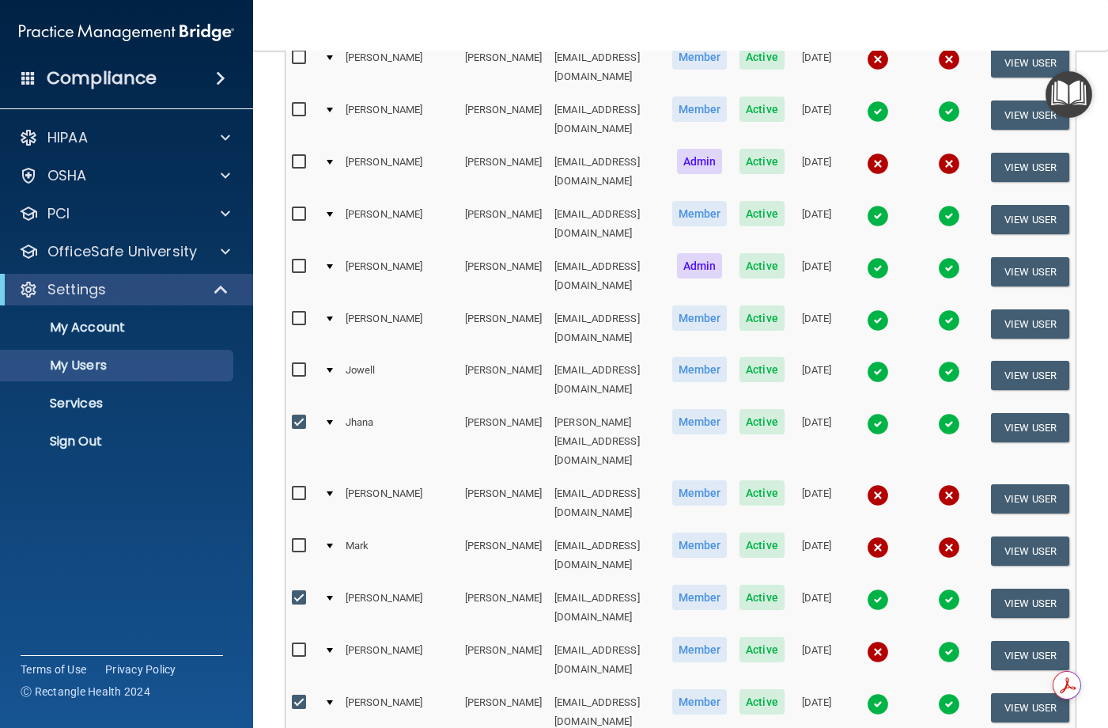
scroll to position [318, 0]
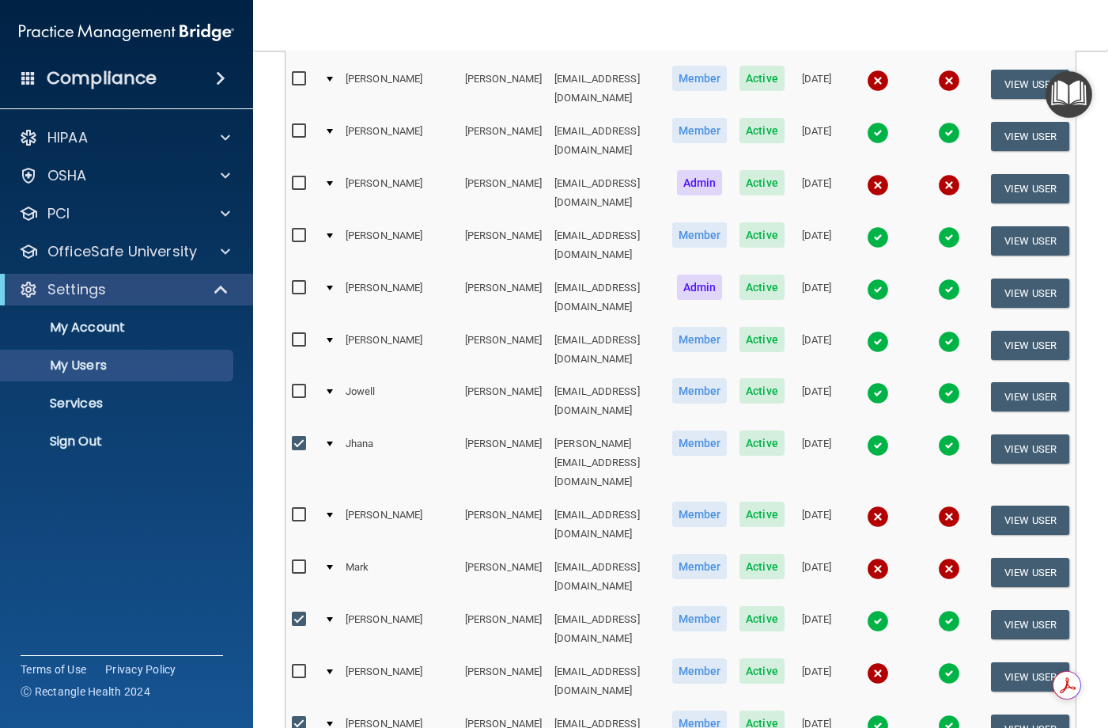
click at [305, 385] on input "checkbox" at bounding box center [301, 391] width 18 height 13
checkbox input "true"
click at [308, 334] on input "checkbox" at bounding box center [301, 340] width 18 height 13
checkbox input "true"
click at [316, 271] on td at bounding box center [302, 297] width 32 height 52
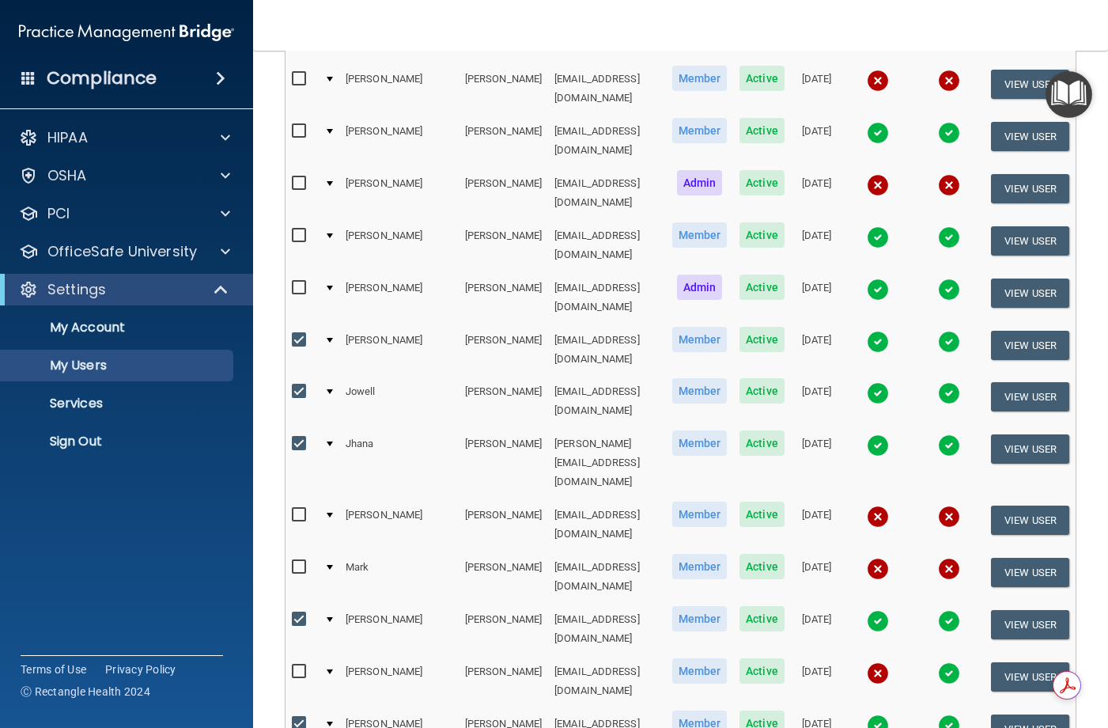
click at [308, 282] on input "checkbox" at bounding box center [301, 288] width 18 height 13
checkbox input "true"
click at [307, 229] on input "checkbox" at bounding box center [301, 235] width 18 height 13
checkbox input "true"
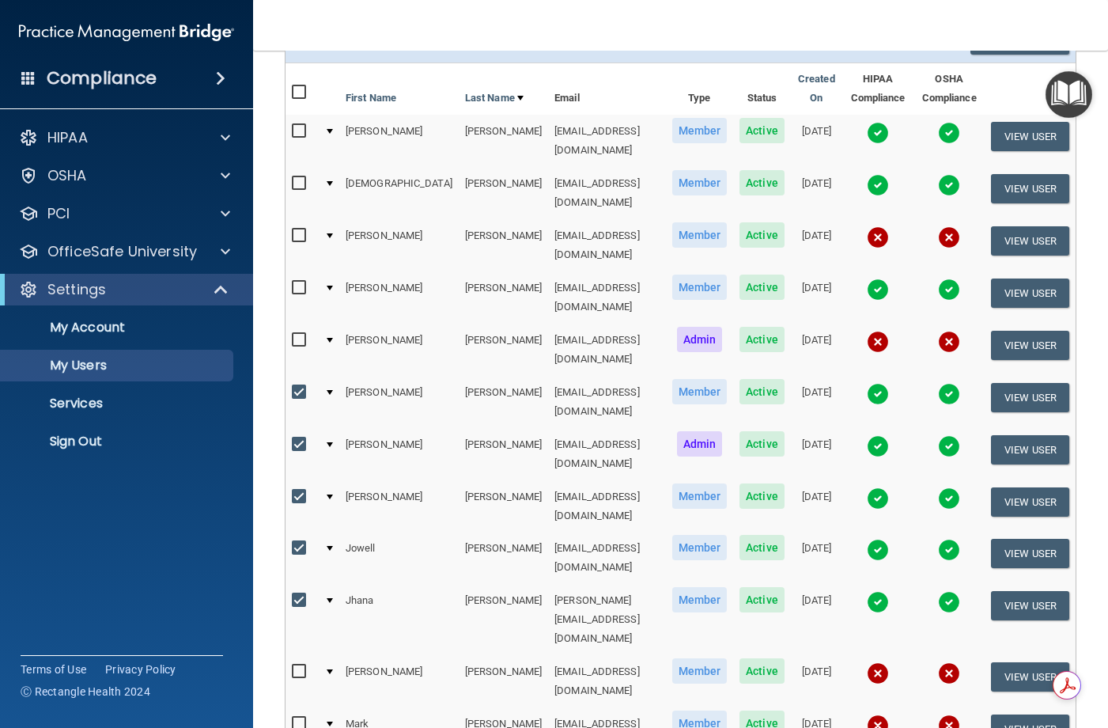
scroll to position [160, 0]
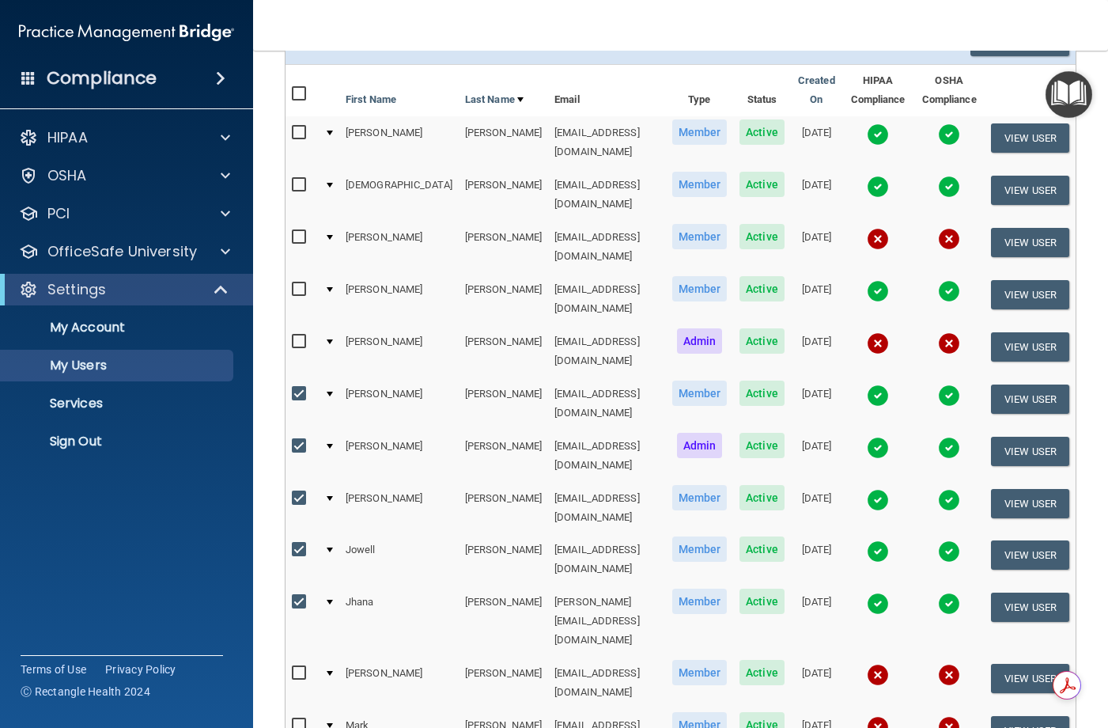
click at [304, 231] on input "checkbox" at bounding box center [301, 237] width 18 height 13
checkbox input "true"
click at [297, 179] on input "checkbox" at bounding box center [301, 185] width 18 height 13
checkbox input "true"
click at [297, 130] on input "checkbox" at bounding box center [301, 133] width 18 height 13
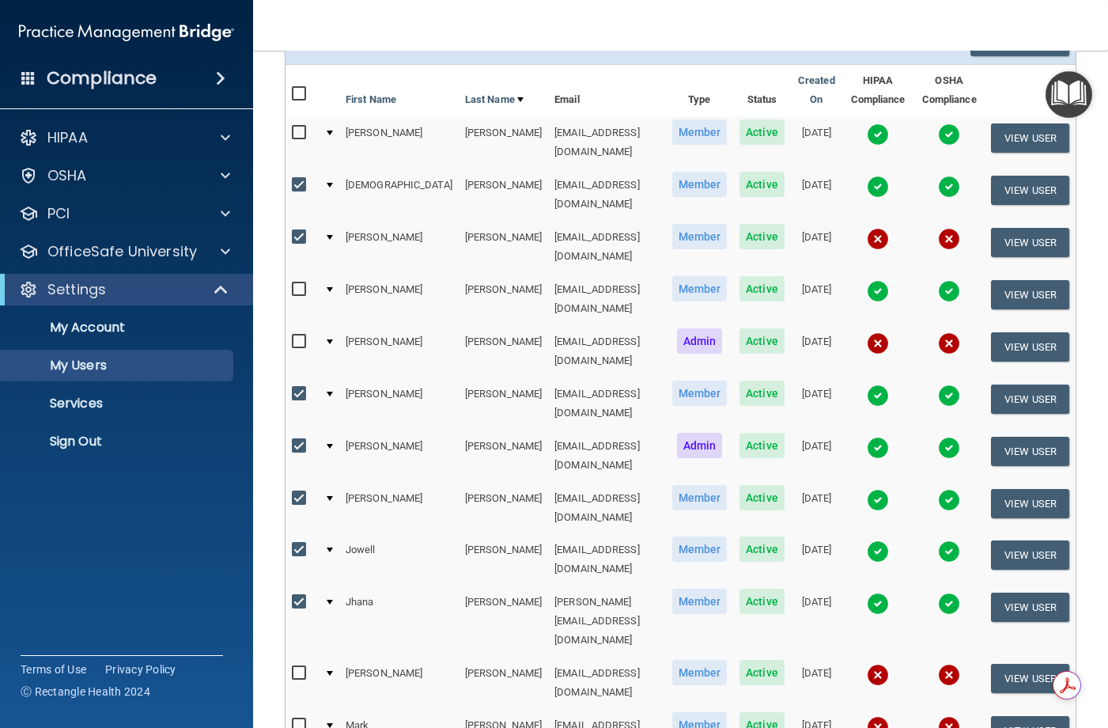
checkbox input "true"
click at [304, 231] on input "checkbox" at bounding box center [301, 237] width 18 height 13
checkbox input "false"
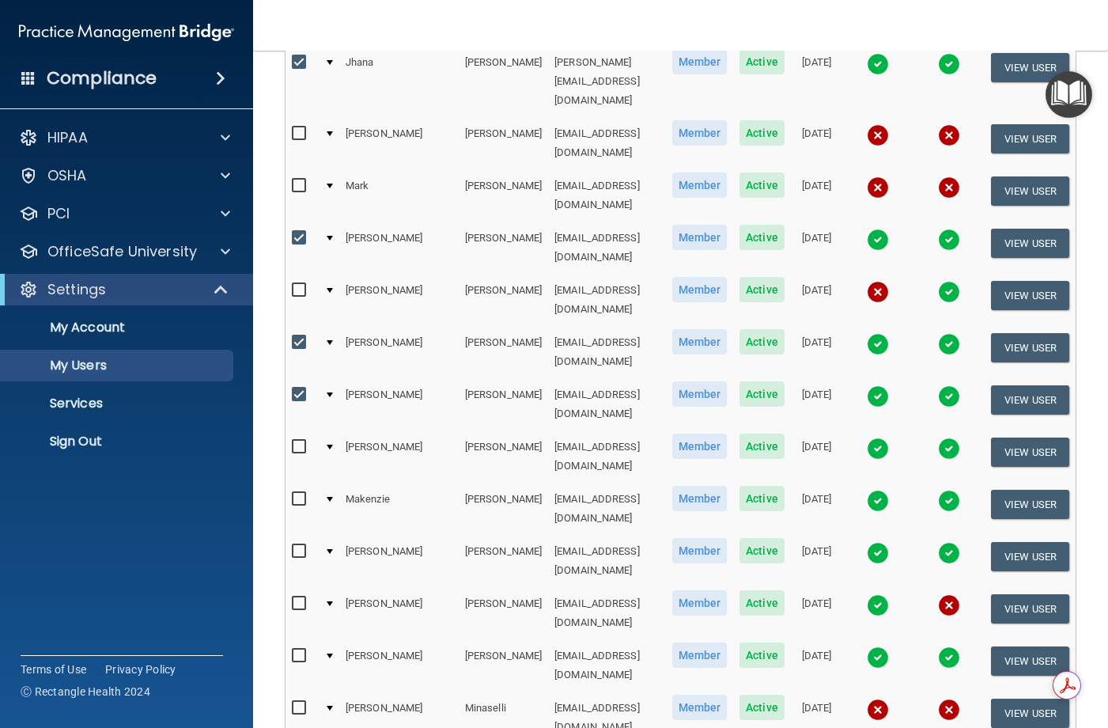
scroll to position [713, 0]
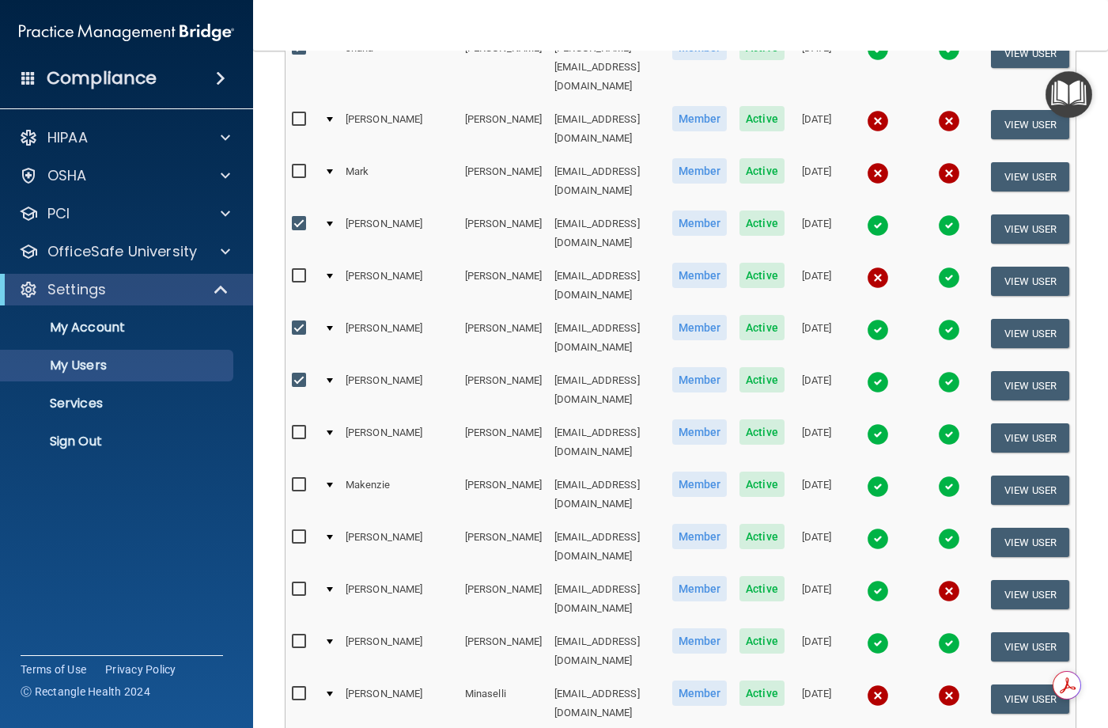
click at [894, 573] on td at bounding box center [877, 599] width 71 height 52
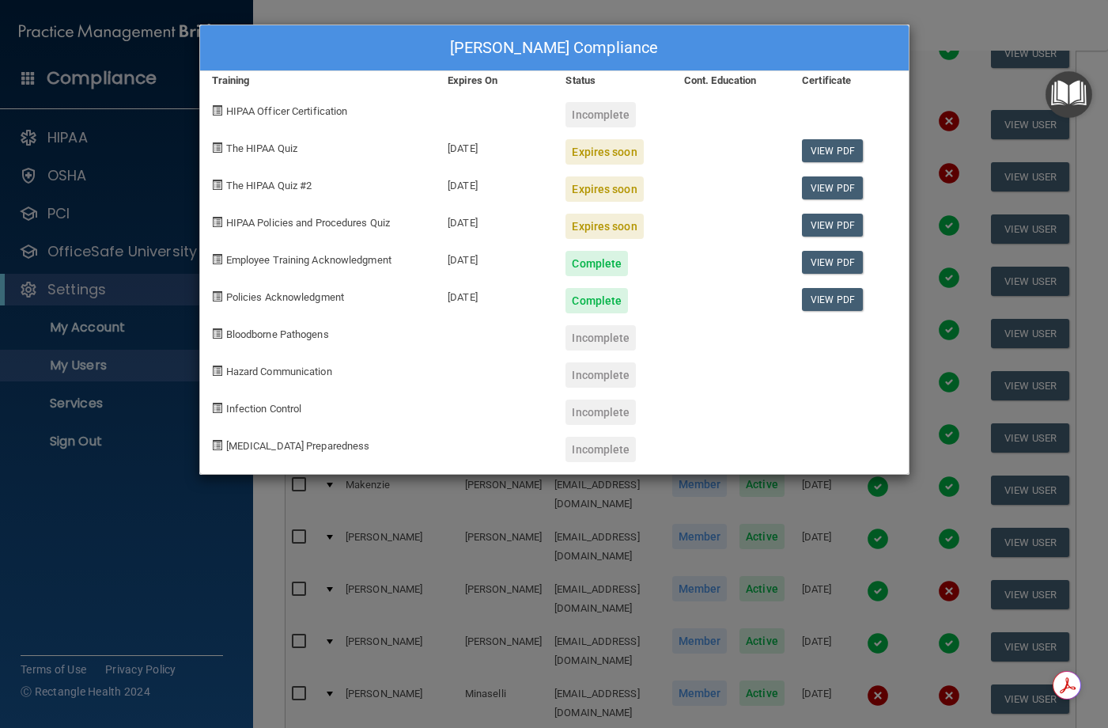
click at [938, 23] on div "[PERSON_NAME] Compliance Training Expires On Status Cont. Education Certificate…" at bounding box center [554, 364] width 1108 height 728
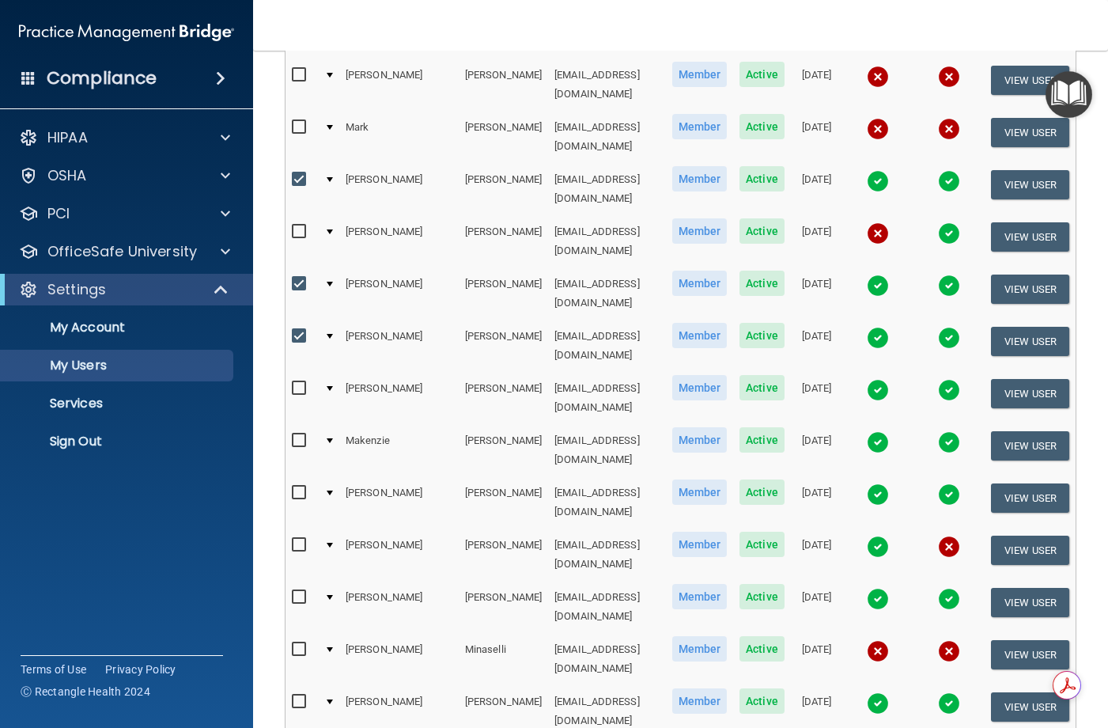
scroll to position [793, 0]
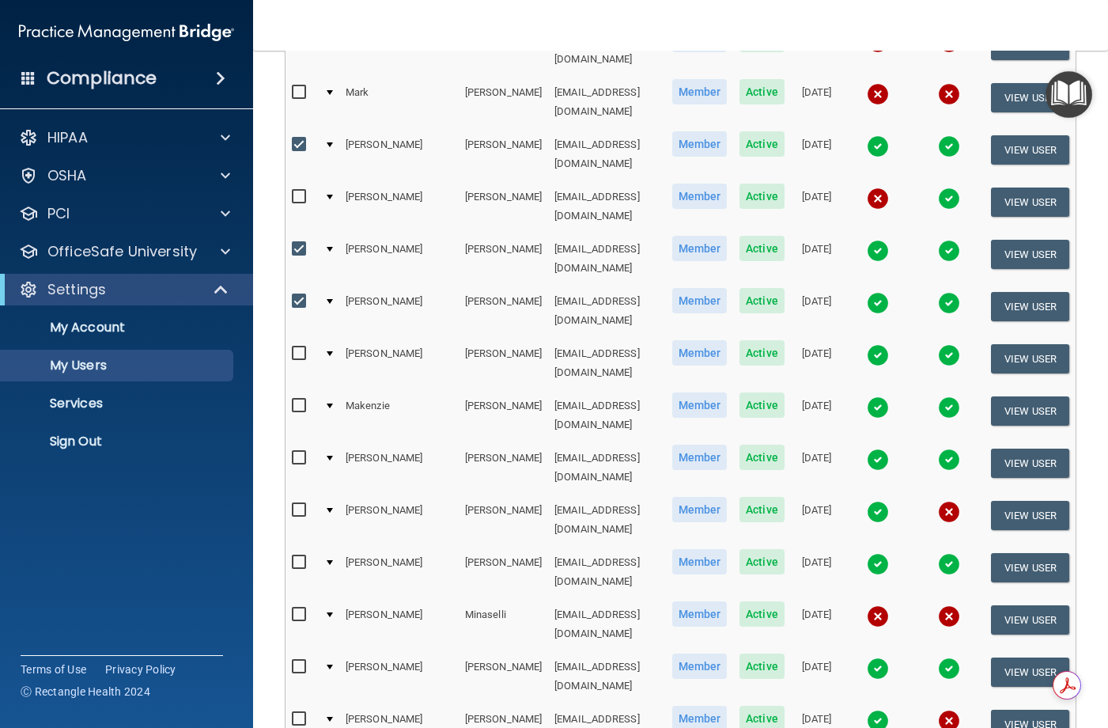
click at [459, 546] on td "[PERSON_NAME]" at bounding box center [503, 572] width 89 height 52
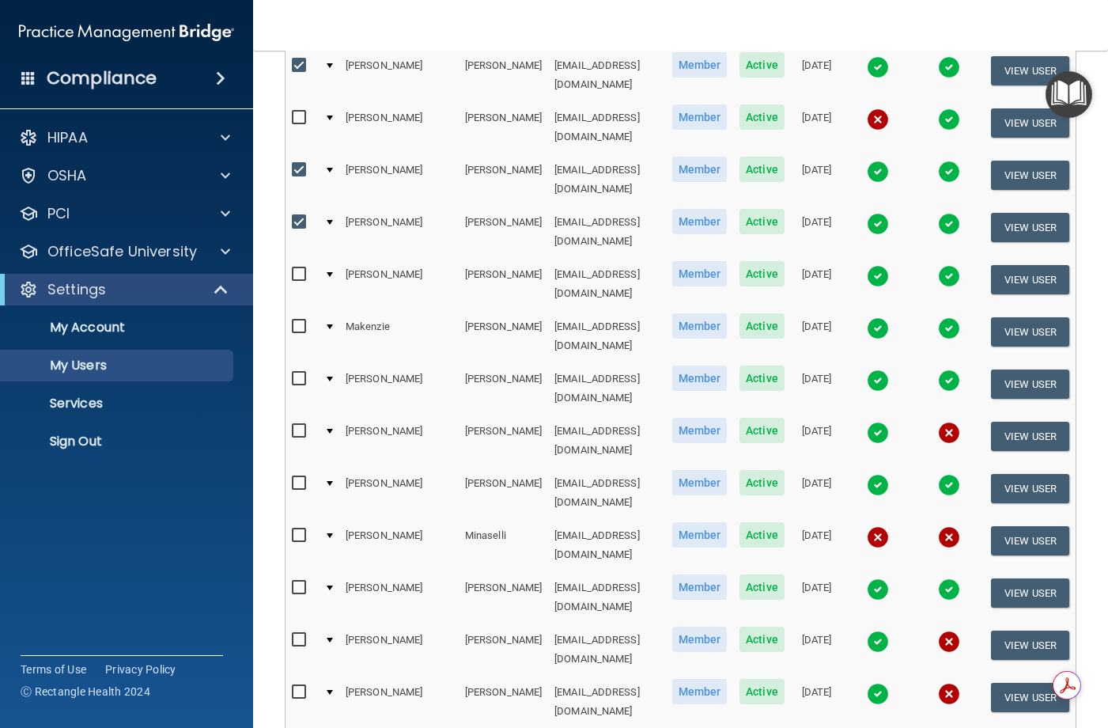
click at [299, 477] on input "checkbox" at bounding box center [301, 483] width 18 height 13
checkbox input "true"
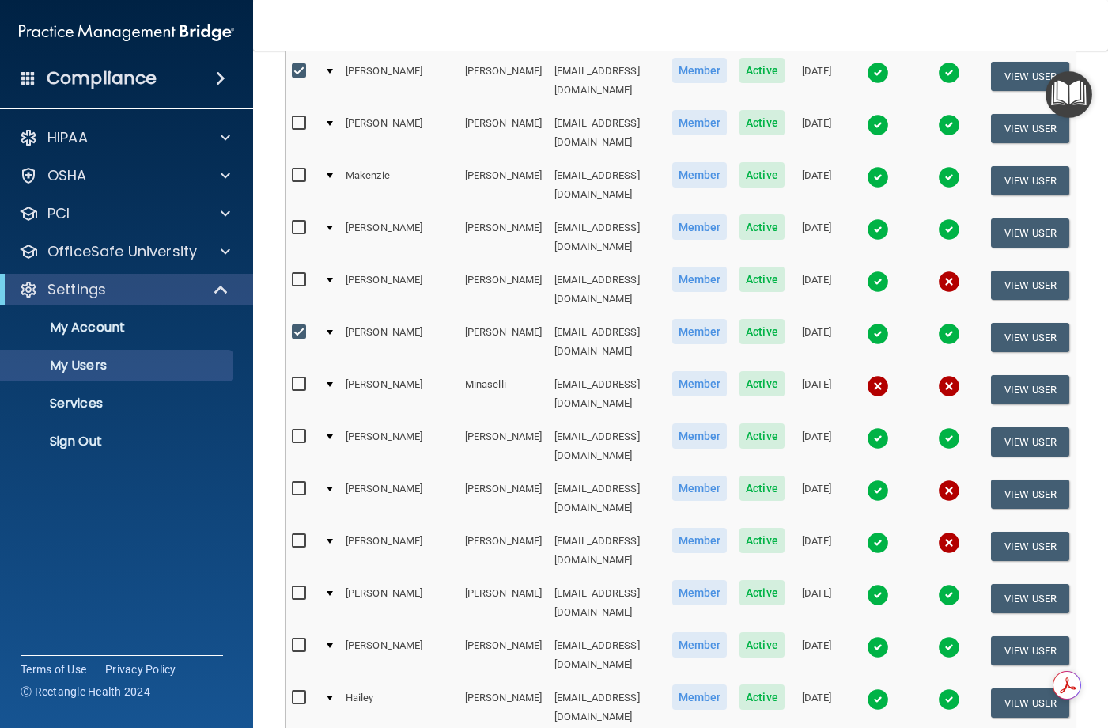
scroll to position [1030, 0]
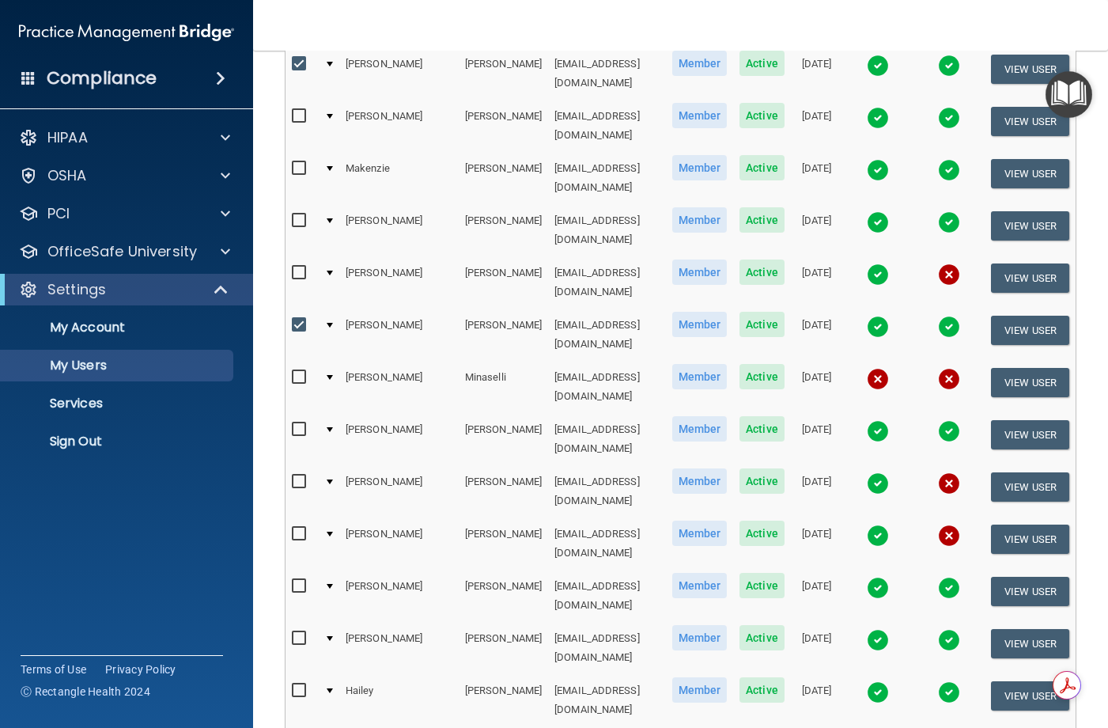
click at [301, 580] on input "checkbox" at bounding box center [301, 586] width 18 height 13
checkbox input "true"
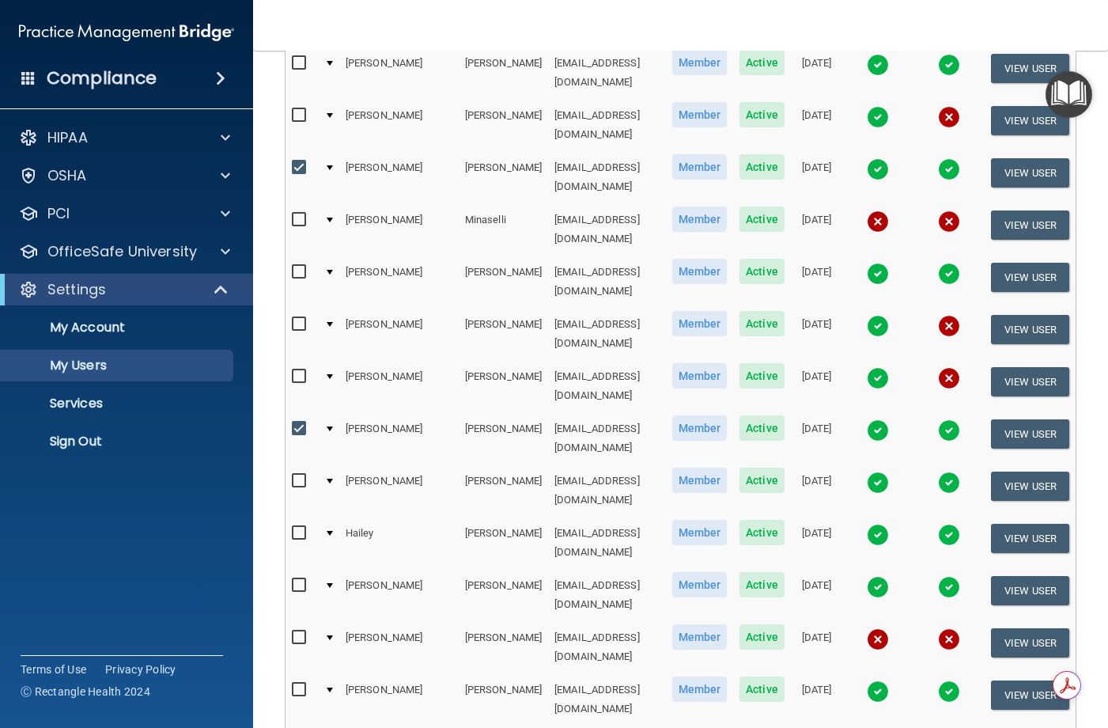
scroll to position [1188, 0]
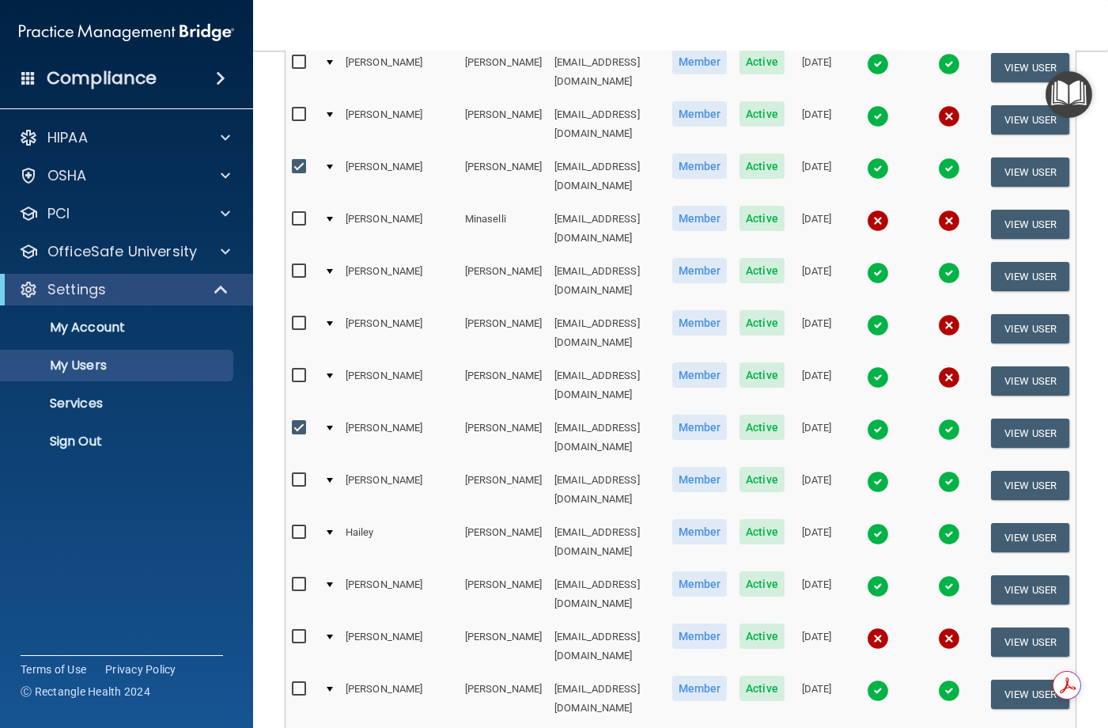
click at [303, 474] on input "checkbox" at bounding box center [301, 480] width 18 height 13
checkbox input "true"
click at [307, 683] on input "checkbox" at bounding box center [301, 689] width 18 height 13
checkbox input "true"
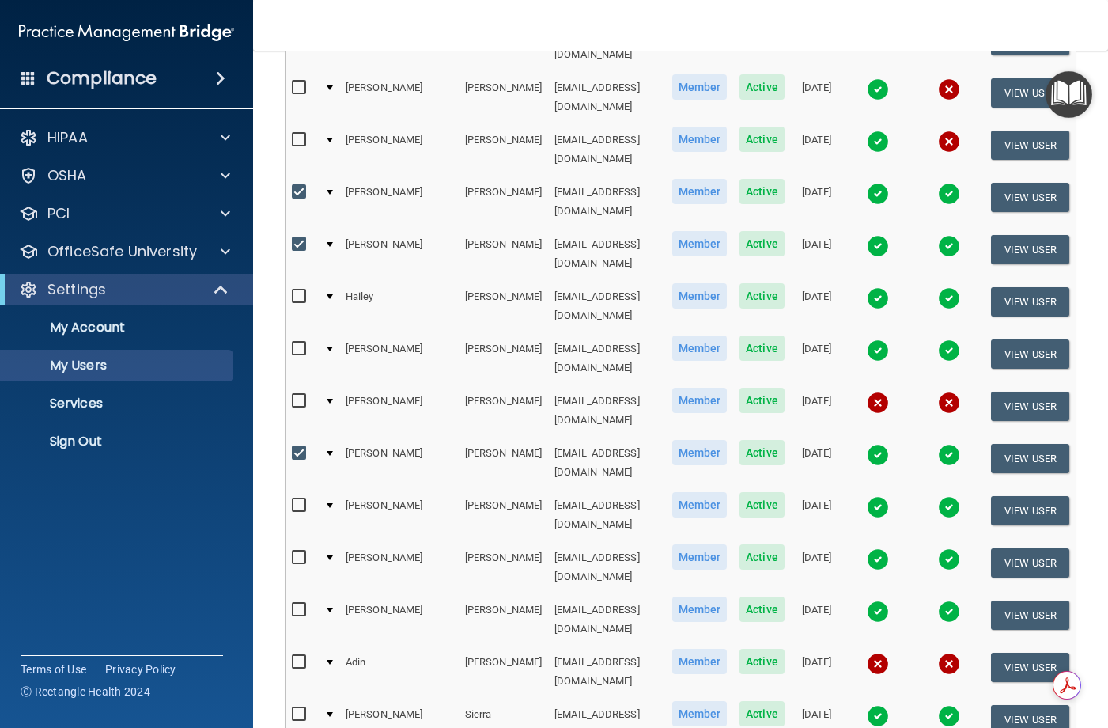
scroll to position [1425, 0]
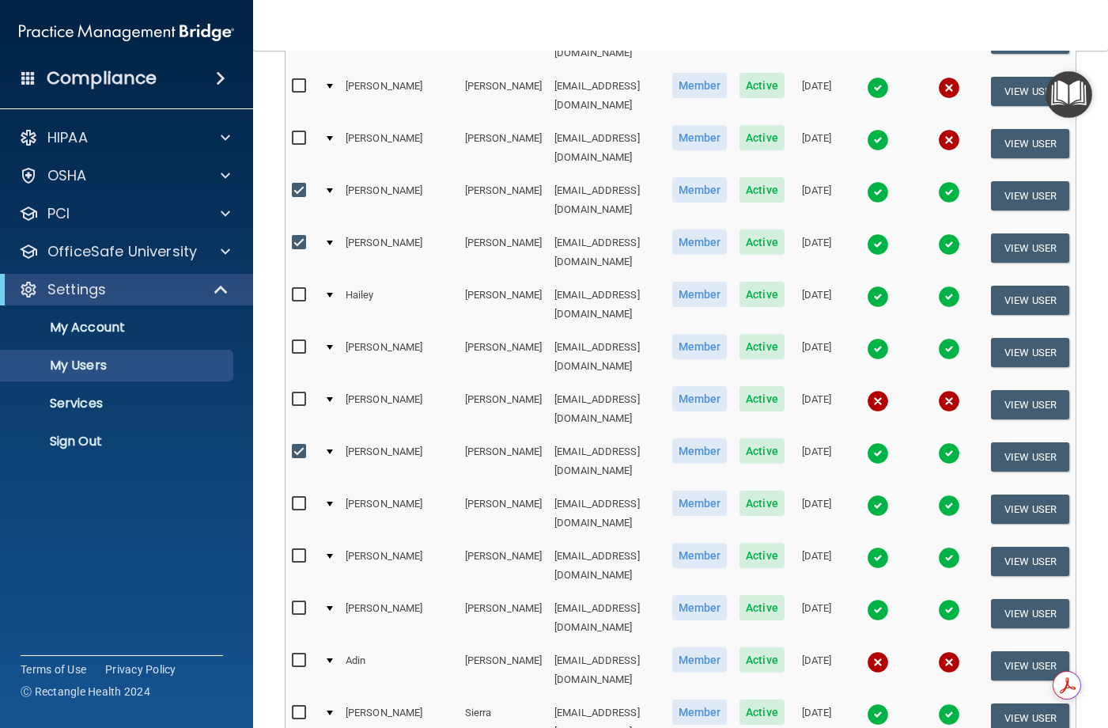
click at [305, 550] on input "checkbox" at bounding box center [301, 556] width 18 height 13
checkbox input "true"
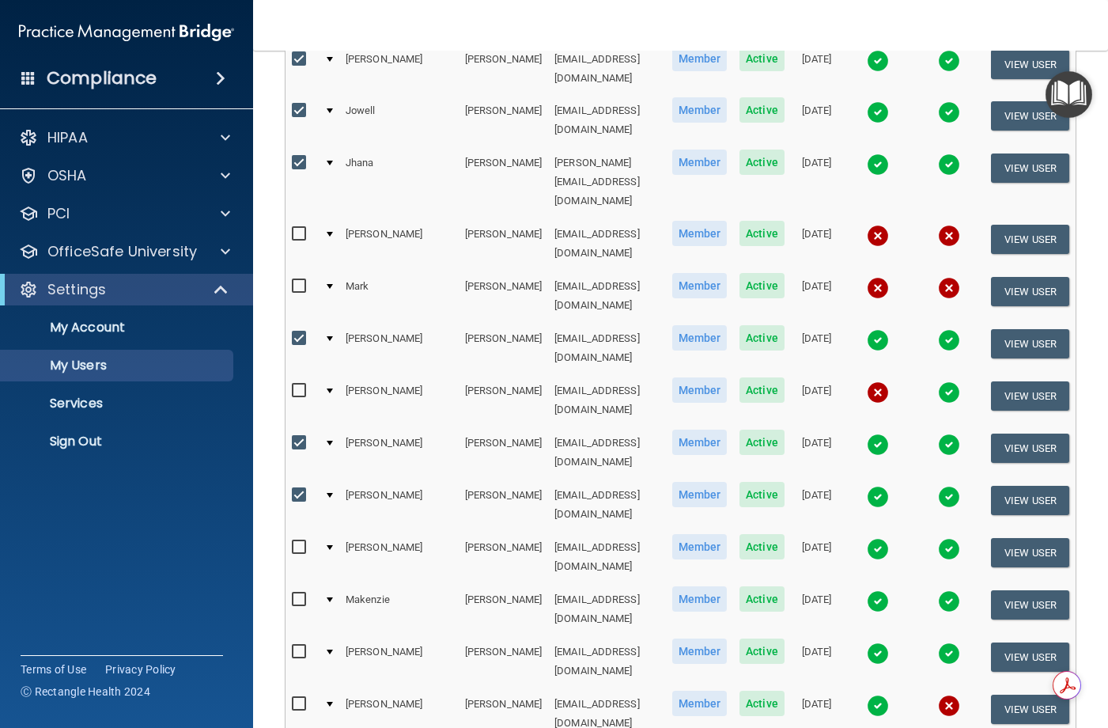
scroll to position [634, 0]
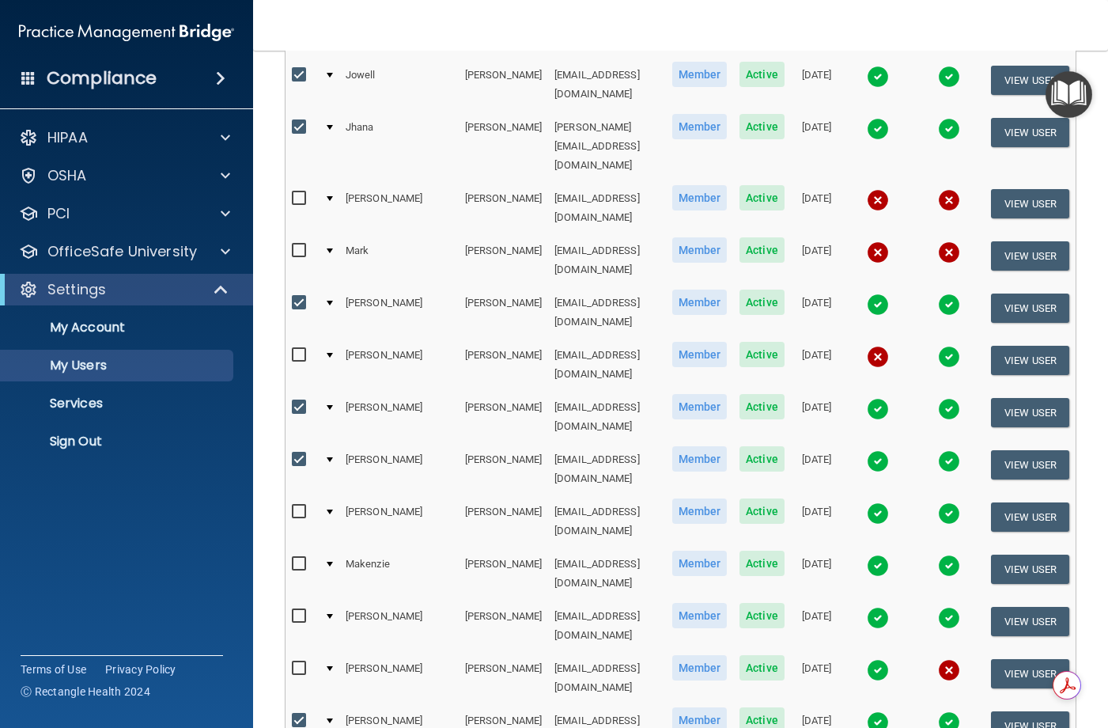
click at [914, 600] on td at bounding box center [949, 626] width 71 height 52
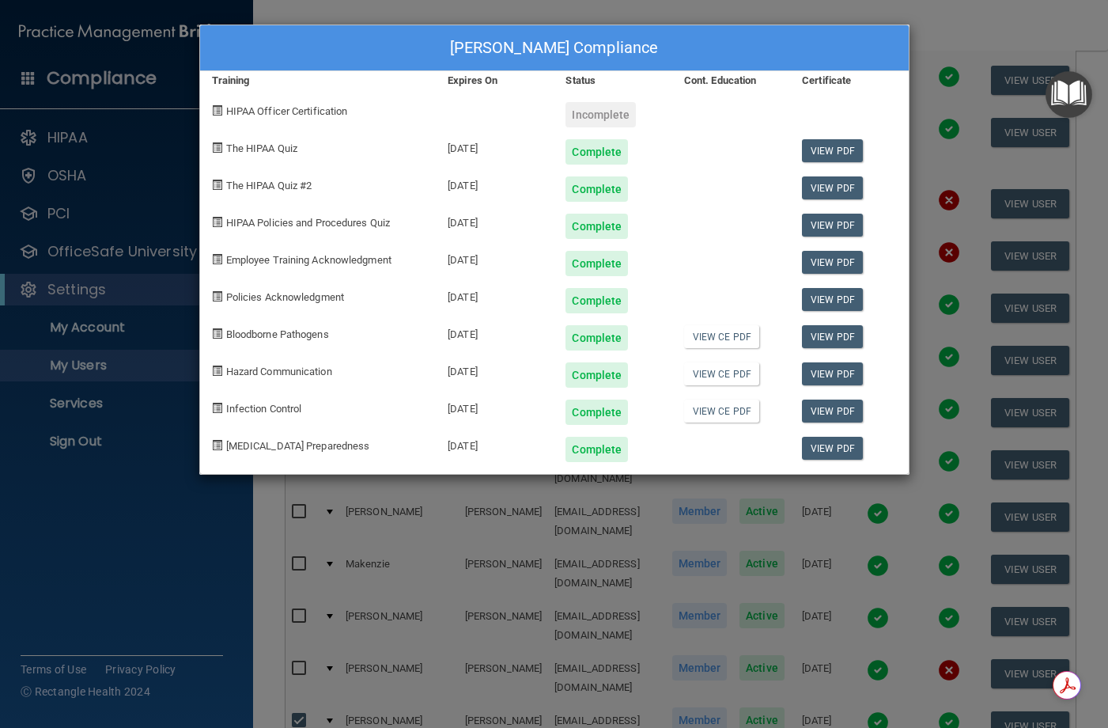
drag, startPoint x: 383, startPoint y: 49, endPoint x: 383, endPoint y: 63, distance: 14.2
click at [383, 49] on div "[PERSON_NAME] Compliance" at bounding box center [554, 48] width 709 height 46
click at [832, 146] on link "View PDF" at bounding box center [832, 150] width 61 height 23
click at [834, 185] on link "View PDF" at bounding box center [832, 187] width 61 height 23
click at [844, 229] on link "View PDF" at bounding box center [832, 225] width 61 height 23
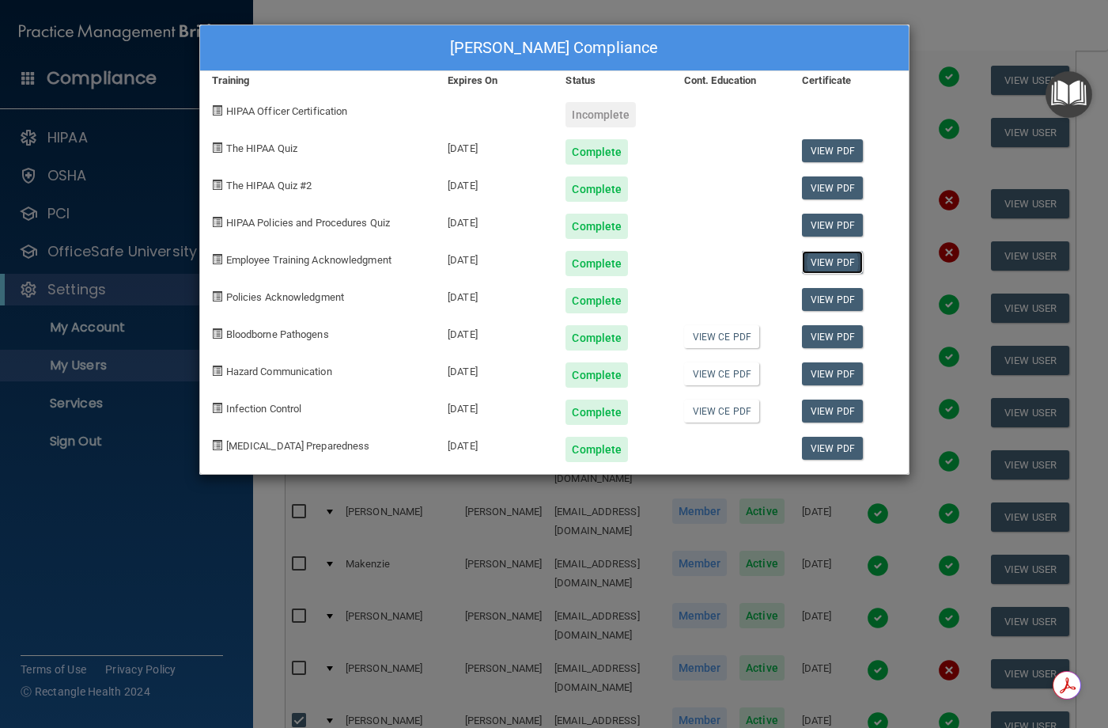
click at [818, 255] on link "View PDF" at bounding box center [832, 262] width 61 height 23
click at [834, 301] on link "View PDF" at bounding box center [832, 299] width 61 height 23
click at [834, 318] on div "View PDF" at bounding box center [849, 331] width 118 height 37
click at [839, 331] on link "View PDF" at bounding box center [832, 336] width 61 height 23
click at [823, 372] on link "View PDF" at bounding box center [832, 373] width 61 height 23
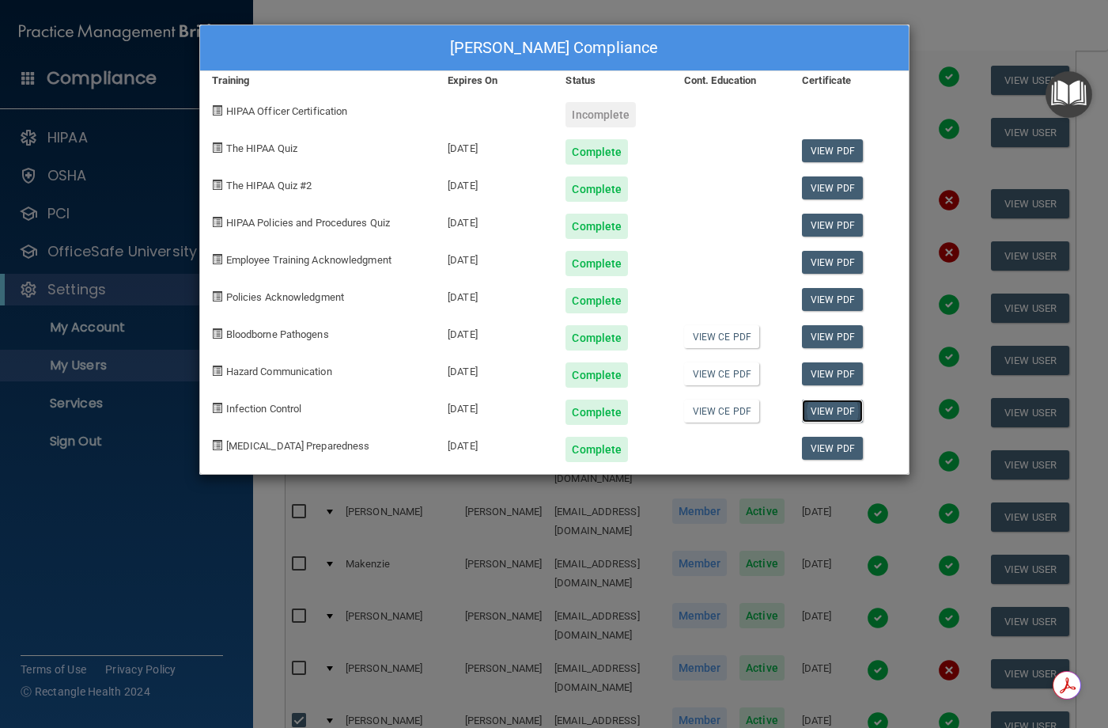
click at [828, 408] on link "View PDF" at bounding box center [832, 410] width 61 height 23
click at [825, 458] on link "View PDF" at bounding box center [832, 448] width 61 height 23
click at [1083, 361] on div "[PERSON_NAME] Compliance Training Expires On Status Cont. Education Certificate…" at bounding box center [554, 364] width 1108 height 728
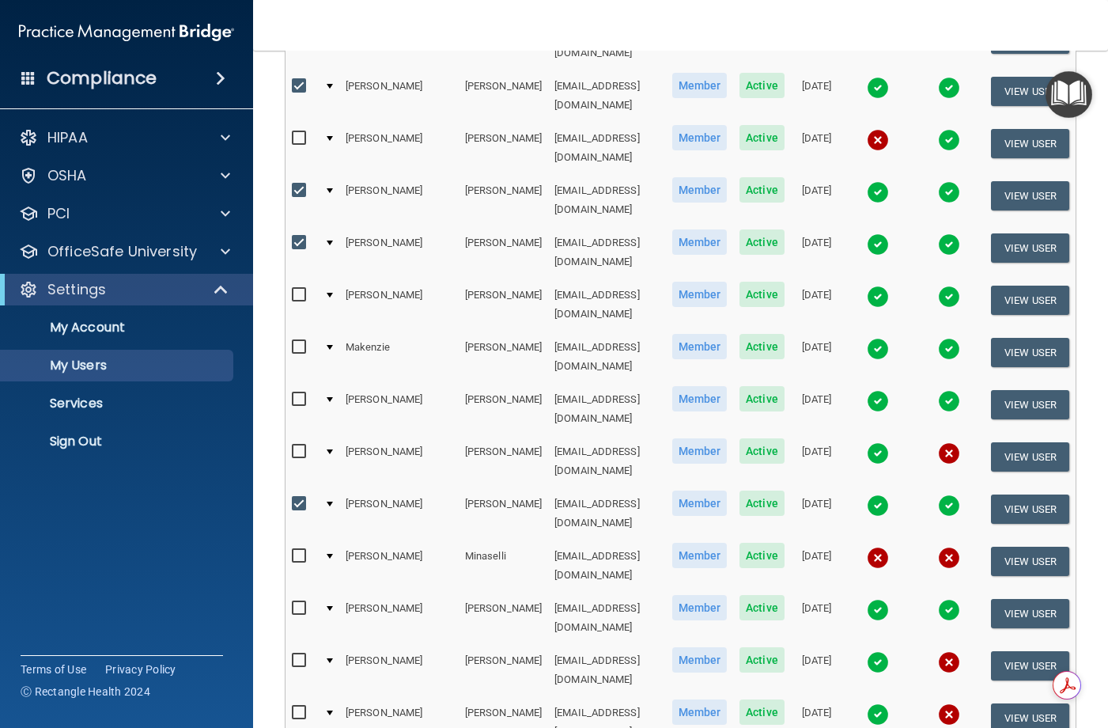
scroll to position [872, 0]
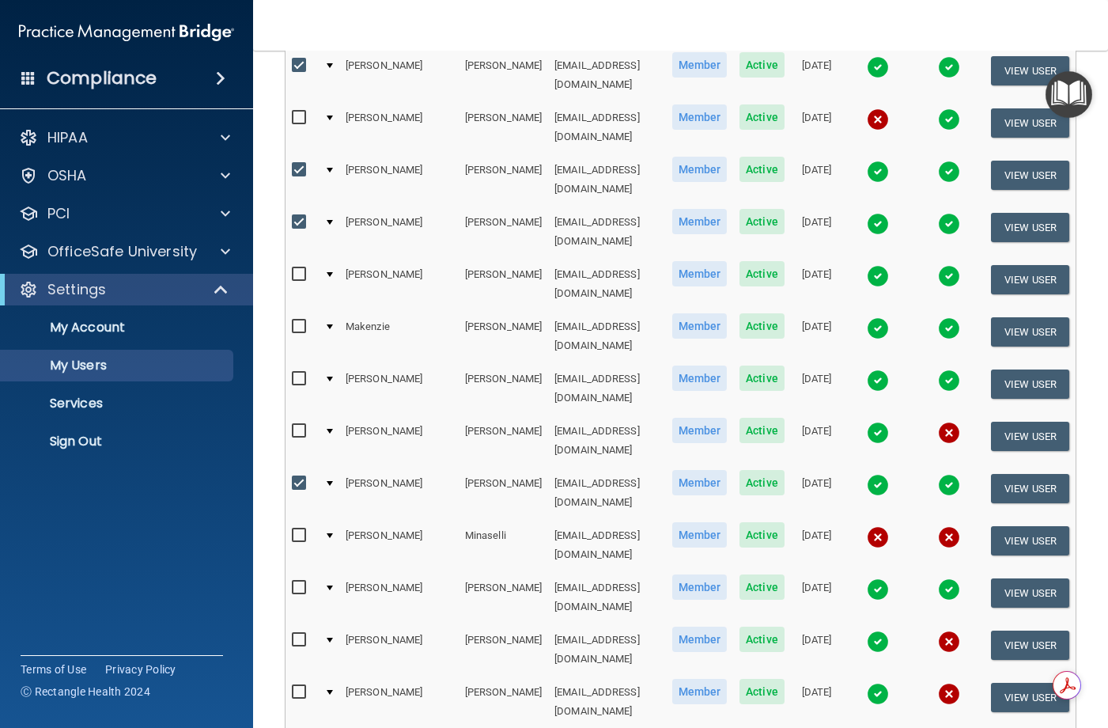
drag, startPoint x: 382, startPoint y: 25, endPoint x: 388, endPoint y: 66, distance: 42.4
click at [382, 25] on nav "Toggle navigation [PERSON_NAME] [EMAIL_ADDRESS][DOMAIN_NAME] Manage My Enterpri…" at bounding box center [680, 25] width 855 height 51
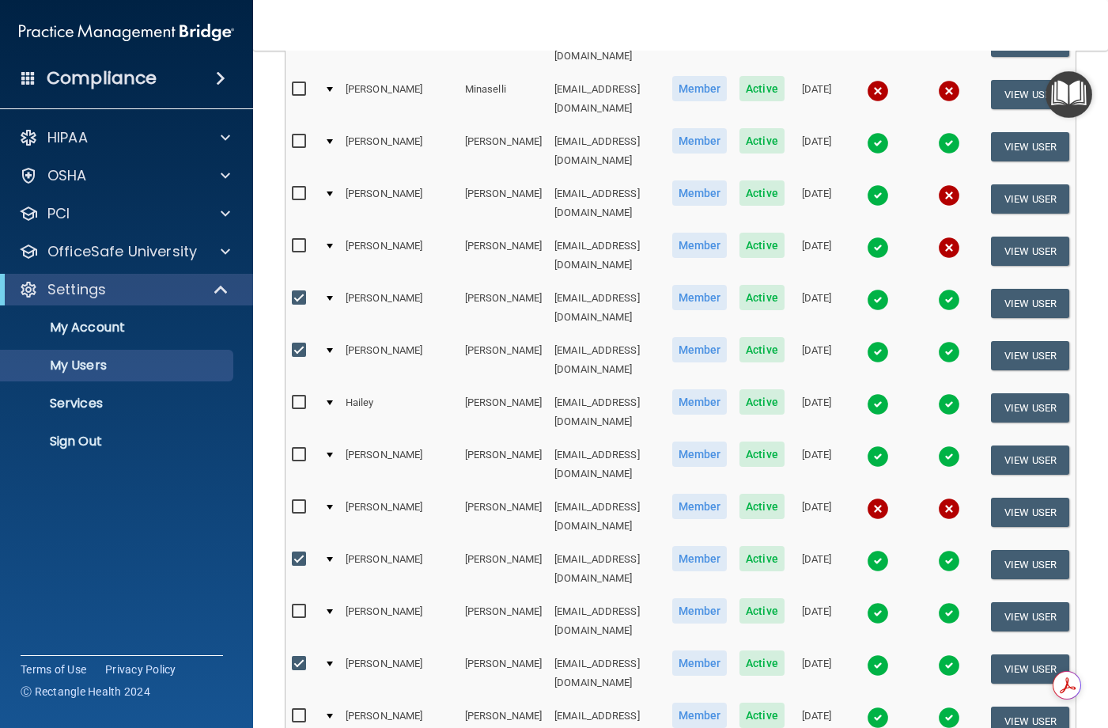
scroll to position [1346, 0]
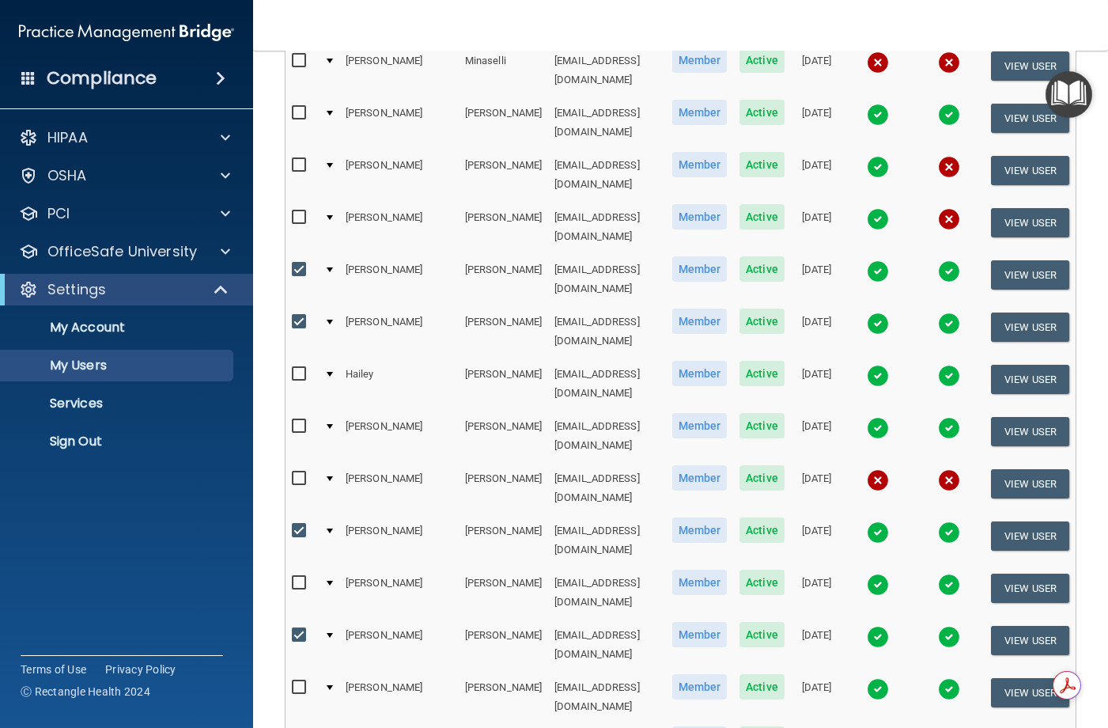
click at [544, 36] on nav "Toggle navigation [PERSON_NAME] [EMAIL_ADDRESS][DOMAIN_NAME] Manage My Enterpri…" at bounding box center [680, 25] width 855 height 51
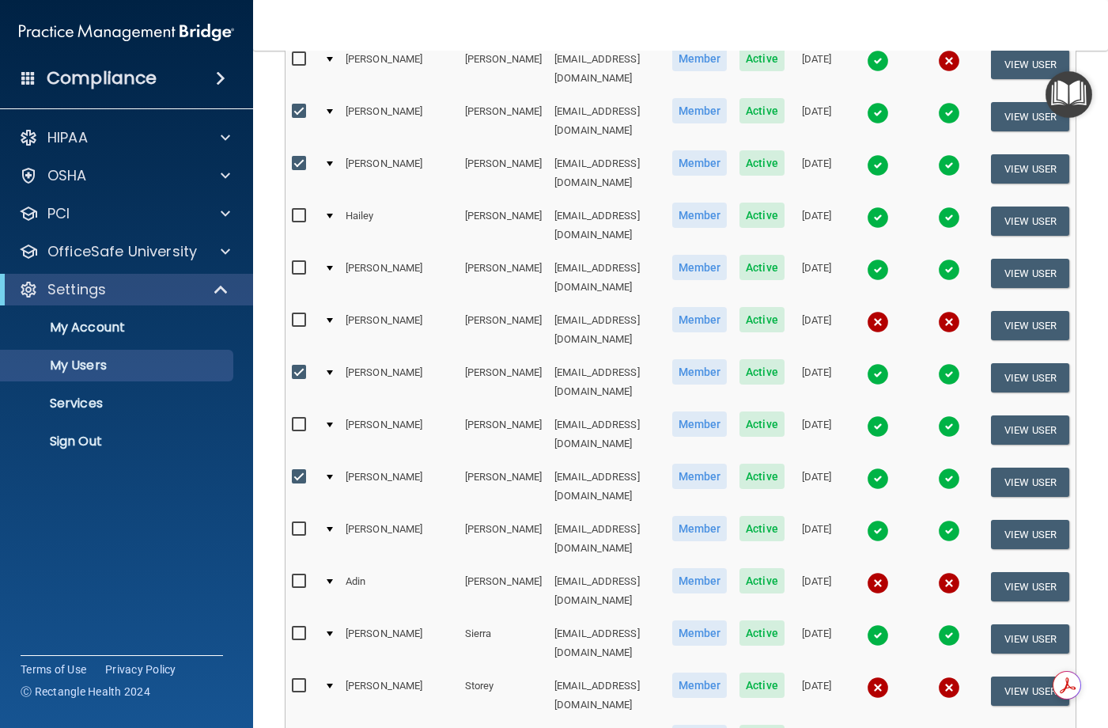
click at [577, 30] on nav "Toggle navigation [PERSON_NAME] [EMAIL_ADDRESS][DOMAIN_NAME] Manage My Enterpri…" at bounding box center [680, 25] width 855 height 51
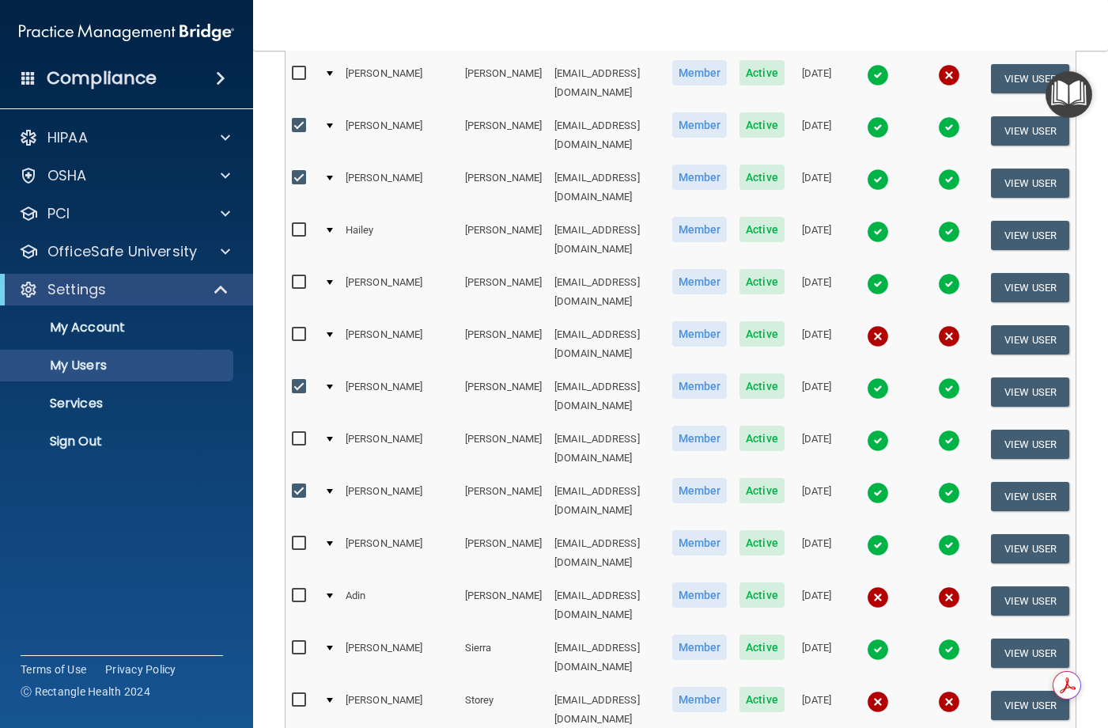
scroll to position [1528, 0]
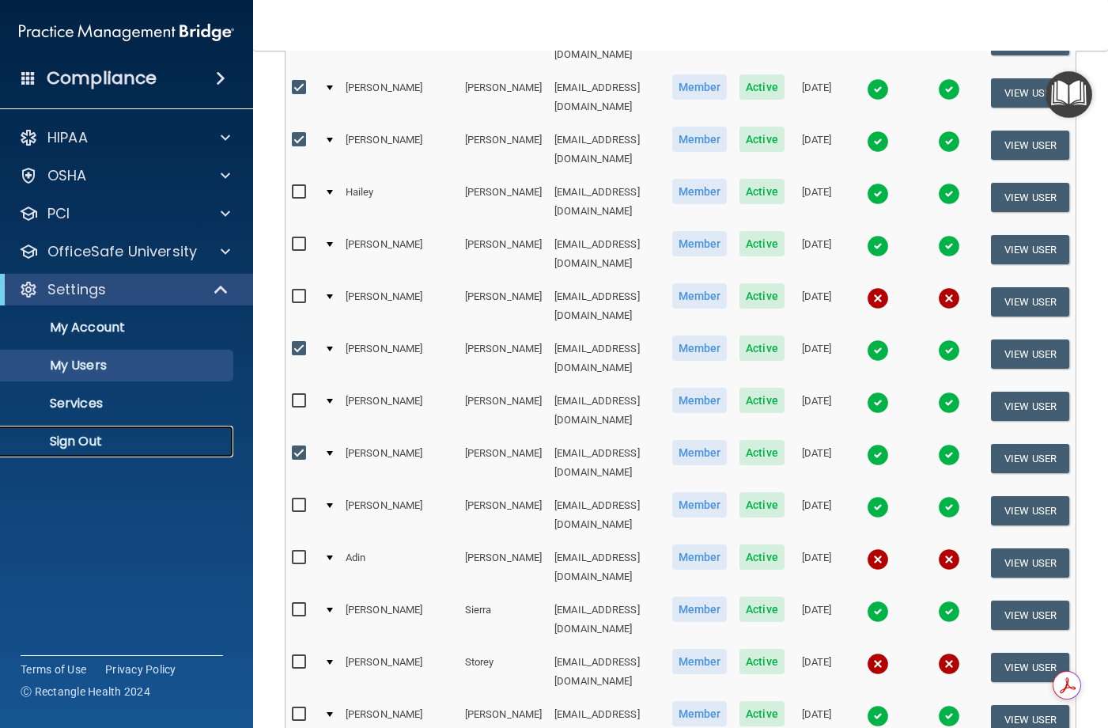
drag, startPoint x: 83, startPoint y: 437, endPoint x: 305, endPoint y: 422, distance: 222.8
click at [83, 437] on p "Sign Out" at bounding box center [118, 441] width 216 height 16
